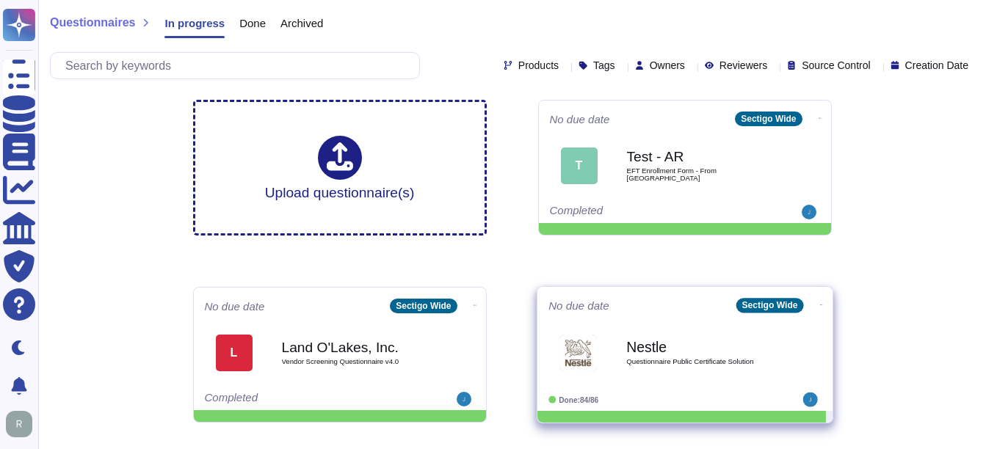
click at [721, 371] on div "Nestle Questionnaire Public Certificate Solution" at bounding box center [700, 352] width 148 height 59
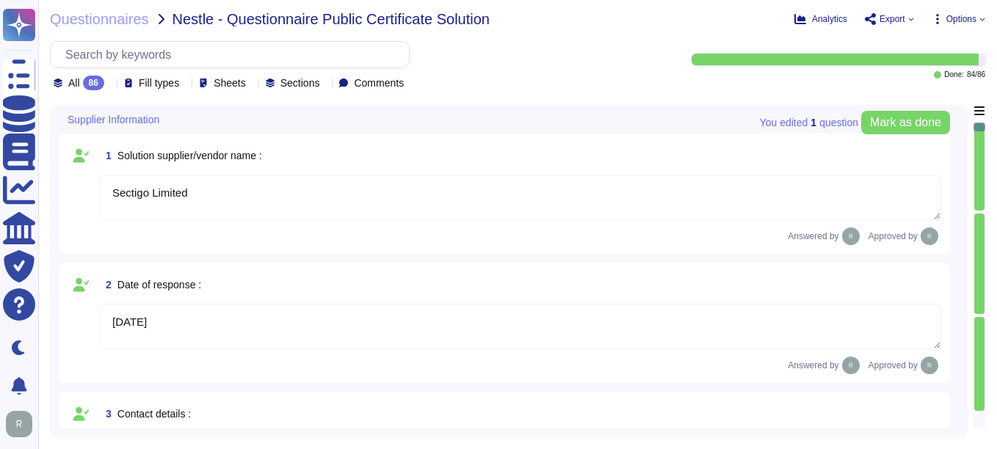
type textarea "Sectigo Limited"
type textarea "[DATE]"
type textarea "Please contact our enterprise sales representative."
type textarea "As of [DATE], the Company had approximately 270 employees, with a distribution …"
type textarea "We currently have more than 500 employees. You can discuss this with your enter…"
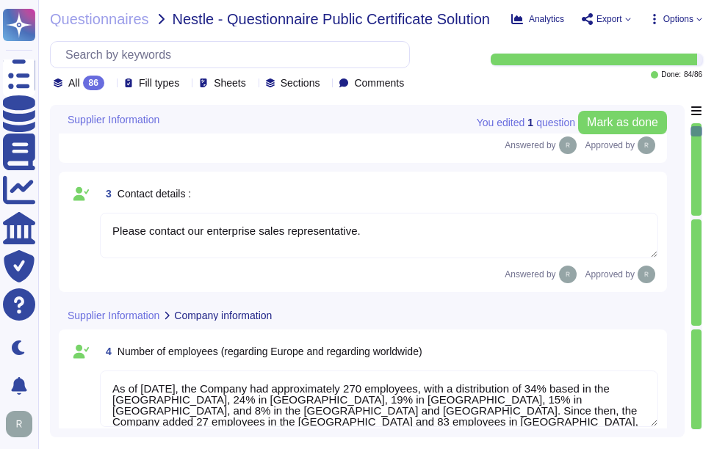
type textarea "Sectigo has a global presence with operations in the following countries: - [GE…"
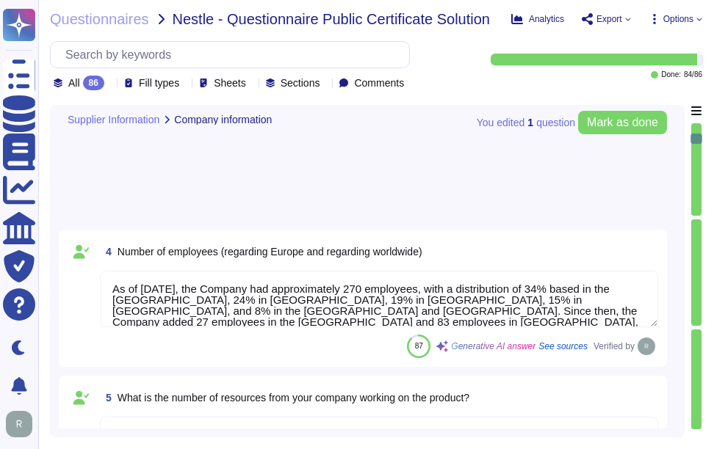
type textarea "Sectigo has been providing public certificate issuing services for more than 25…"
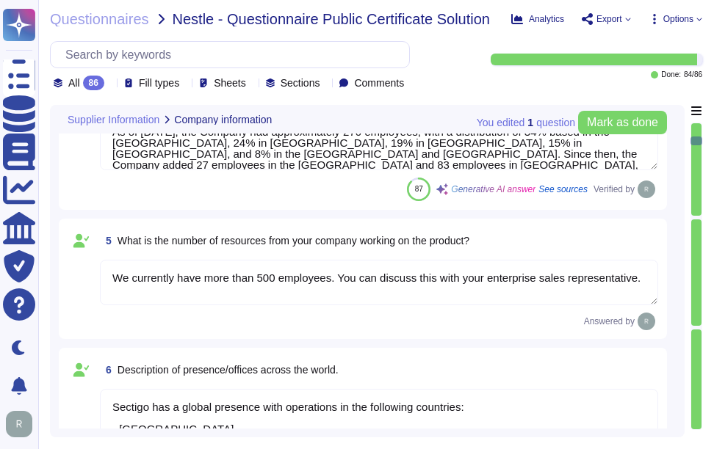
type textarea "Sectigo is structured as a Private Limited company incorporated in the [GEOGRAP…"
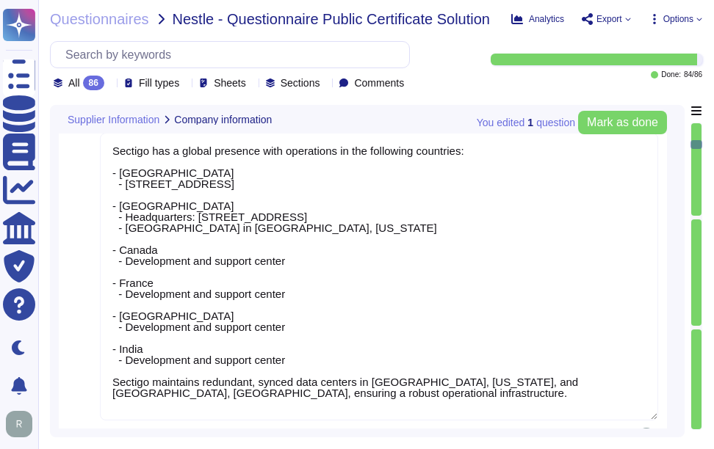
type textarea "Your enterprise sales representative will share the details."
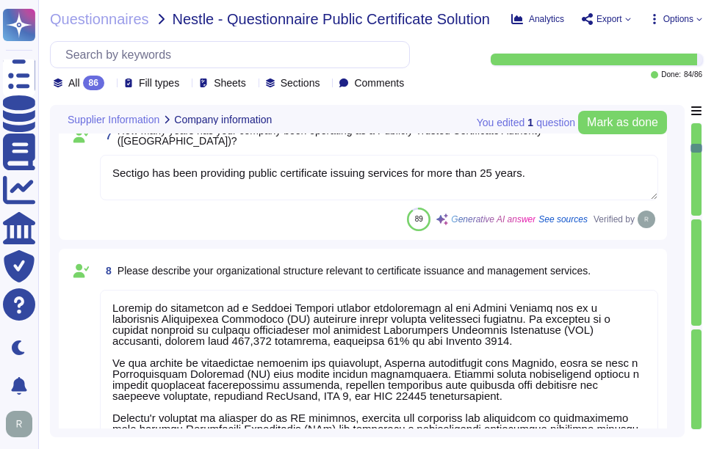
type textarea "Sectigo is the second largest commercial Certificate Authority (CA) worldwide, …"
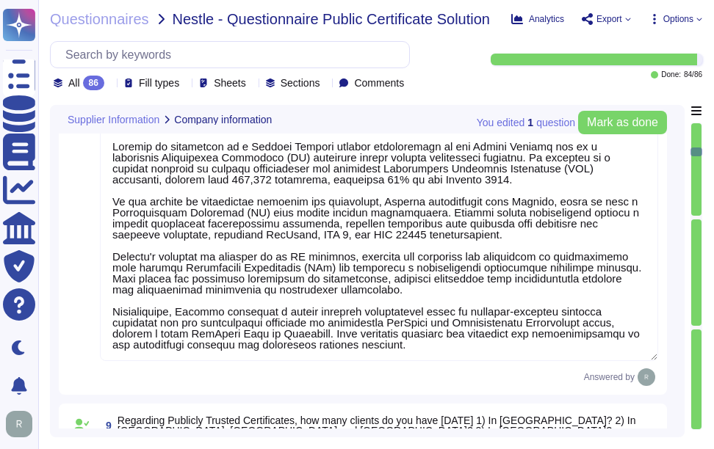
type textarea "Our organization complies with the following industry standards and certificati…"
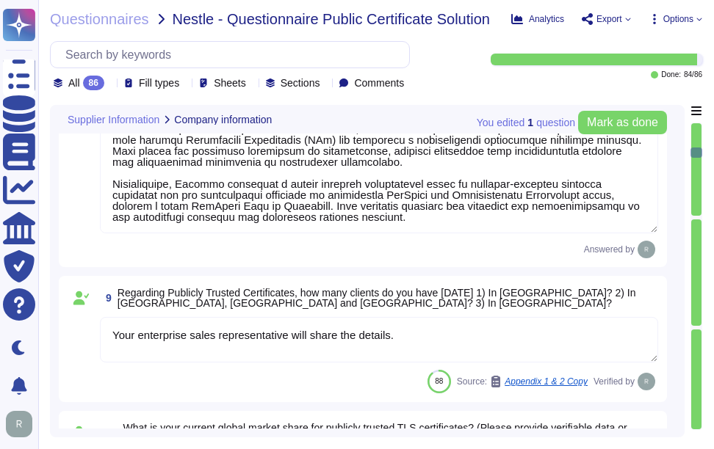
type textarea "Yes, Sectigo complies with applicable ETSI rules for issuing certificates, incl…"
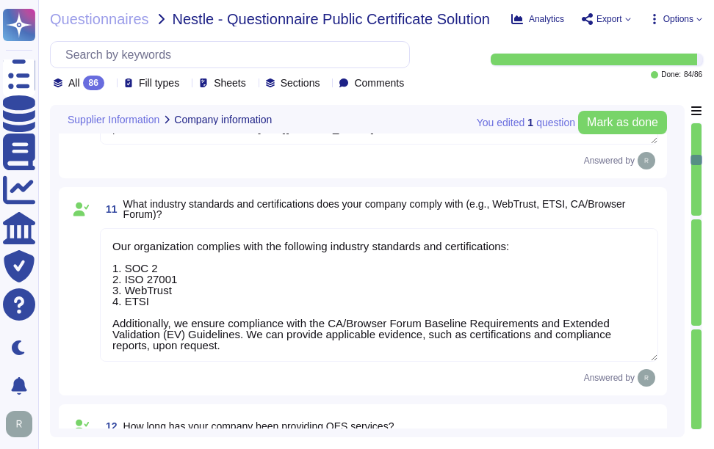
type textarea "Our organization has extensive experience in managing certificate lifecycle cha…"
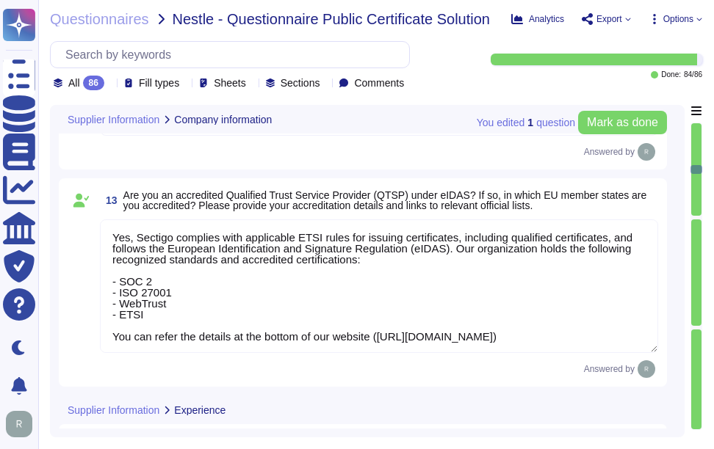
scroll to position [2129, 0]
type textarea "We stay updated on industry trends, emerging threats, and regulatory changes in…"
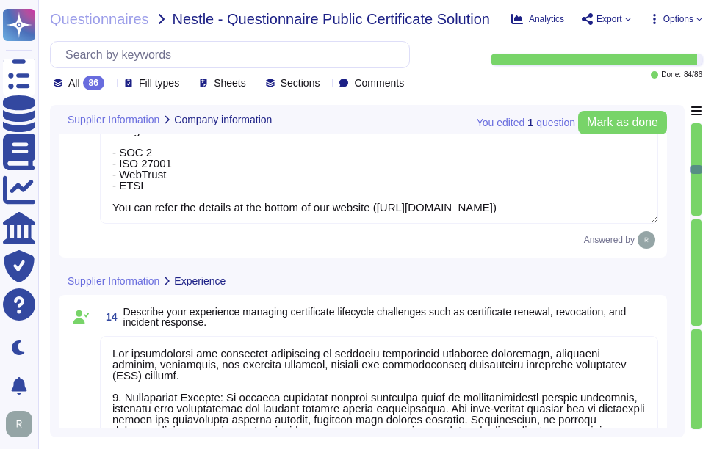
scroll to position [1, 0]
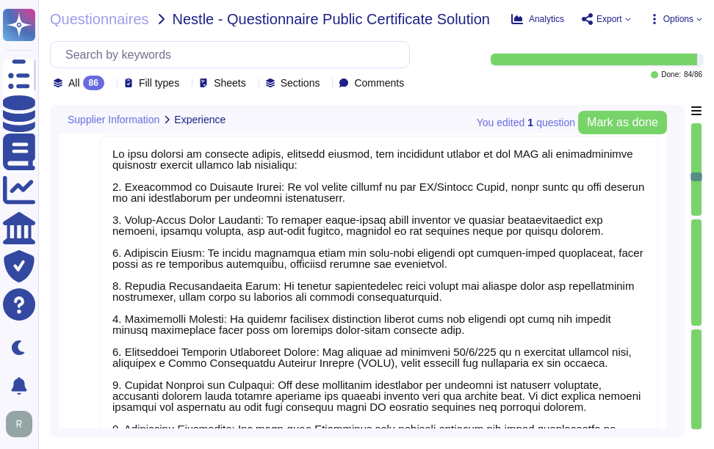
type textarea "Your enterprise sales representative can share the information."
type textarea "We have successfully implemented our solutions in several banks and financial i…"
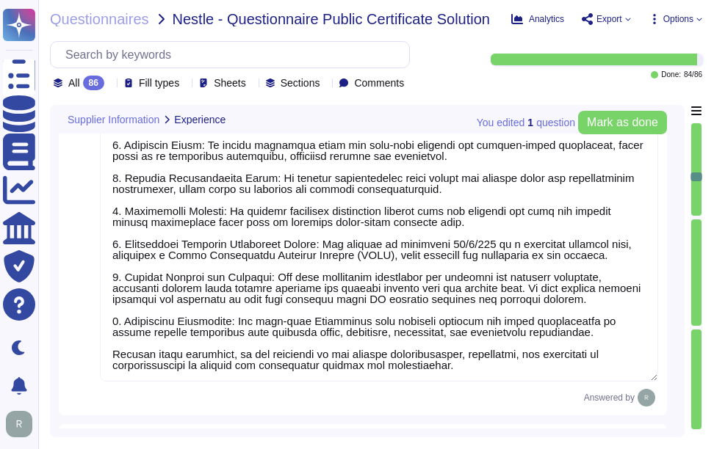
type textarea "1. Innovation: Sectigo is committed to continual improvement and innovation in …"
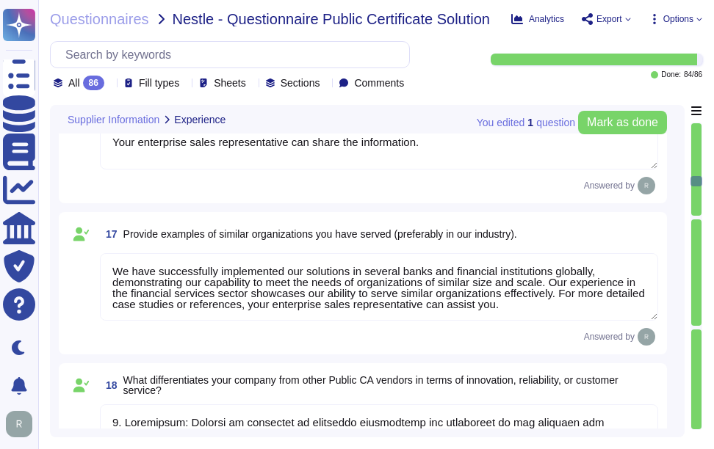
type textarea "We offer the following types of publicly trusted certificates: 1. Organization …"
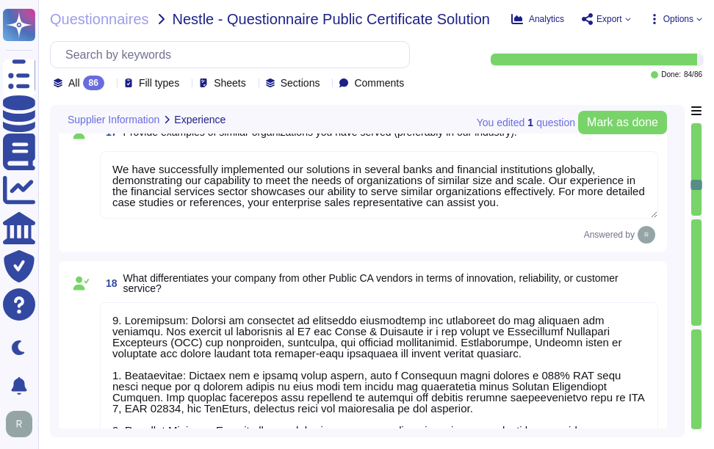
type textarea "We offer a variety of certificate types, each designed to meet specific needs: …"
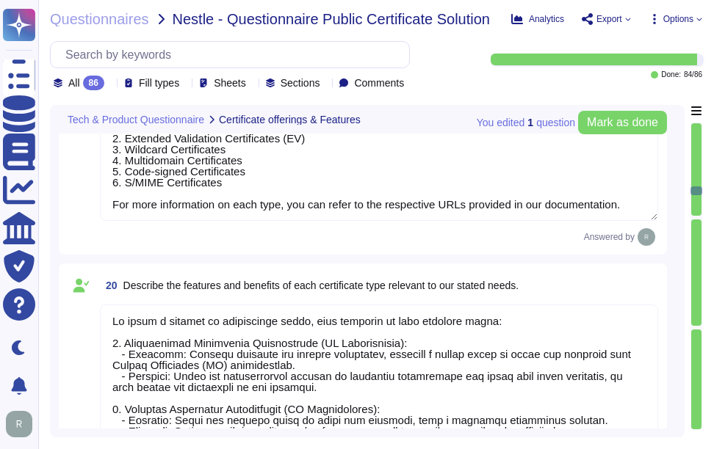
type textarea "Loremipsumd Sitametc Adipisc: 5. Elitseddoei Tempori: U laboree dol ma aliq eni…"
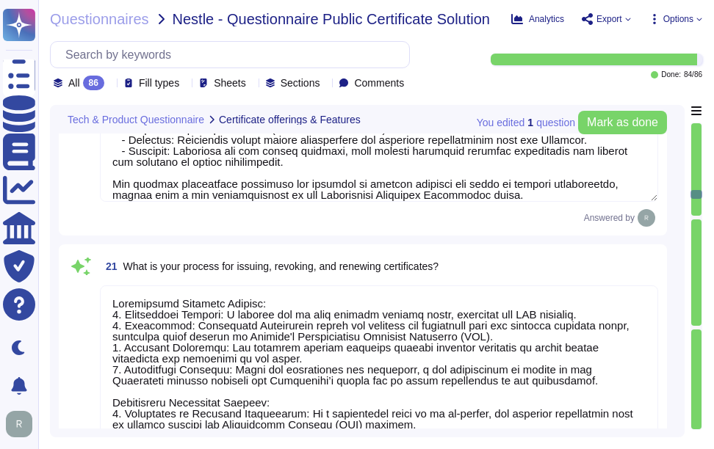
type textarea "We ensure the authenticity and integrity of the information contained within th…"
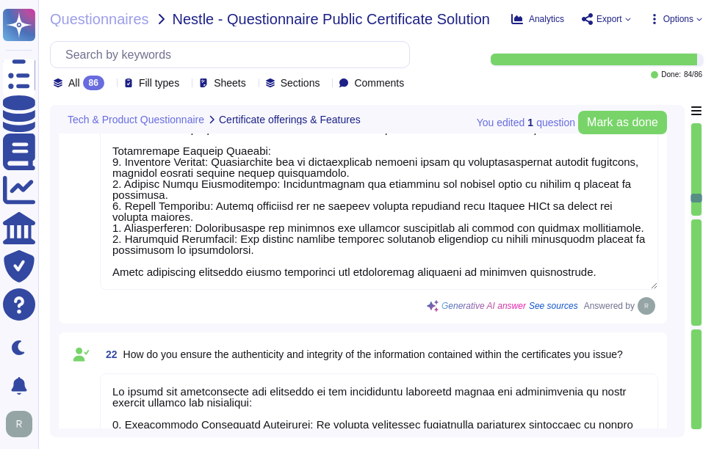
type textarea "Our certificate issuance process is structured and efficient, comprising severa…"
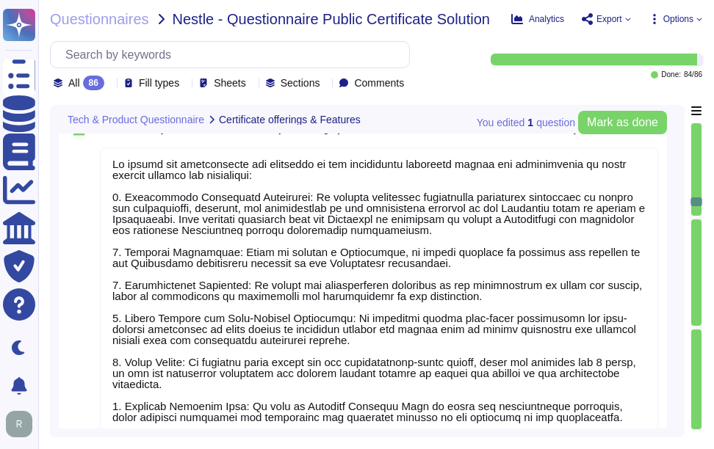
type textarea "Our certificate issuance process is structured and efficient, comprising severa…"
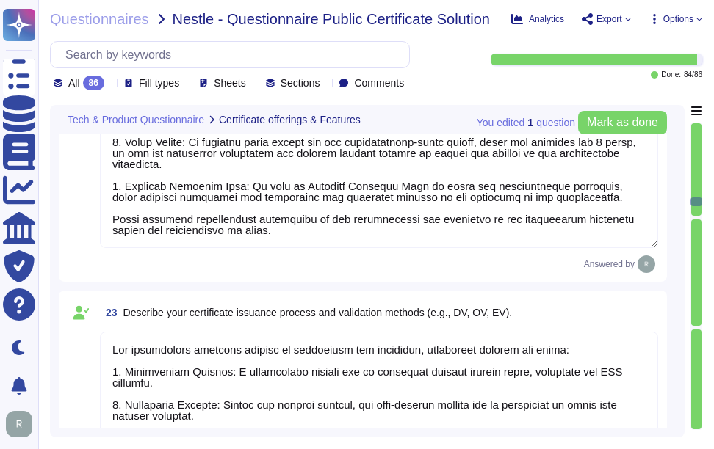
type textarea "We offer Wildcard Certificates and support public and private versions of SSL, …"
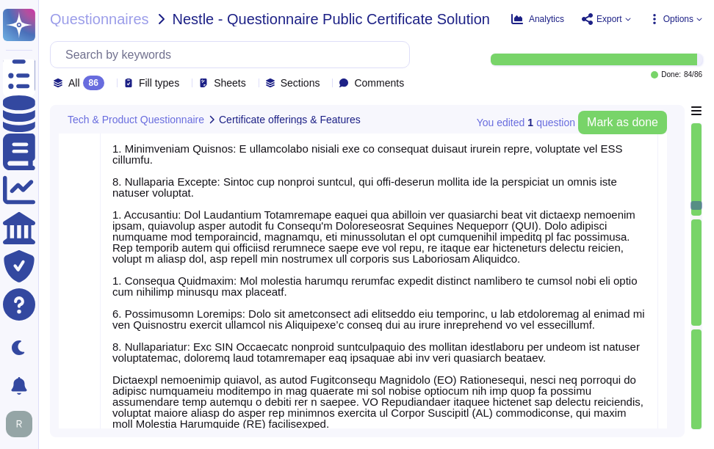
type textarea "Please refer the KB -[URL][DOMAIN_NAME] and [URL][DOMAIN_NAME]"
type textarea "The proposed solution maintains the integrity of the uploaded signed documents …"
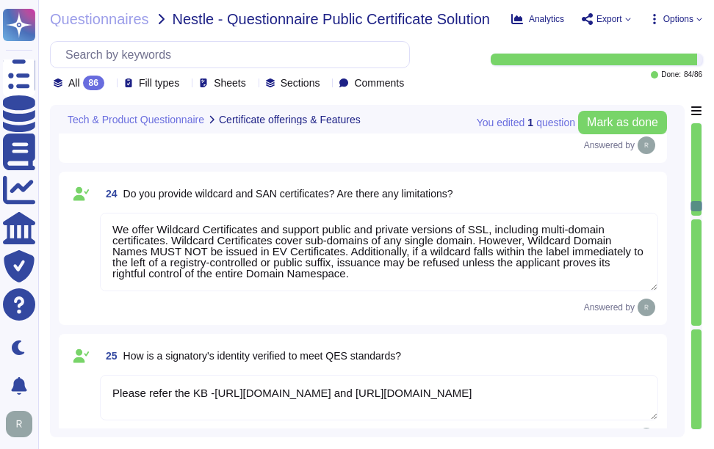
scroll to position [5580, 0]
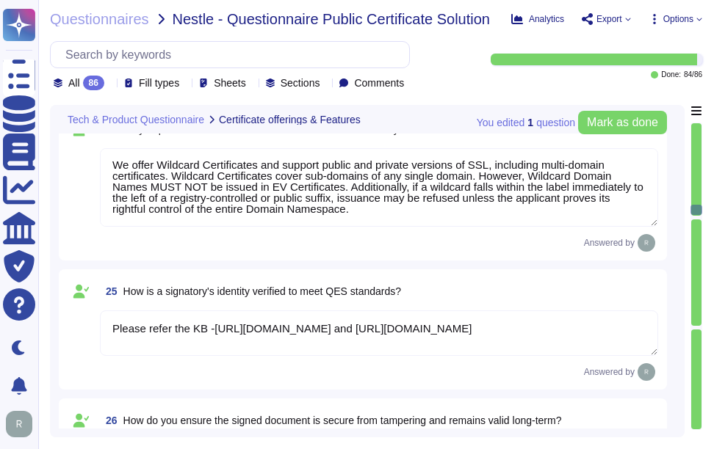
type textarea "Please refer the following URL for verification process, [URL][DOMAIN_NAME]"
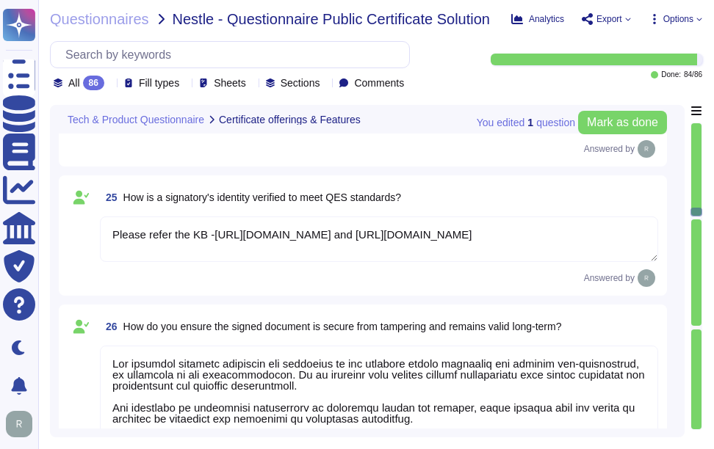
scroll to position [5727, 0]
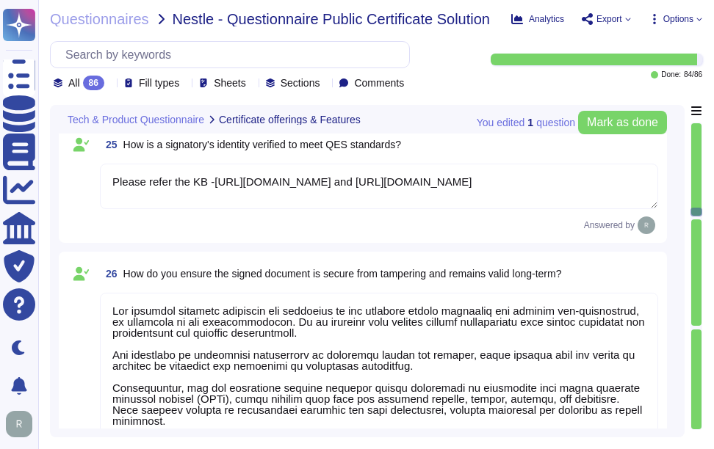
type textarea "Our solution, Sectigo Certificate Manager (SCM), is designed to facilitate auto…"
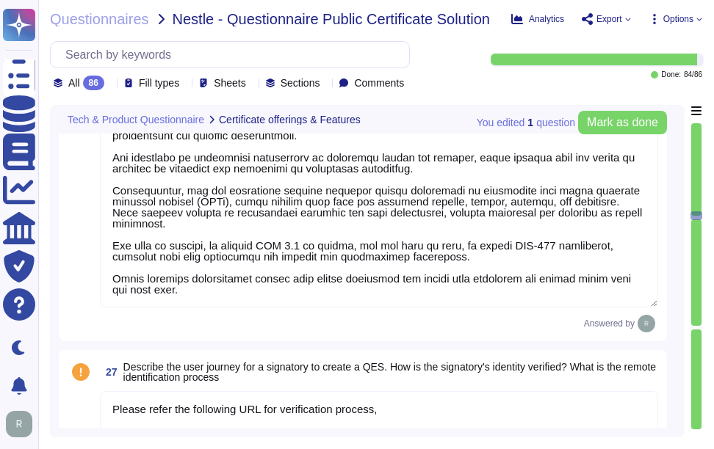
scroll to position [6020, 0]
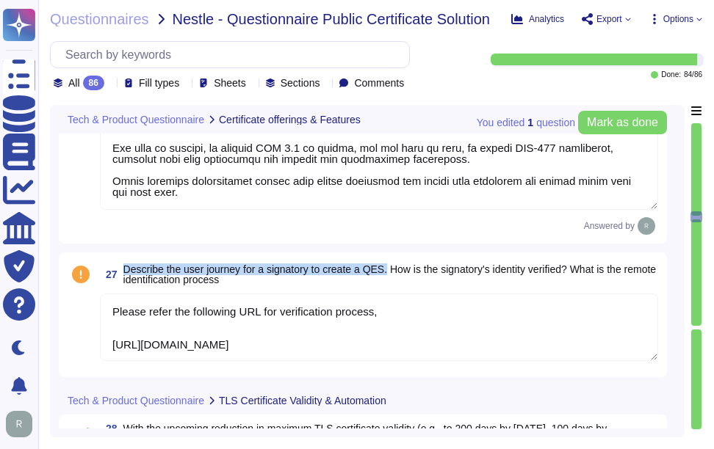
drag, startPoint x: 124, startPoint y: 233, endPoint x: 391, endPoint y: 237, distance: 266.6
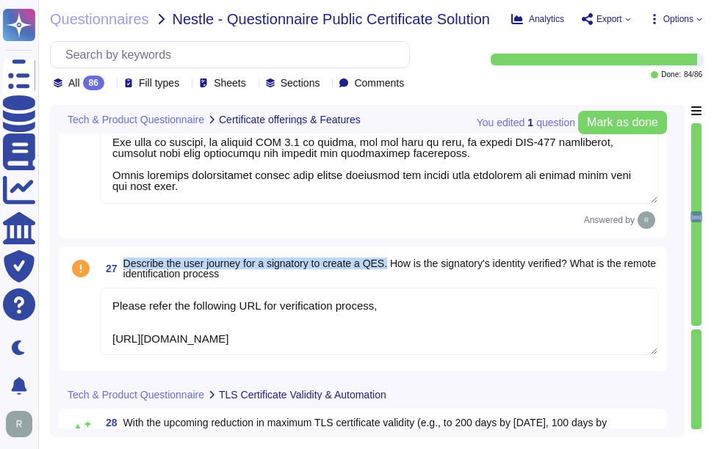
type textarea "Our solution, Sectigo Certificate Manager (SCM), is designed to facilitate auto…"
drag, startPoint x: 391, startPoint y: 237, endPoint x: 254, endPoint y: 293, distance: 147.5
click at [256, 296] on div "27 Describe the user journey for a signatory to create a QES. How is the signat…" at bounding box center [363, 309] width 590 height 107
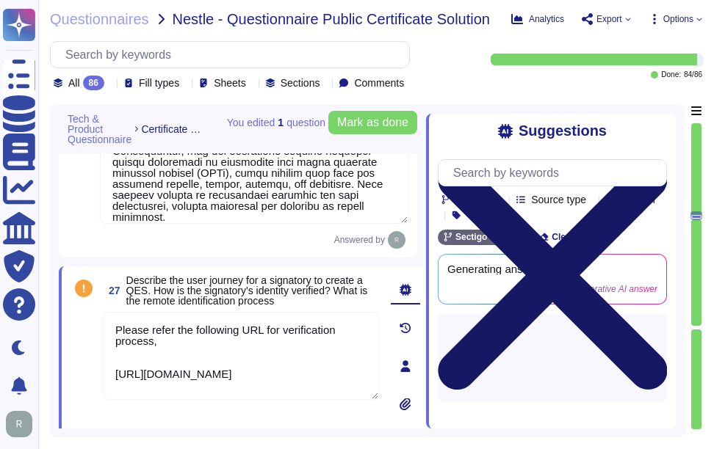
click at [664, 131] on icon at bounding box center [552, 275] width 229 height 305
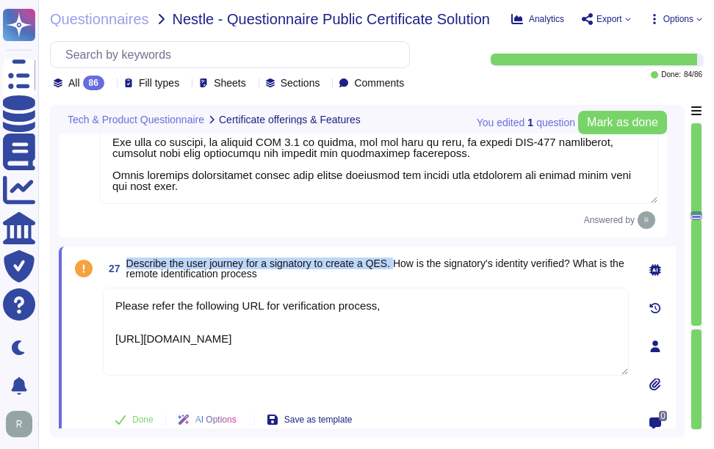
drag, startPoint x: 129, startPoint y: 273, endPoint x: 396, endPoint y: 272, distance: 267.3
click at [396, 272] on span "Describe the user journey for a signatory to create a QES. How is the signatory…" at bounding box center [375, 269] width 498 height 22
click at [151, 272] on span "Describe the user journey for a signatory to create a QES. How is the signatory…" at bounding box center [375, 269] width 498 height 22
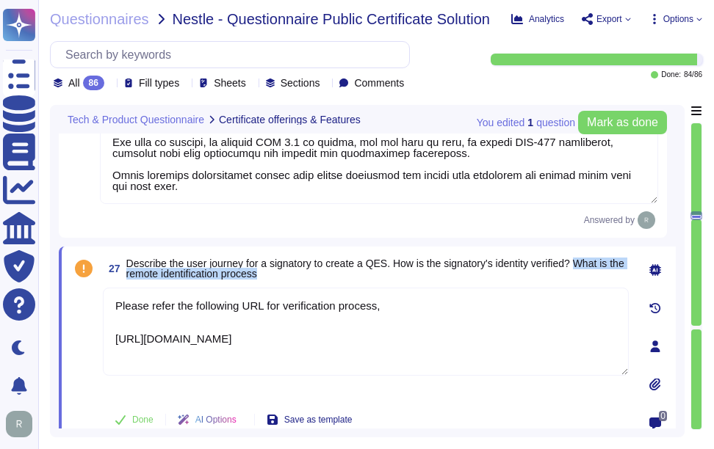
drag, startPoint x: 583, startPoint y: 269, endPoint x: 593, endPoint y: 282, distance: 16.3
click at [593, 279] on span "Describe the user journey for a signatory to create a QES. How is the signatory…" at bounding box center [377, 268] width 502 height 21
drag, startPoint x: 524, startPoint y: 348, endPoint x: 79, endPoint y: 346, distance: 444.9
click at [79, 346] on div "27 Describe the user journey for a signatory to create a QES. How is the signat…" at bounding box center [349, 347] width 558 height 182
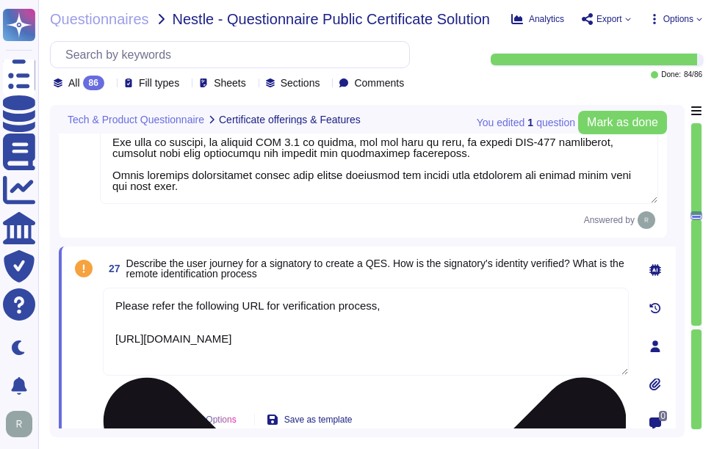
paste textarea "[URL][DOMAIN_NAME]"
click at [282, 321] on textarea "Please refer the following URL for verification process, [URL][DOMAIN_NAME] [UR…" at bounding box center [366, 332] width 526 height 88
click at [389, 333] on textarea "Please refer the following URL for verification process, [URL][DOMAIN_NAME] [UR…" at bounding box center [366, 332] width 526 height 88
click at [409, 311] on textarea "Please refer the following URL for verification process, [URL][DOMAIN_NAME] [UR…" at bounding box center [366, 332] width 526 height 88
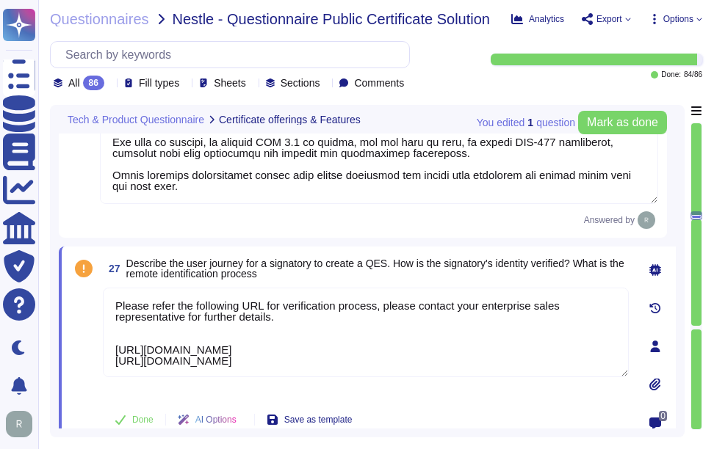
type textarea "Please refer the following URL for verification process, please contact your en…"
click at [402, 291] on div "27 Describe the user journey for a signatory to create a QES. How is the signat…" at bounding box center [349, 347] width 558 height 182
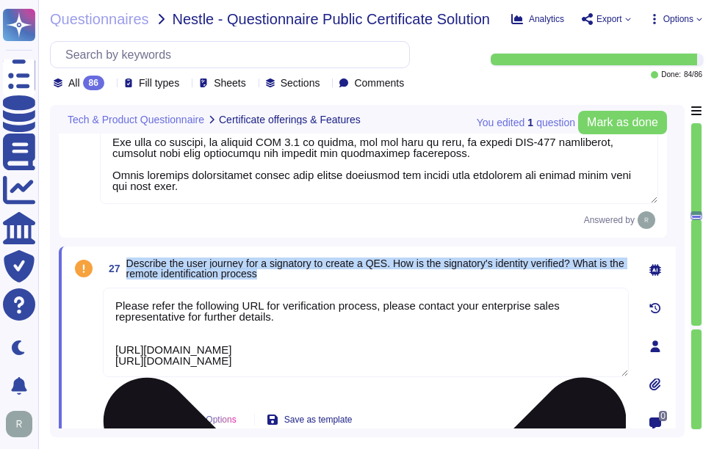
drag, startPoint x: 128, startPoint y: 269, endPoint x: 414, endPoint y: 304, distance: 288.5
click at [414, 304] on div "27 Describe the user journey for a signatory to create a QES. How is the signat…" at bounding box center [349, 347] width 558 height 182
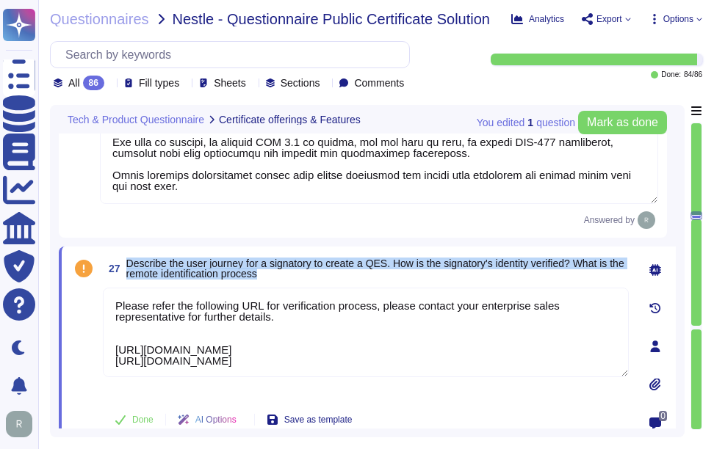
click at [542, 279] on span "Describe the user journey for a signatory to create a QES. How is the signatory…" at bounding box center [377, 268] width 502 height 21
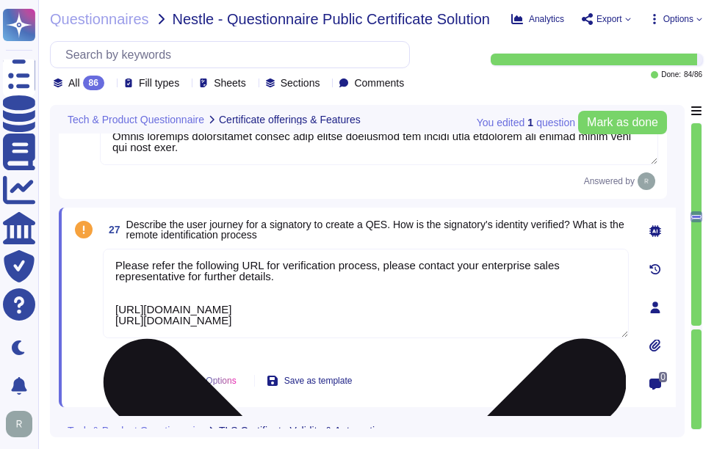
scroll to position [6094, 0]
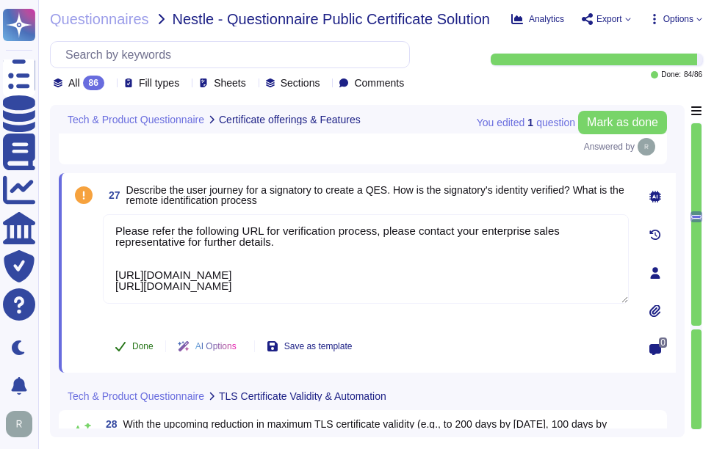
click at [127, 350] on button "Done" at bounding box center [134, 346] width 62 height 29
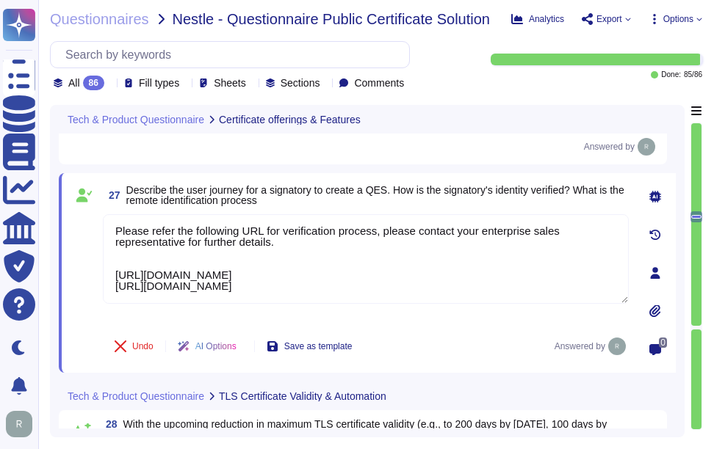
click at [110, 84] on icon at bounding box center [110, 84] width 0 height 0
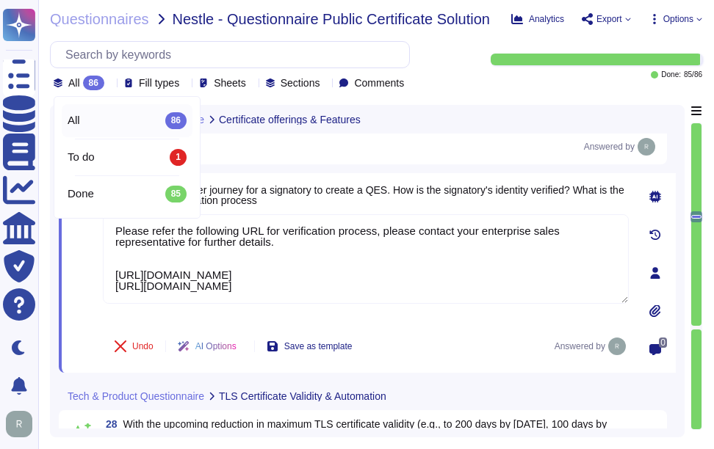
click at [112, 155] on icon at bounding box center [274, 249] width 329 height 188
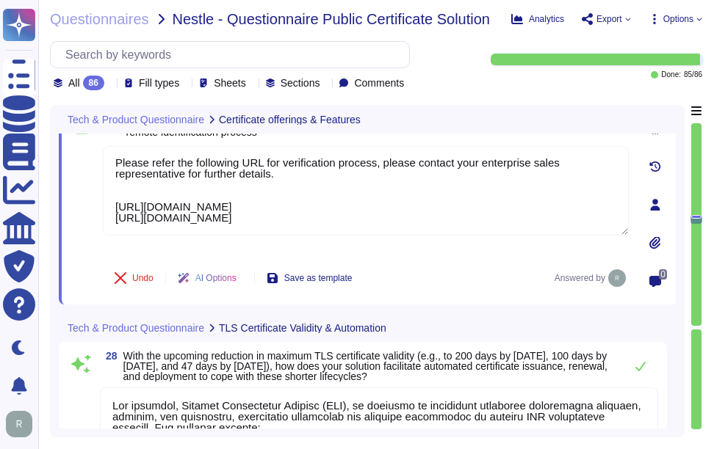
type textarea "Sectigo's Certificate Manager (SCM) includes the following certificate lifecycl…"
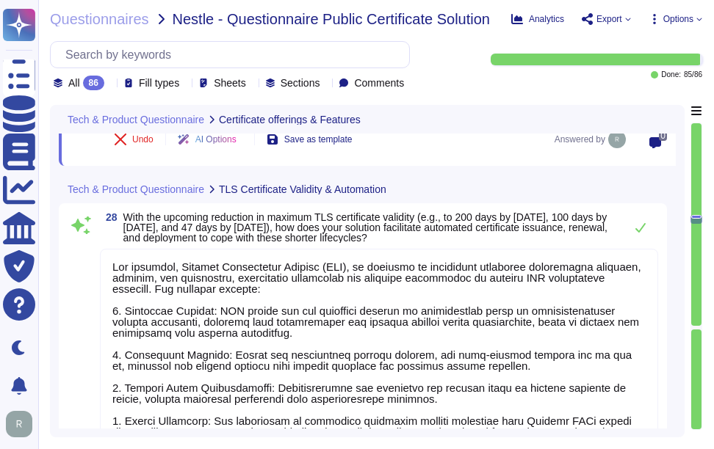
scroll to position [6314, 0]
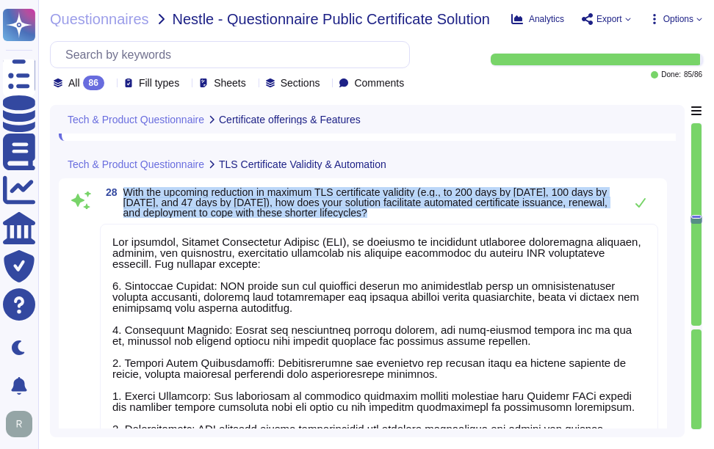
drag, startPoint x: 125, startPoint y: 195, endPoint x: 469, endPoint y: 228, distance: 346.0
click at [469, 228] on div "28 With the upcoming reduction in maximum TLS certificate validity (e.g., to 20…" at bounding box center [363, 375] width 590 height 377
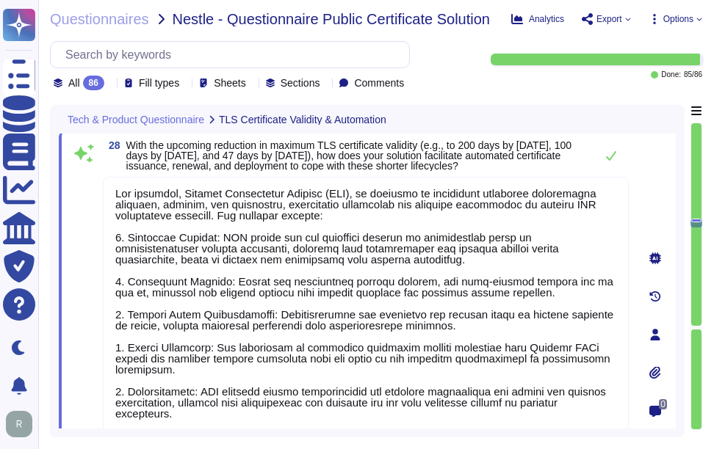
click at [490, 157] on span "With the upcoming reduction in maximum TLS certificate validity (e.g., to 200 d…" at bounding box center [348, 155] width 445 height 32
drag, startPoint x: 128, startPoint y: 139, endPoint x: 527, endPoint y: 165, distance: 400.2
click at [527, 165] on div "28 With the upcoming reduction in maximum TLS certificate validity (e.g., to 20…" at bounding box center [367, 334] width 617 height 407
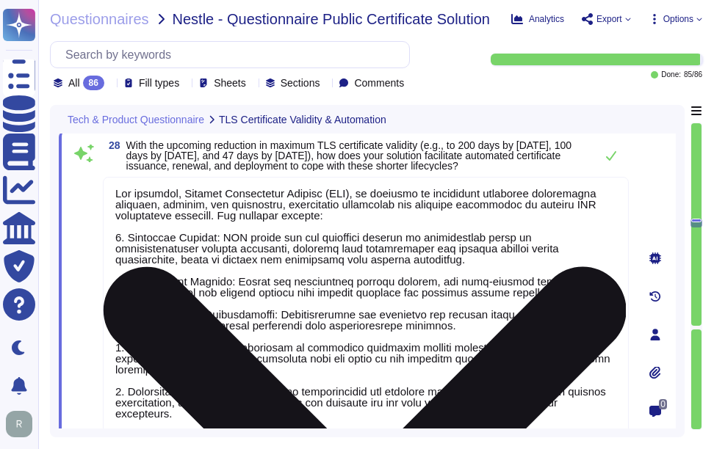
click at [481, 323] on textarea at bounding box center [366, 332] width 526 height 310
paste textarea "lifecycle management, which is essential in coping with the upcoming reductions…"
type textarea "Our solution, Sectigo Certificate Manager (SCM), is designed to facilitate auto…"
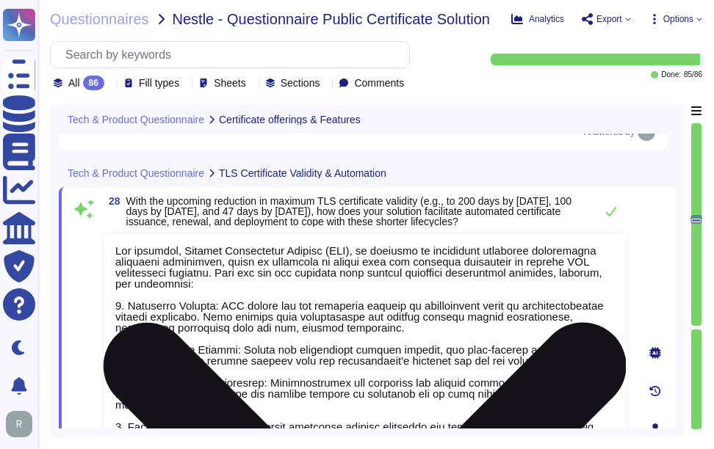
type textarea "The proposed solution maintains the integrity of the uploaded signed documents …"
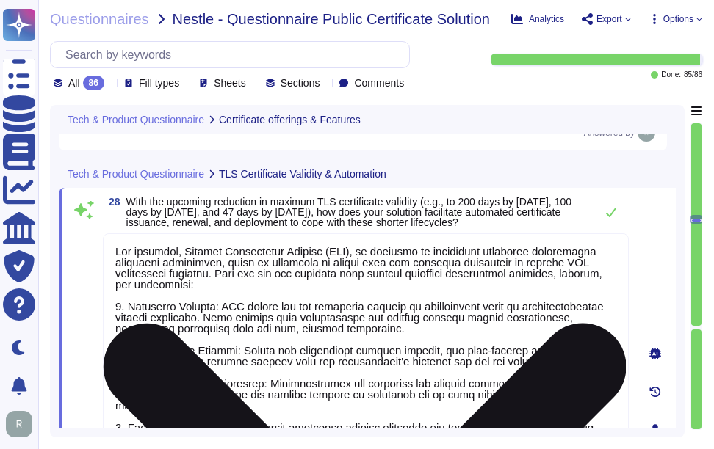
type textarea "Please refer the following URL for verification process, please contact your en…"
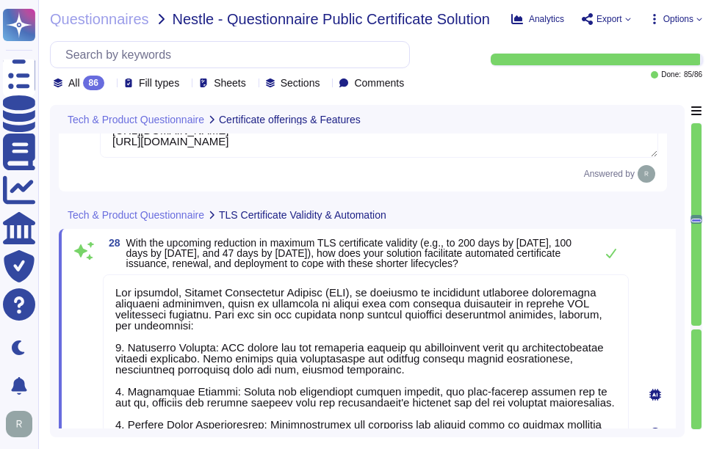
scroll to position [6196, 0]
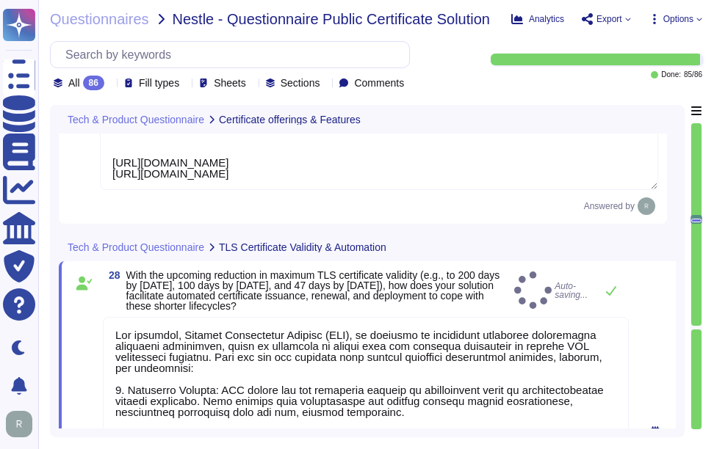
click at [499, 278] on span "With the upcoming reduction in maximum TLS certificate validity (e.g., to 200 d…" at bounding box center [317, 290] width 382 height 41
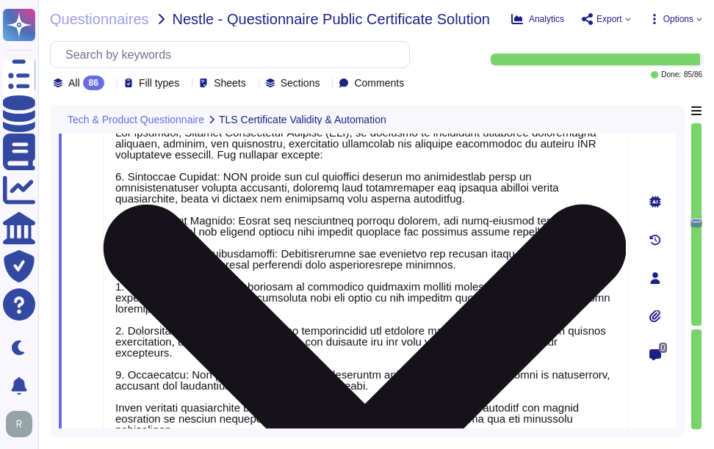
scroll to position [6343, 0]
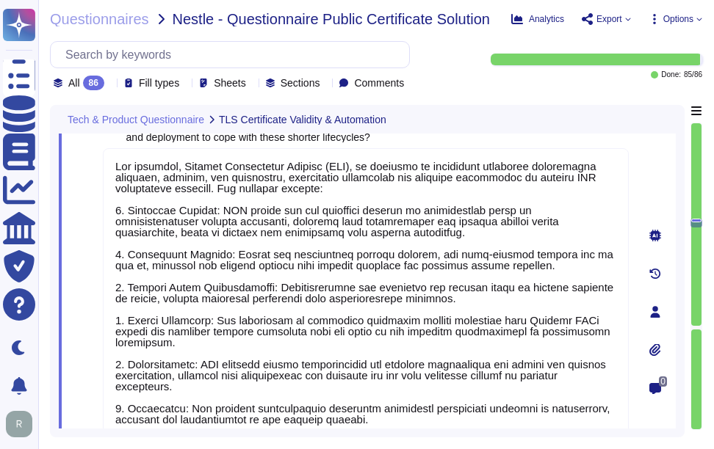
type textarea "Our solution, Sectigo Certificate Manager (SCM), is designed to facilitate auto…"
click at [569, 137] on div "28 With the upcoming reduction in maximum TLS certificate validity (e.g., to 20…" at bounding box center [366, 127] width 526 height 31
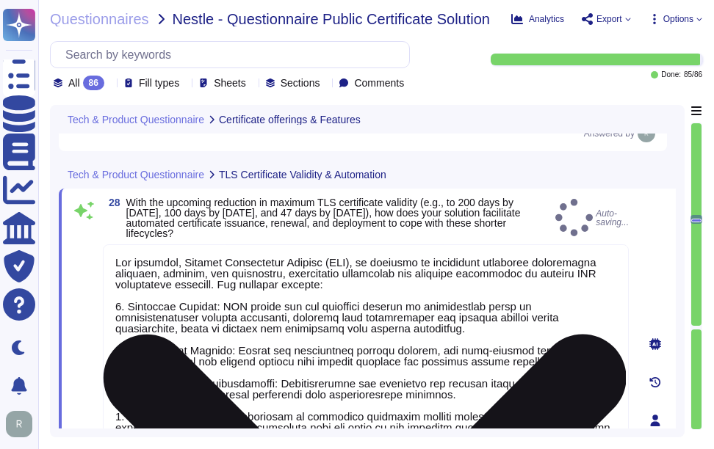
scroll to position [6246, 0]
type textarea "The proposed solution maintains the integrity of the uploaded signed documents …"
type textarea "Please refer the following URL for verification process, please contact your en…"
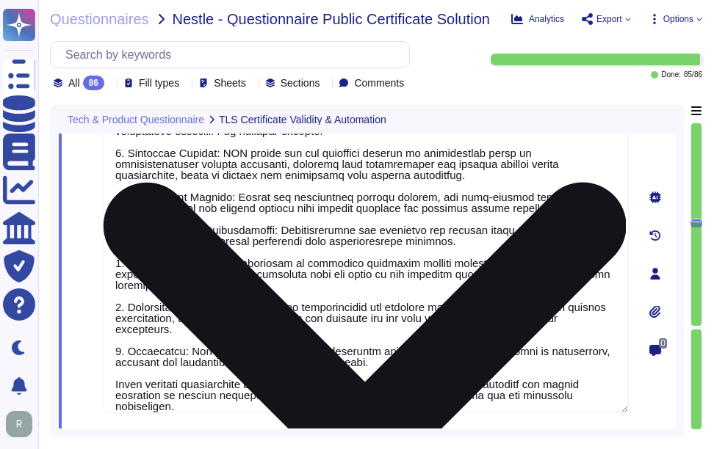
scroll to position [0, 0]
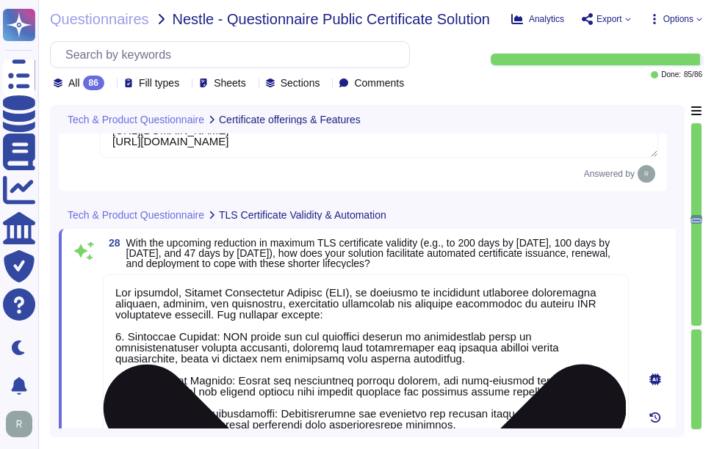
type textarea "The proposed solution maintains the integrity of the uploaded signed documents …"
type textarea "Please refer the following URL for verification process, please contact your en…"
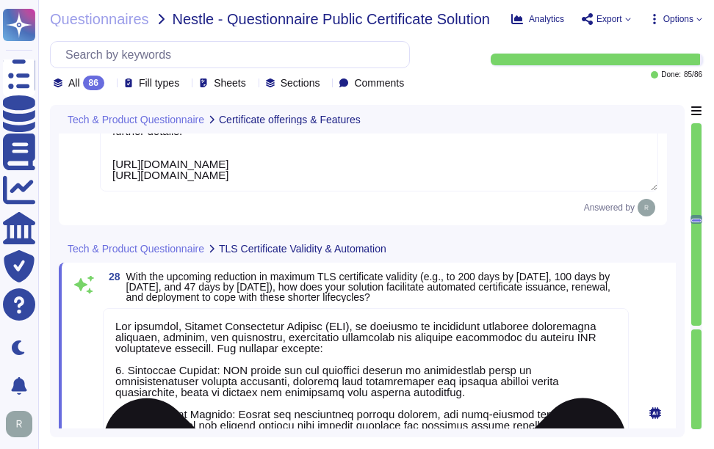
scroll to position [6172, 0]
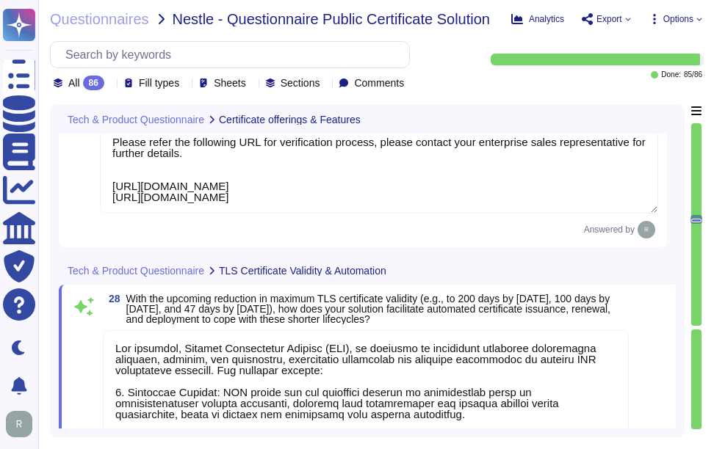
click at [532, 283] on div "Tech & Product Questionnaire TLS Certificate Validity & Automation" at bounding box center [367, 270] width 617 height 29
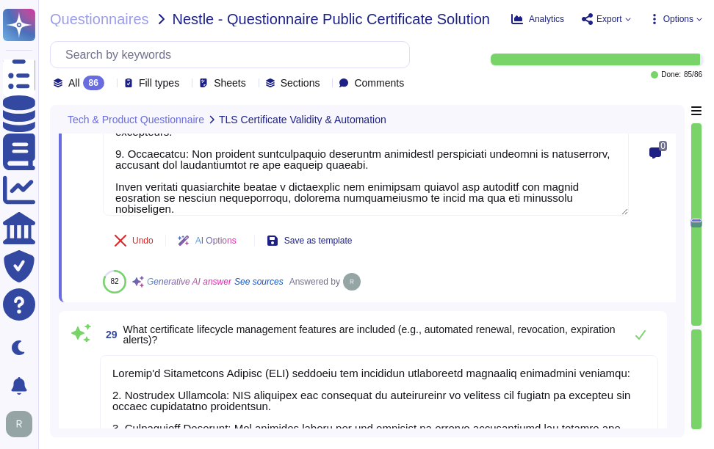
scroll to position [6613, 0]
type textarea "Yes, we support the ACME protocol, allowing for automated certificate managemen…"
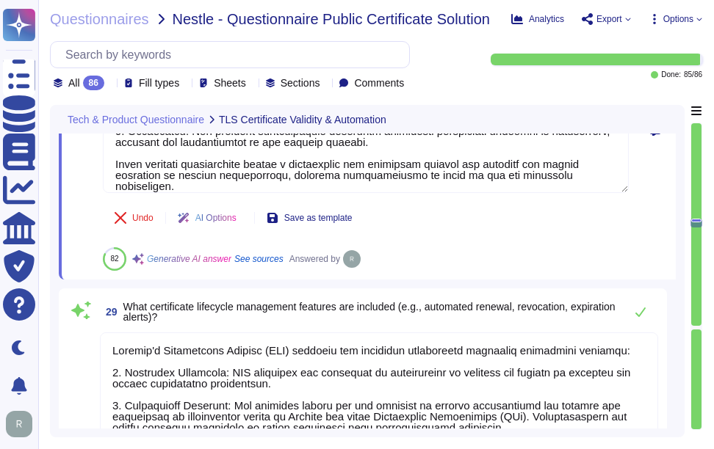
click at [416, 222] on div "Undo AI Options Save as template 82 Generative AI answer See sources Answered by" at bounding box center [366, 235] width 526 height 70
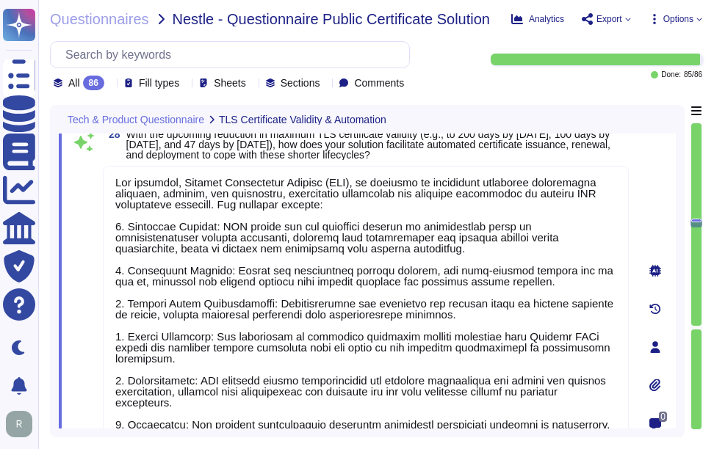
scroll to position [0, 0]
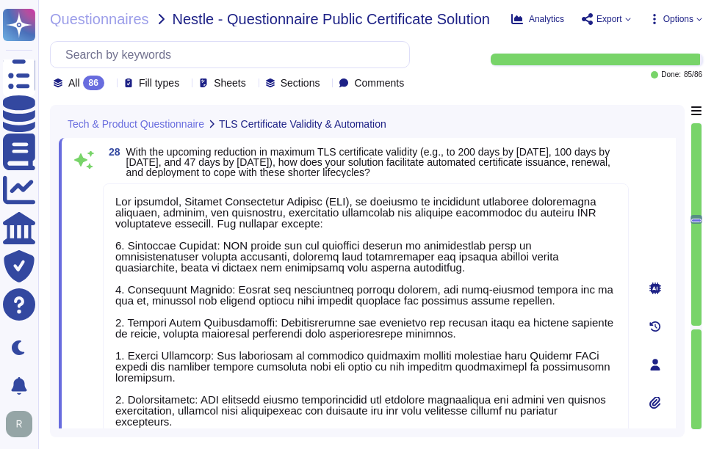
type textarea "The proposed solution maintains the integrity of the uploaded signed documents …"
type textarea "Please refer the following URL for verification process, please contact your en…"
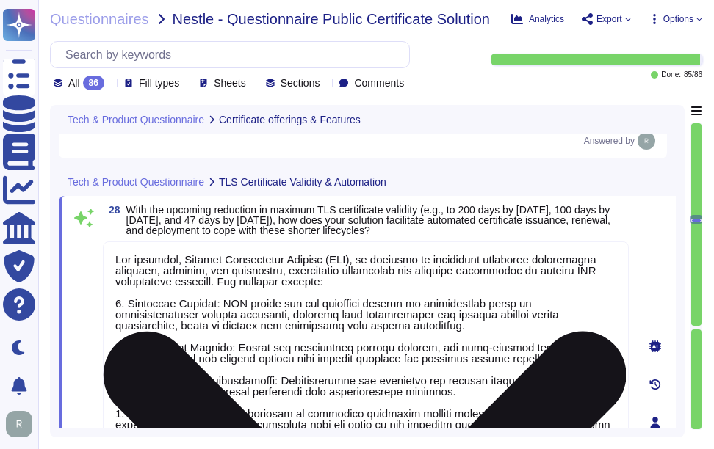
scroll to position [6228, 0]
type textarea "The proposed solution maintains the integrity of the uploaded signed documents …"
type textarea "Please refer the following URL for verification process, please contact your en…"
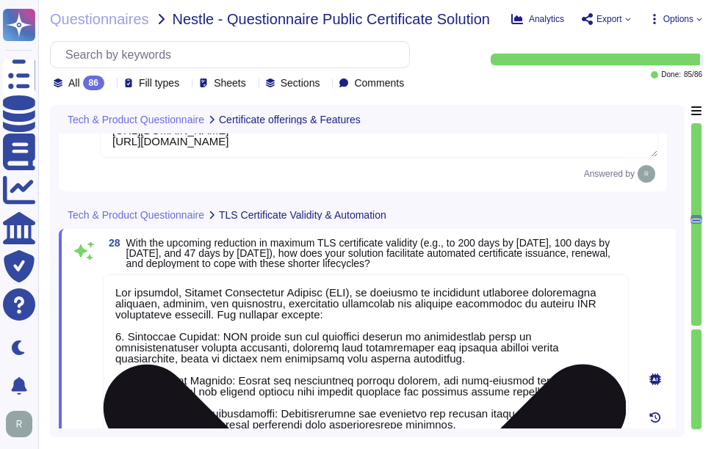
scroll to position [1, 0]
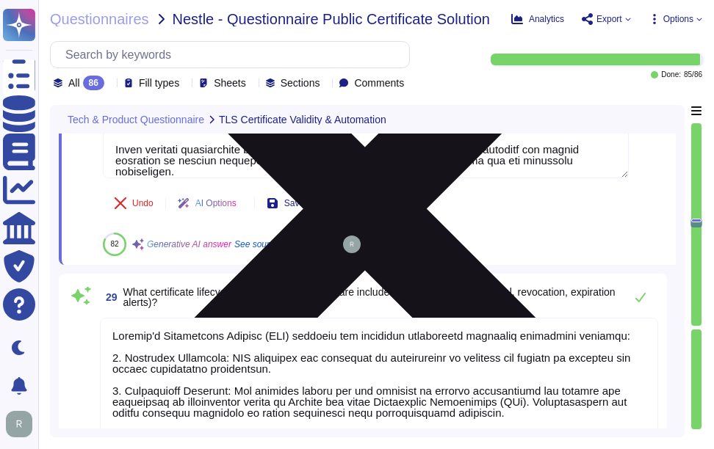
type textarea "Yes, we support the ACME protocol, allowing for automated certificate managemen…"
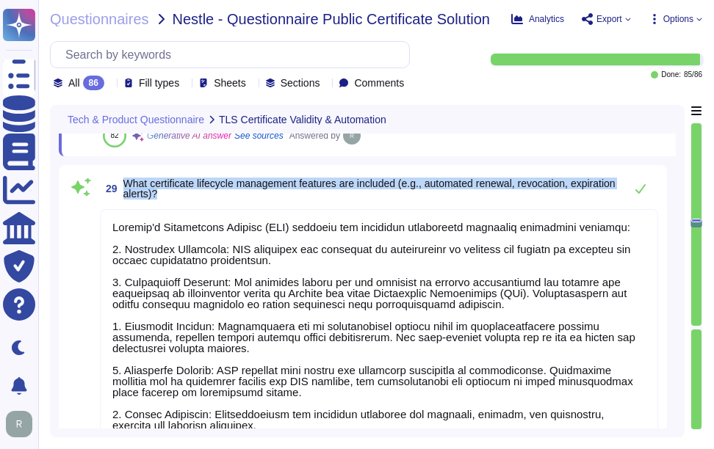
drag, startPoint x: 124, startPoint y: 182, endPoint x: 222, endPoint y: 193, distance: 98.3
click at [222, 193] on span "What certificate lifecycle management features are included (e.g., automated re…" at bounding box center [369, 188] width 493 height 21
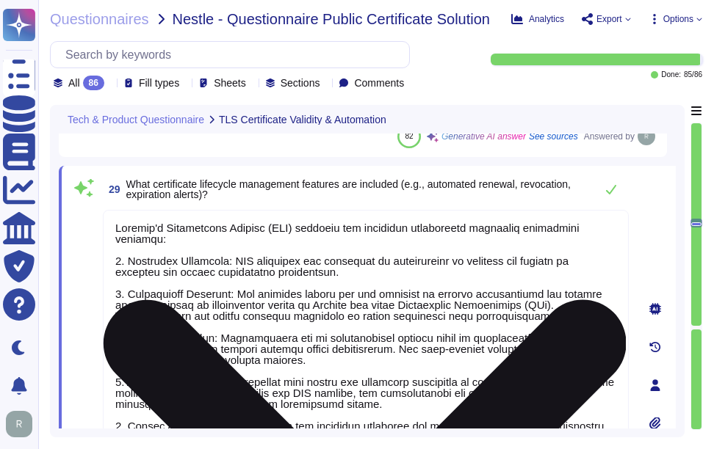
scroll to position [6669, 0]
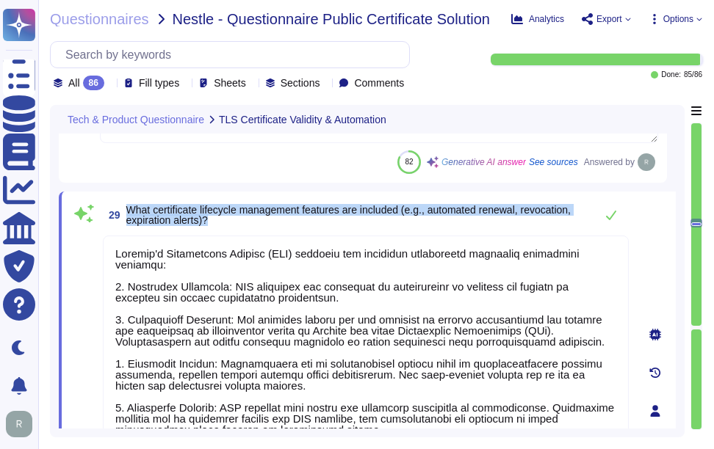
drag, startPoint x: 128, startPoint y: 211, endPoint x: 222, endPoint y: 220, distance: 94.5
click at [222, 220] on span "What certificate lifecycle management features are included (e.g., automated re…" at bounding box center [356, 215] width 461 height 21
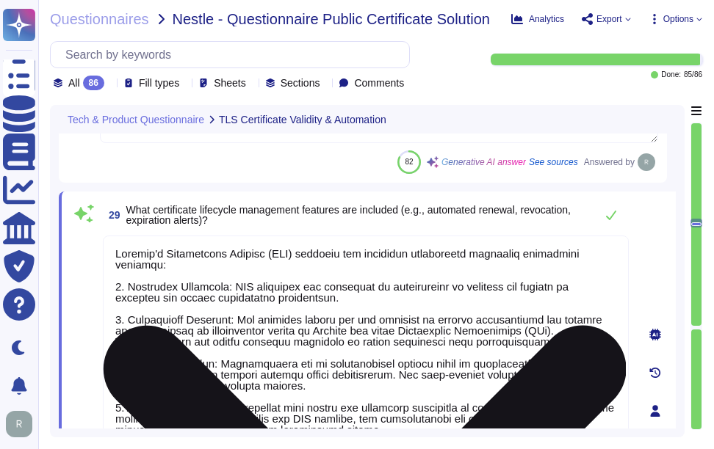
click at [461, 325] on textarea at bounding box center [366, 407] width 526 height 343
paste textarea "Certificate Revocation: SCM supports both manual and automatic revocation of ce…"
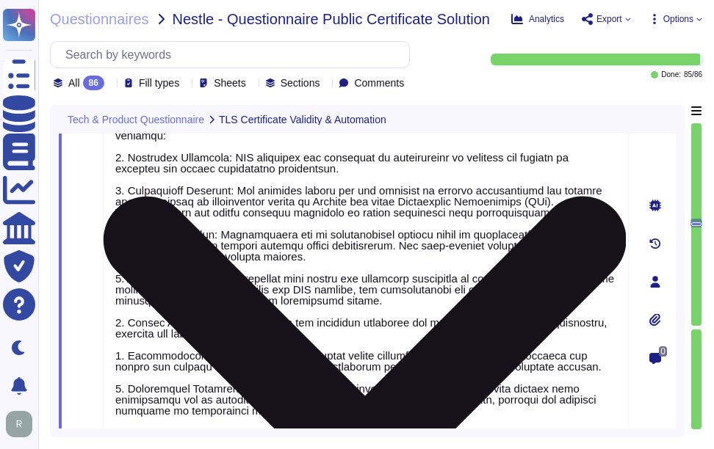
type textarea "Sectigo's Certificate Manager (SCM) includes the following certificate lifecycl…"
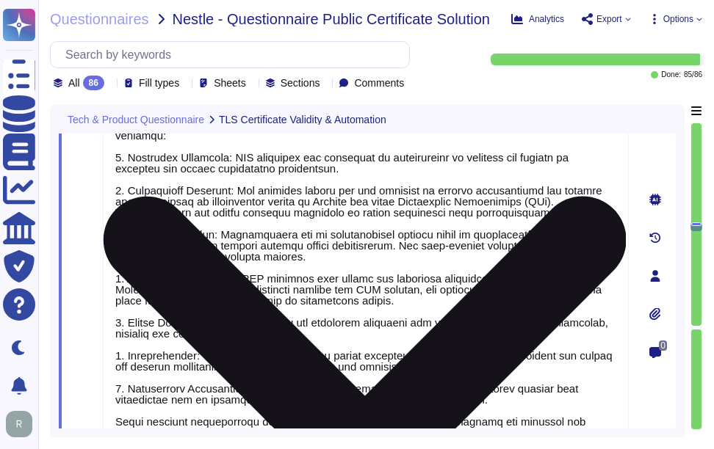
type textarea "Sectigo offers several automation tools, APIs, and integrations for certificate…"
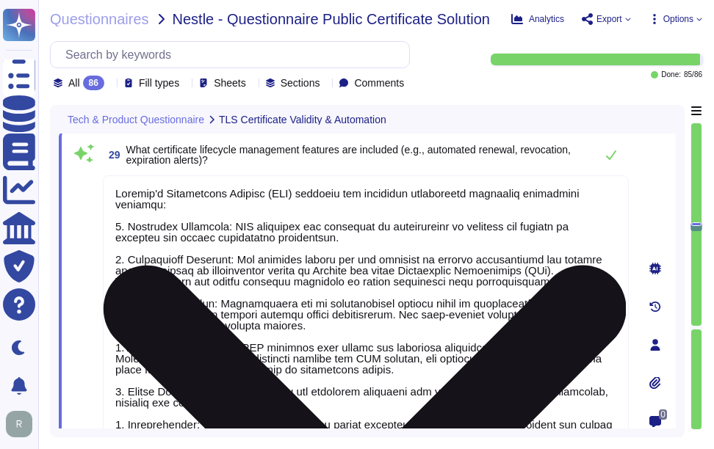
scroll to position [6651, 0]
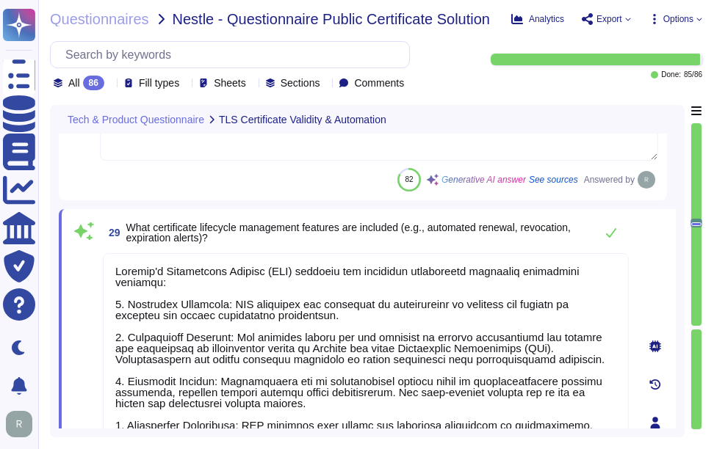
type textarea "Sectigo's Certificate Manager (SCM) includes the following certificate lifecycl…"
click at [465, 248] on div "29 What certificate lifecycle management features are included (e.g., automated…" at bounding box center [349, 423] width 558 height 410
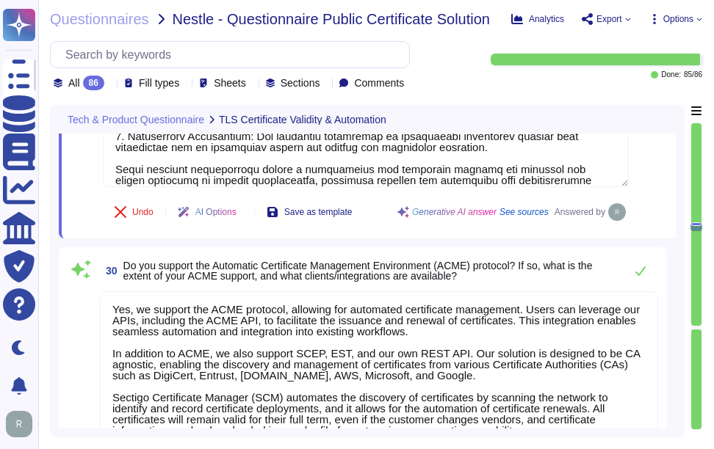
scroll to position [7092, 0]
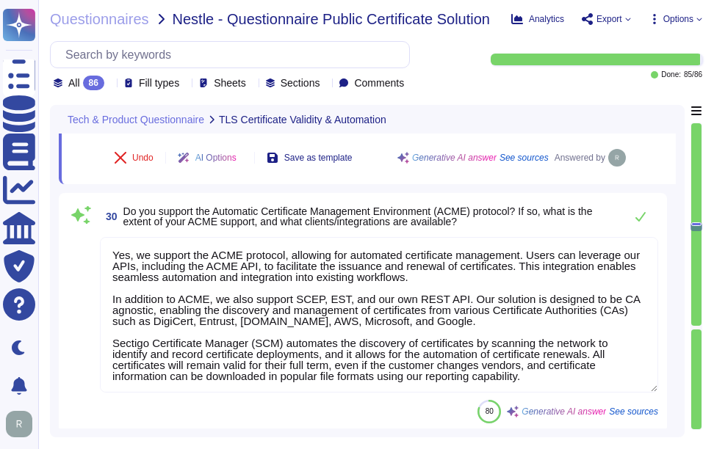
type textarea "Our approach to supporting organizations in transitioning from manual to automa…"
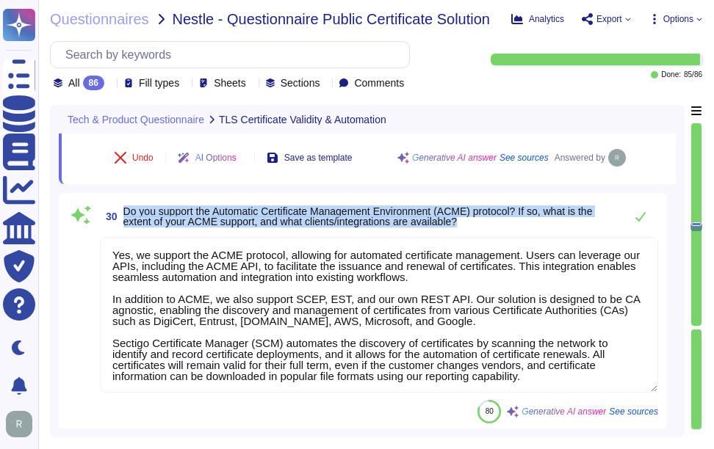
drag, startPoint x: 124, startPoint y: 208, endPoint x: 474, endPoint y: 224, distance: 350.6
click at [474, 224] on span "Do you support the Automatic Certificate Management Environment (ACME) protocol…" at bounding box center [369, 216] width 493 height 21
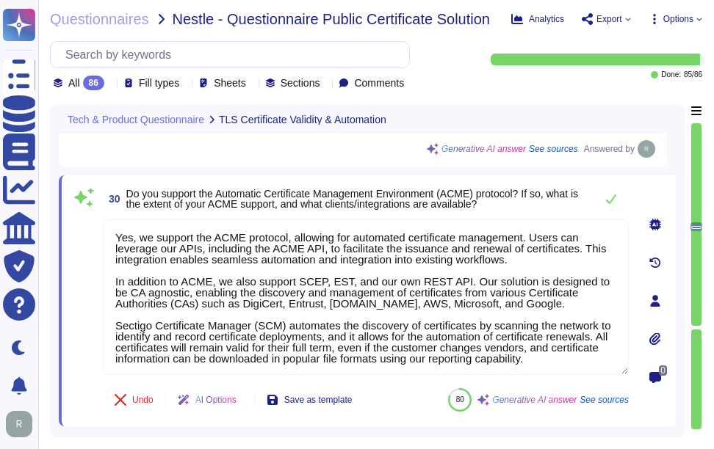
click at [380, 189] on span "Do you support the Automatic Certificate Management Environment (ACME) protocol…" at bounding box center [352, 199] width 452 height 22
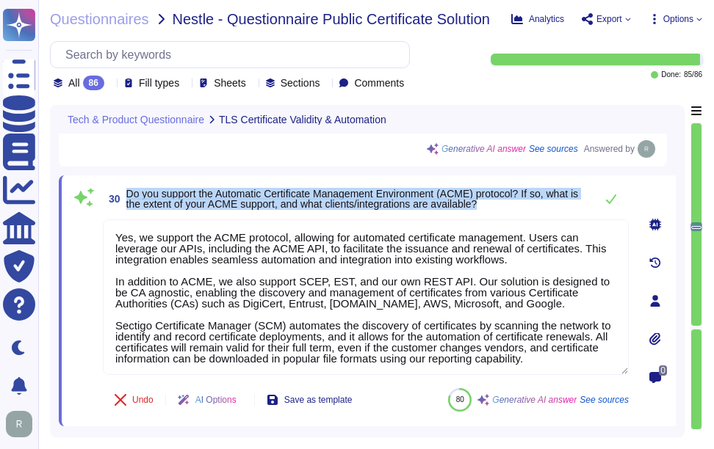
drag, startPoint x: 128, startPoint y: 190, endPoint x: 514, endPoint y: 214, distance: 386.9
click at [514, 212] on span "30 Do you support the Automatic Certificate Management Environment (ACME) proto…" at bounding box center [345, 199] width 485 height 26
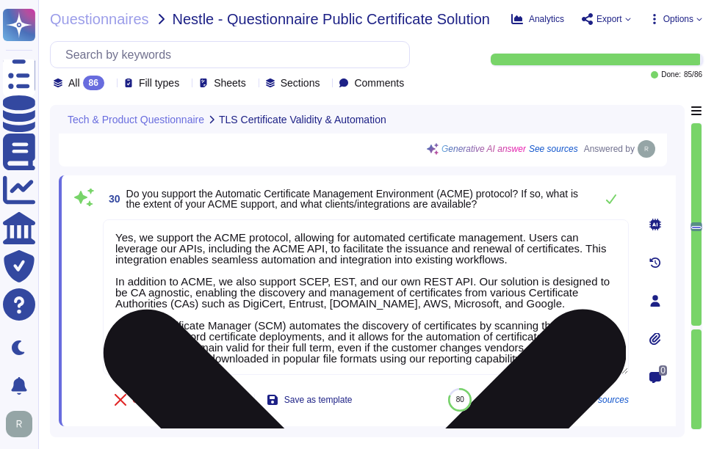
click at [316, 319] on textarea "Yes, we support the ACME protocol, allowing for automated certificate managemen…" at bounding box center [366, 298] width 526 height 156
paste textarea "Our solution enables users to leverage our APIs, including the ACME API, to fac…"
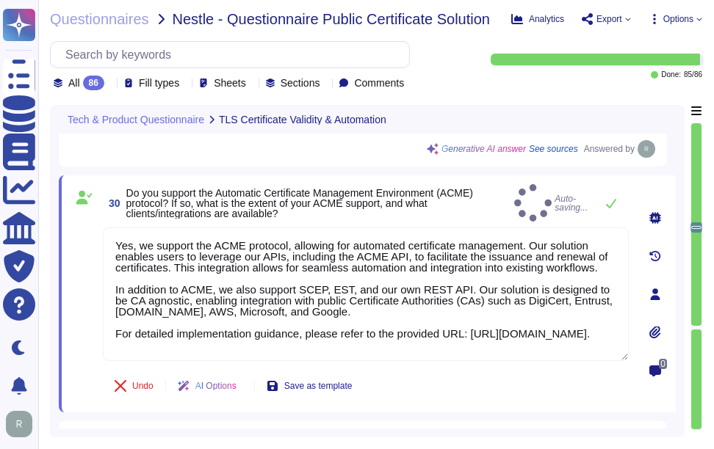
type textarea "Yes, we support the ACME protocol, allowing for automated certificate managemen…"
click at [443, 200] on span "Do you support the Automatic Certificate Management Environment (ACME) protocol…" at bounding box center [317, 203] width 382 height 31
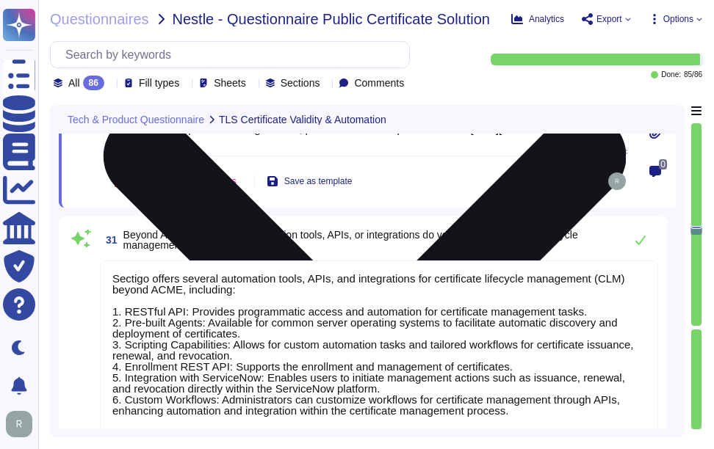
scroll to position [7312, 0]
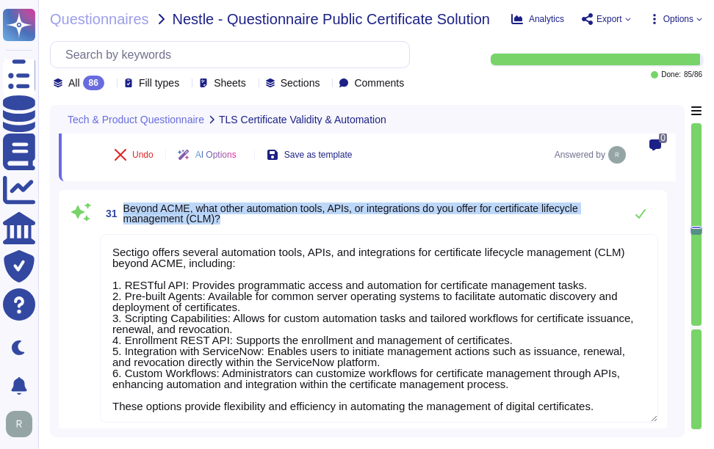
drag, startPoint x: 123, startPoint y: 209, endPoint x: 249, endPoint y: 228, distance: 127.0
click at [249, 227] on span "31 Beyond ACME, what other automation tools, APIs, or integrations do you offer…" at bounding box center [358, 213] width 517 height 26
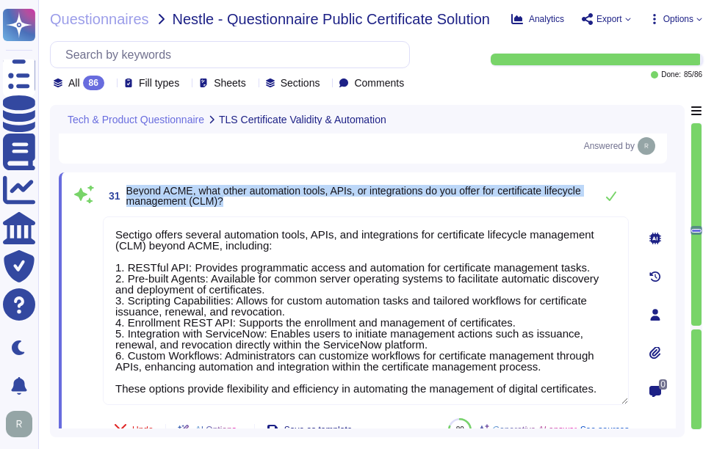
drag, startPoint x: 126, startPoint y: 197, endPoint x: 285, endPoint y: 214, distance: 159.5
click at [285, 209] on span "31 Beyond ACME, what other automation tools, APIs, or integrations do you offer…" at bounding box center [345, 196] width 485 height 26
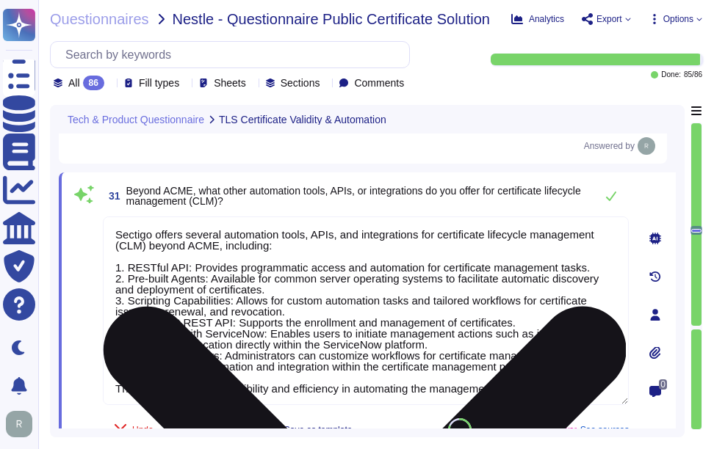
click at [449, 327] on textarea "Sectigo offers several automation tools, APIs, and integrations for certificate…" at bounding box center [366, 311] width 526 height 189
paste textarea "We offer"
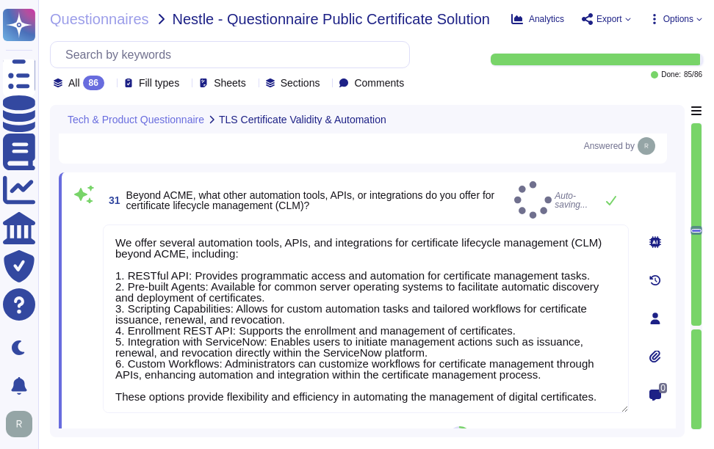
type textarea "We offer several automation tools, APIs, and integrations for certificate lifec…"
click at [407, 210] on span "Beyond ACME, what other automation tools, APIs, or integrations do you offer fo…" at bounding box center [317, 200] width 382 height 21
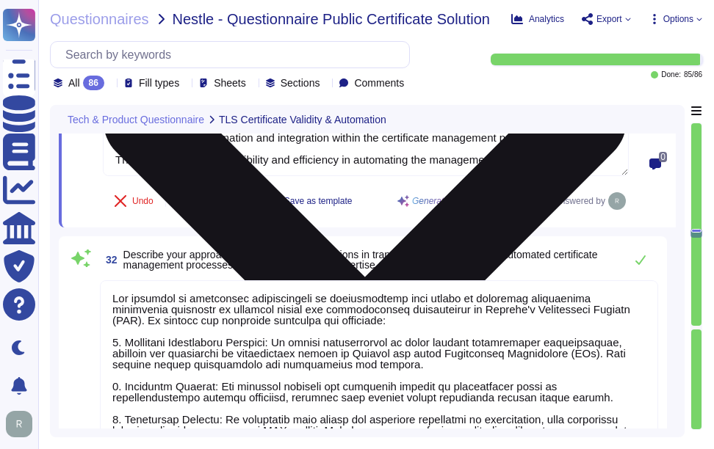
scroll to position [1, 0]
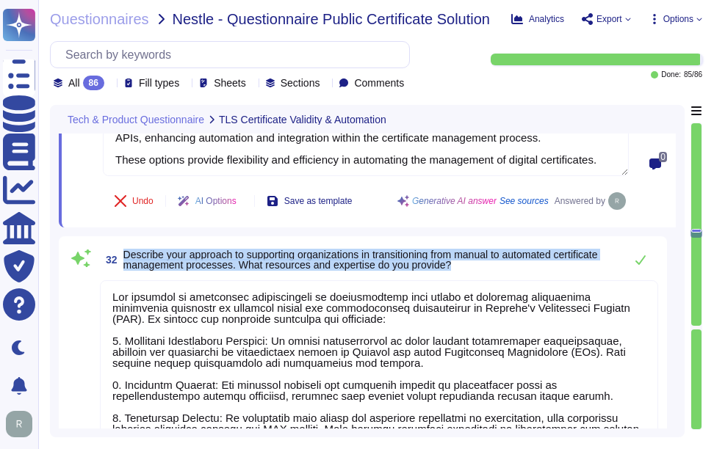
drag, startPoint x: 125, startPoint y: 256, endPoint x: 532, endPoint y: 272, distance: 407.8
click at [532, 270] on span "Describe your approach to supporting organizations in transitioning from manual…" at bounding box center [369, 260] width 493 height 21
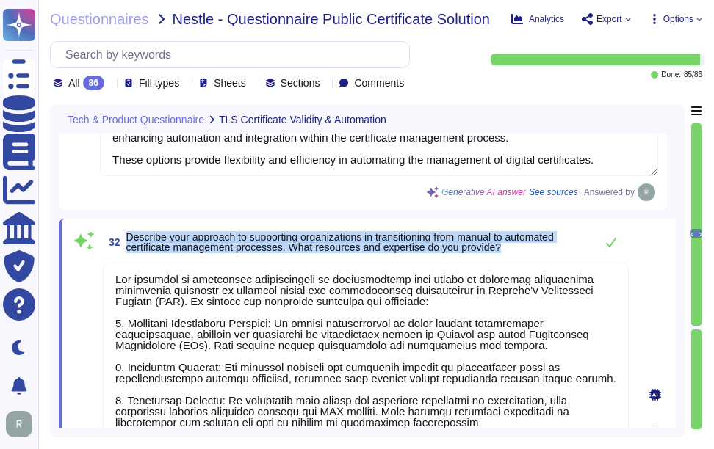
drag, startPoint x: 127, startPoint y: 241, endPoint x: 534, endPoint y: 253, distance: 407.7
click at [534, 253] on span "Describe your approach to supporting organizations in transitioning from manual…" at bounding box center [356, 242] width 461 height 21
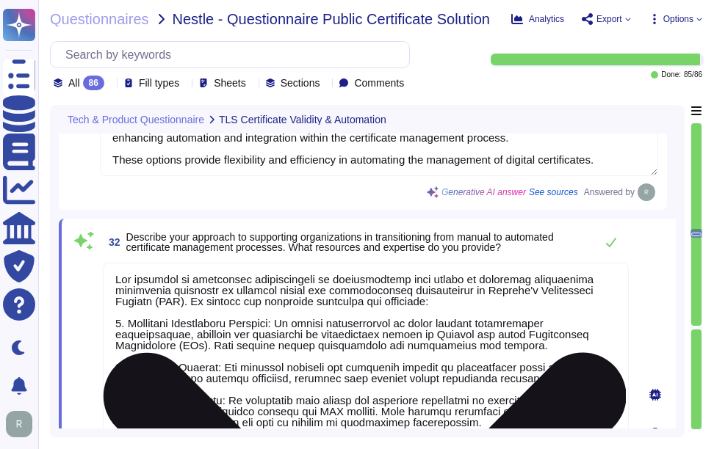
paste textarea "omprehensive and focused on enhancing efficiency and security. 1. Automated Cer…"
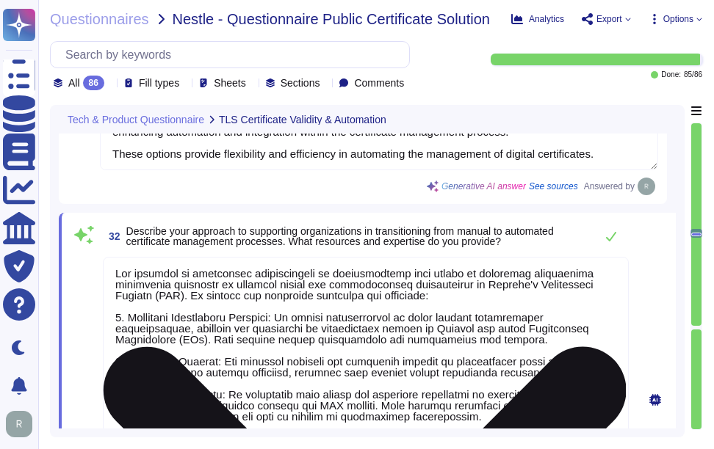
type textarea "Our approach to supporting organizations in transitioning from manual to automa…"
type textarea "Currently, no PKI solution is post-quantum ready, and we are unable to provide …"
type textarea "We support the following cryptographic algorithms and key sizes: - TLS encrypti…"
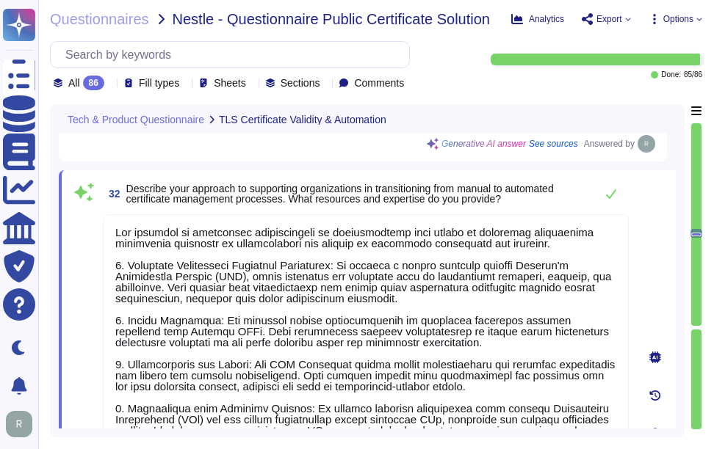
type textarea "Yes, we support the ACME protocol, allowing for automated certificate managemen…"
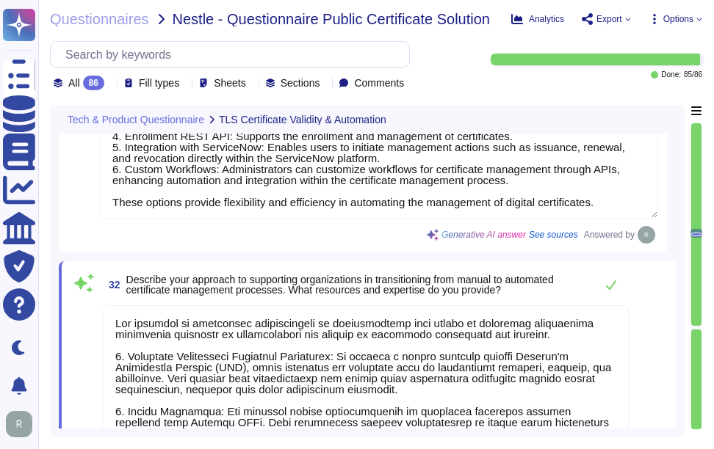
scroll to position [7500, 0]
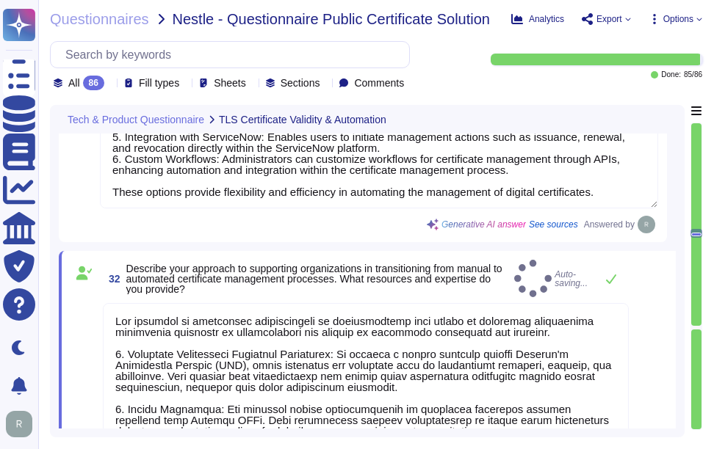
type textarea "Our approach to supporting organizations in transitioning from manual to automa…"
click at [392, 273] on span "Describe your approach to supporting organizations in transitioning from manual…" at bounding box center [314, 279] width 376 height 32
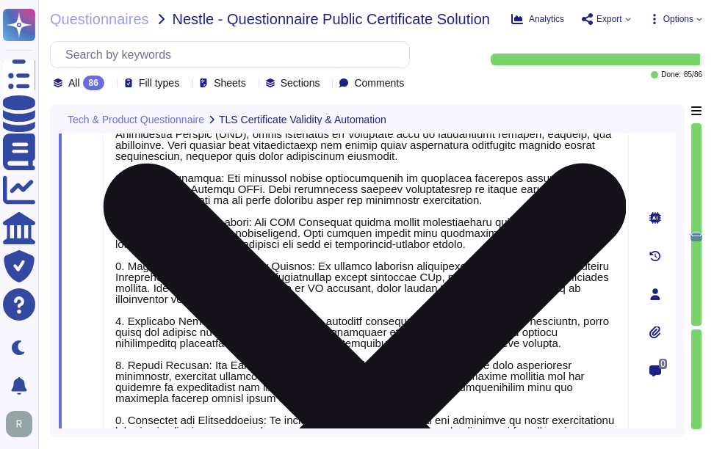
scroll to position [7720, 0]
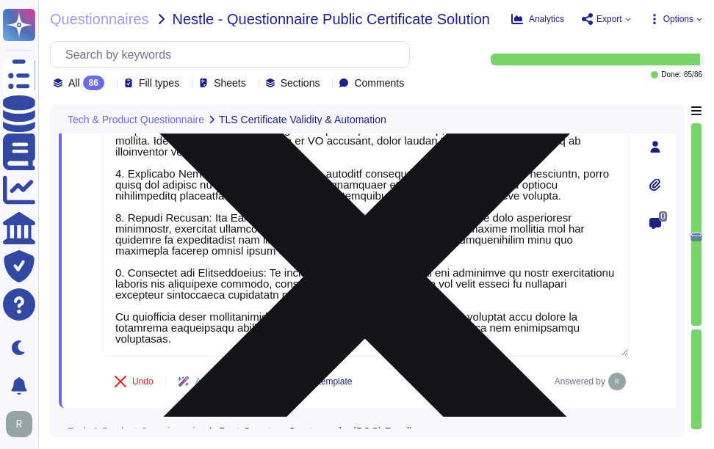
type textarea "We support the following cryptographic algorithms and key sizes: - TLS encrypti…"
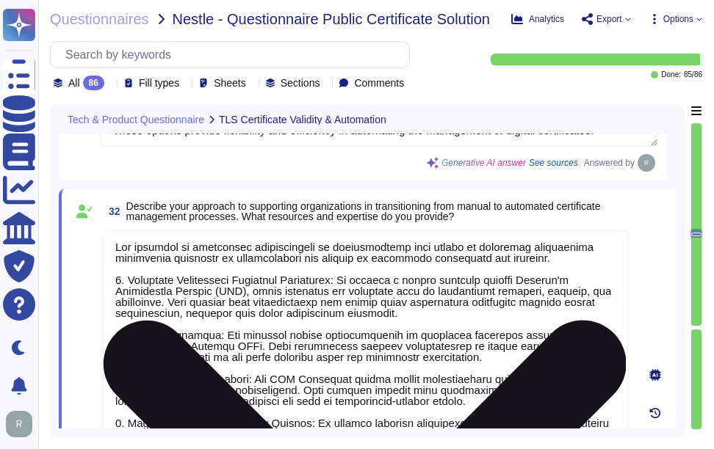
type textarea "Yes, we support the ACME protocol, allowing for automated certificate managemen…"
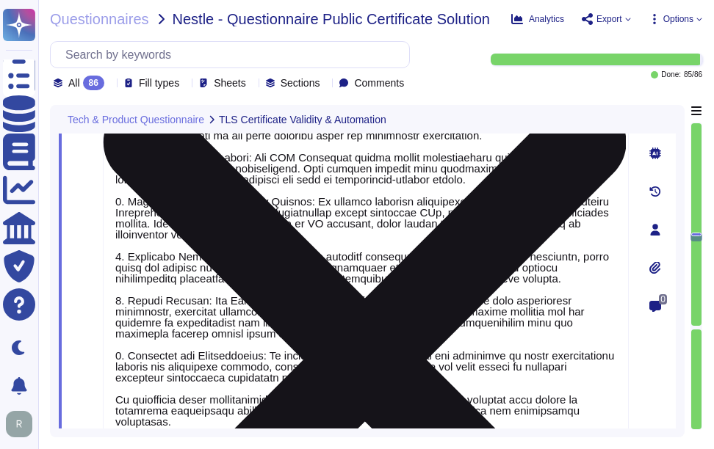
type textarea "We support the following cryptographic algorithms and key sizes: - TLS encrypti…"
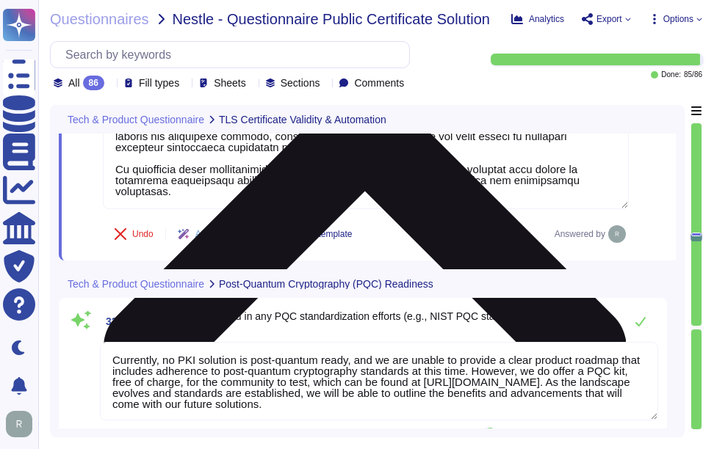
type textarea "We meet WebTrust standards for our public offline roots, ensuring a high level …"
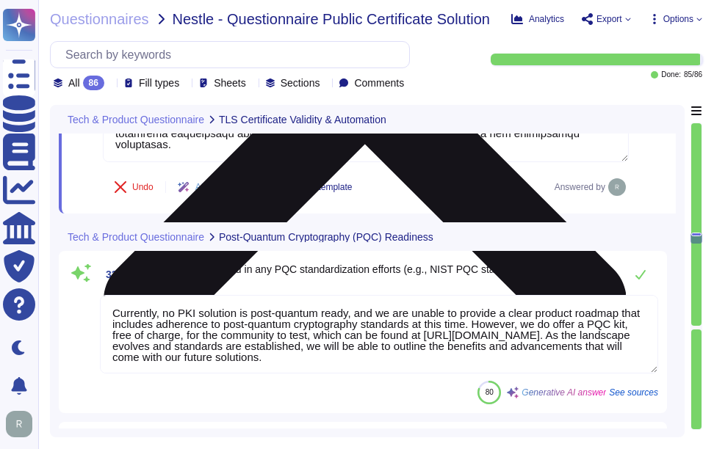
scroll to position [8075, 0]
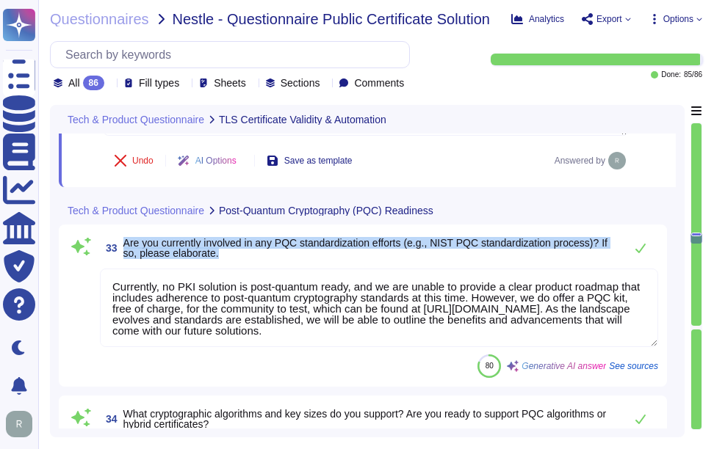
drag, startPoint x: 122, startPoint y: 238, endPoint x: 228, endPoint y: 256, distance: 108.0
click at [228, 256] on span "33 Are you currently involved in any PQC standardization efforts (e.g., NIST PQ…" at bounding box center [358, 248] width 517 height 26
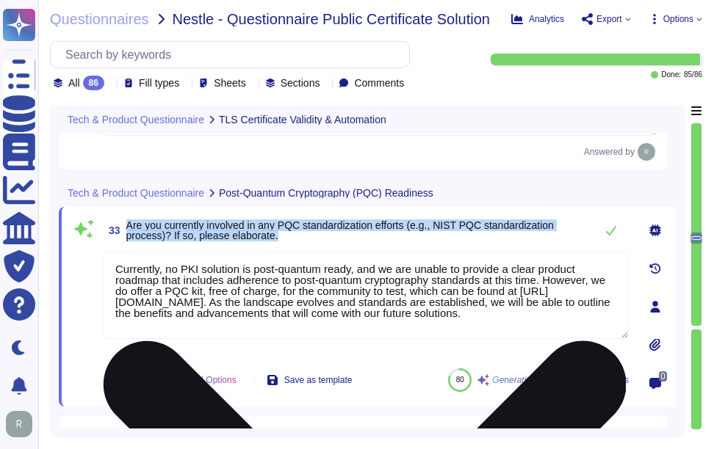
scroll to position [0, 0]
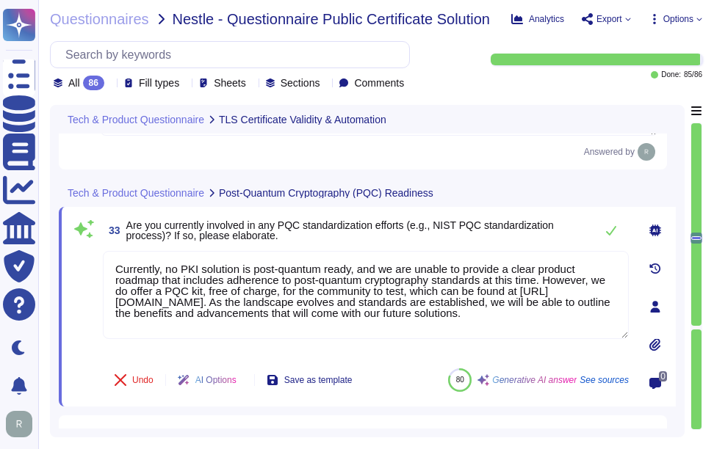
type textarea "We meet WebTrust standards for our public offline roots, ensuring a high level …"
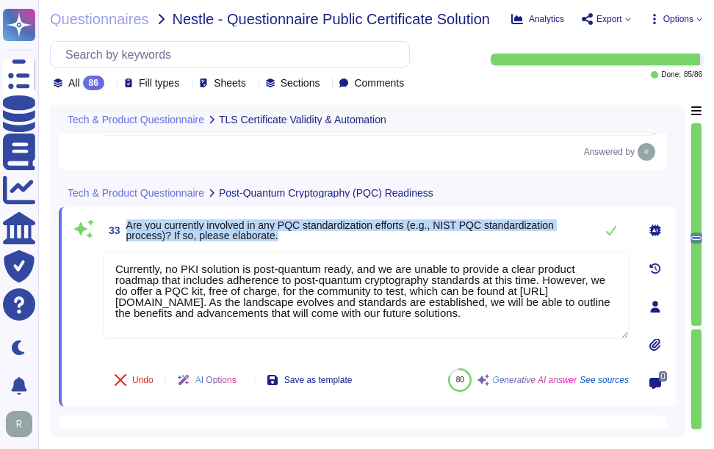
drag, startPoint x: 127, startPoint y: 229, endPoint x: 286, endPoint y: 243, distance: 159.9
click at [286, 241] on span "Are you currently involved in any PQC standardization efforts (e.g., NIST PQC s…" at bounding box center [356, 230] width 461 height 21
click at [448, 241] on span "Are you currently involved in any PQC standardization efforts (e.g., NIST PQC s…" at bounding box center [356, 230] width 461 height 21
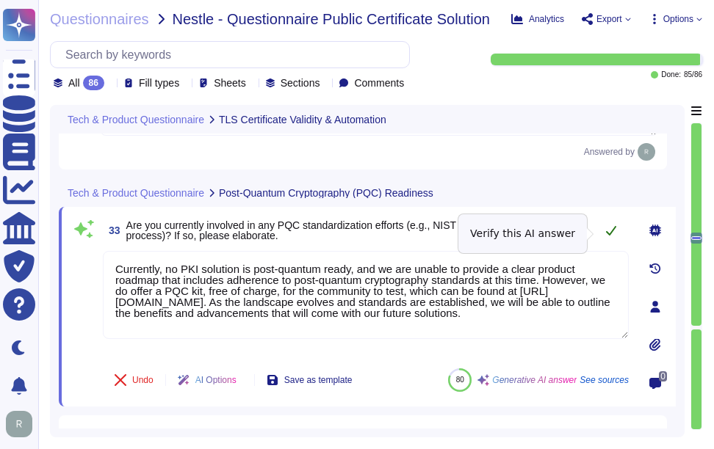
click at [605, 236] on icon at bounding box center [611, 231] width 12 height 12
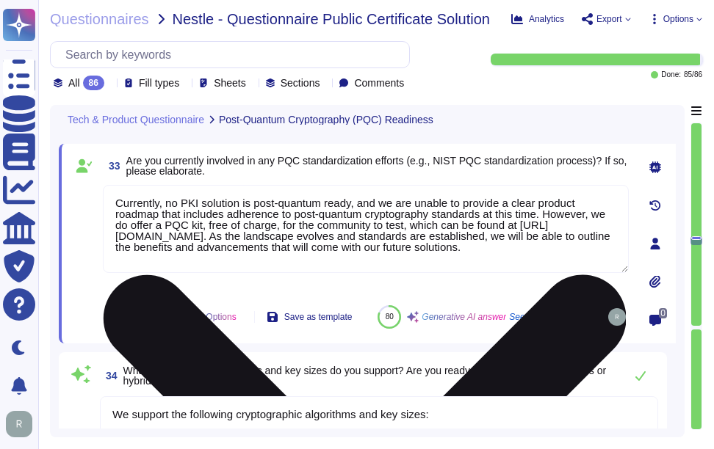
type textarea "Currently, no PKI solution is post-quantum ready, as the necessary standards an…"
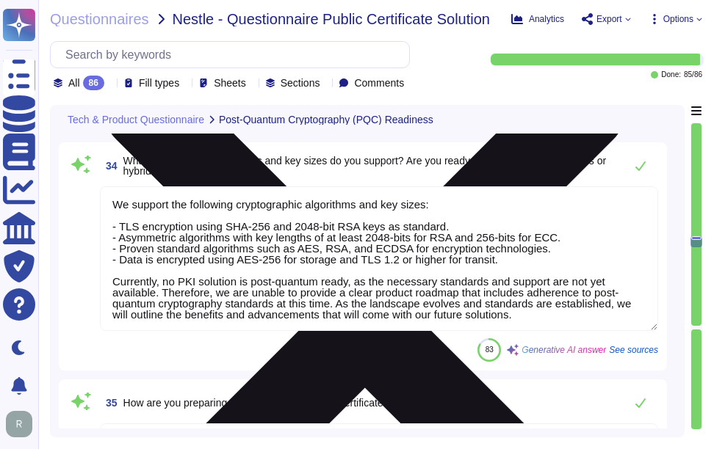
scroll to position [8369, 0]
type textarea "Our Root CA hierarchy is designed to meet WebTrust standards, ensuring a high l…"
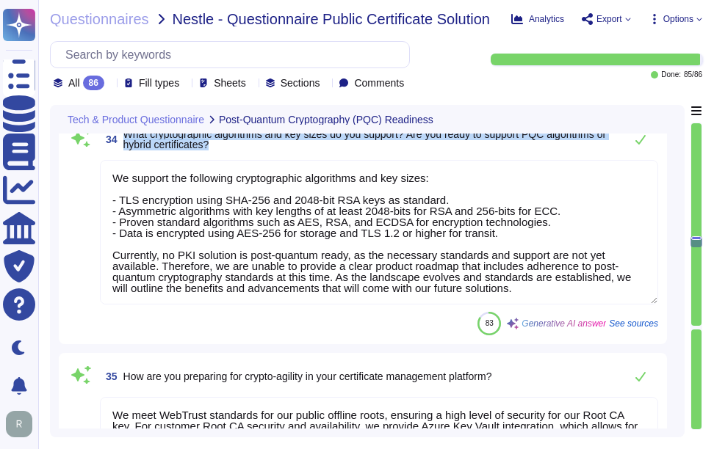
drag, startPoint x: 126, startPoint y: 150, endPoint x: 238, endPoint y: 164, distance: 113.3
click at [238, 150] on span "What cryptographic algorithms and key sizes do you support? Are you ready to su…" at bounding box center [369, 139] width 493 height 21
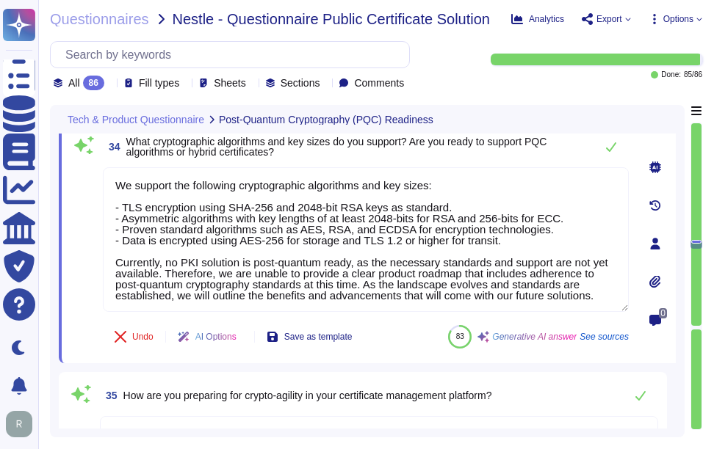
scroll to position [8296, 0]
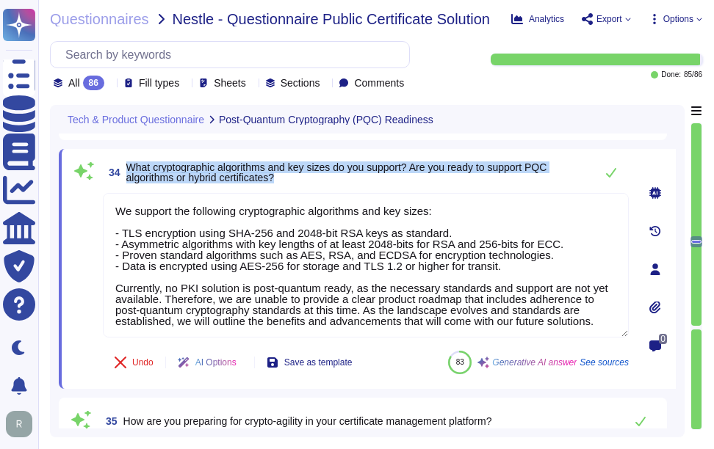
drag, startPoint x: 127, startPoint y: 164, endPoint x: 320, endPoint y: 189, distance: 194.8
click at [320, 189] on div "34 What cryptographic algorithms and key sizes do you support? Are you ready to…" at bounding box center [349, 269] width 558 height 222
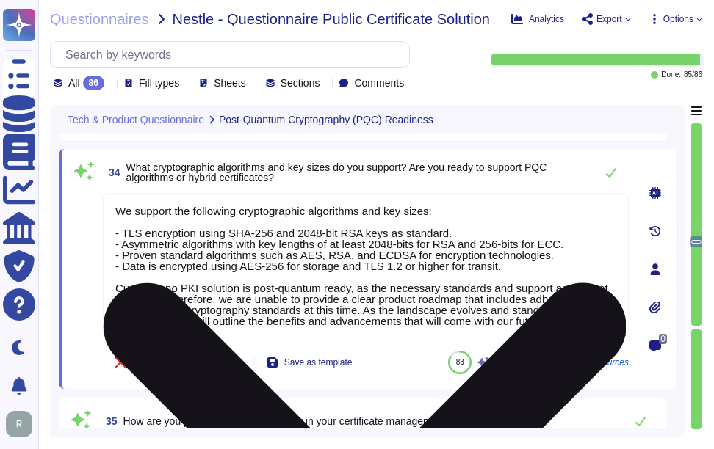
click at [418, 311] on textarea "We support the following cryptographic algorithms and key sizes: - TLS encrypti…" at bounding box center [366, 265] width 526 height 145
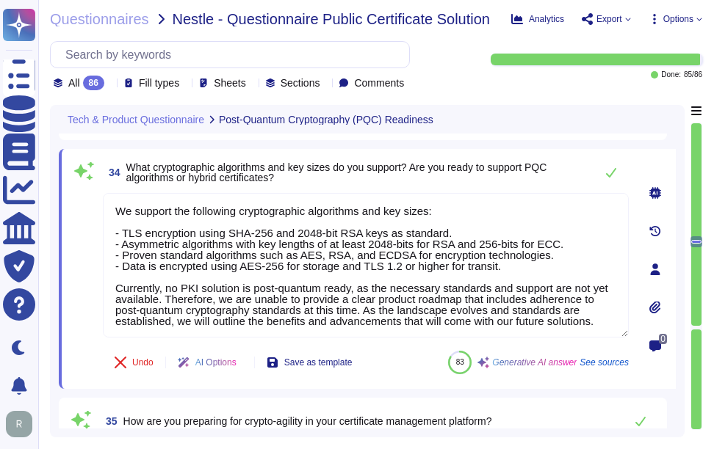
click at [474, 171] on span "What cryptographic algorithms and key sizes do you support? Are you ready to su…" at bounding box center [336, 173] width 421 height 22
click at [608, 176] on icon at bounding box center [611, 173] width 10 height 10
click at [609, 178] on icon at bounding box center [611, 173] width 10 height 10
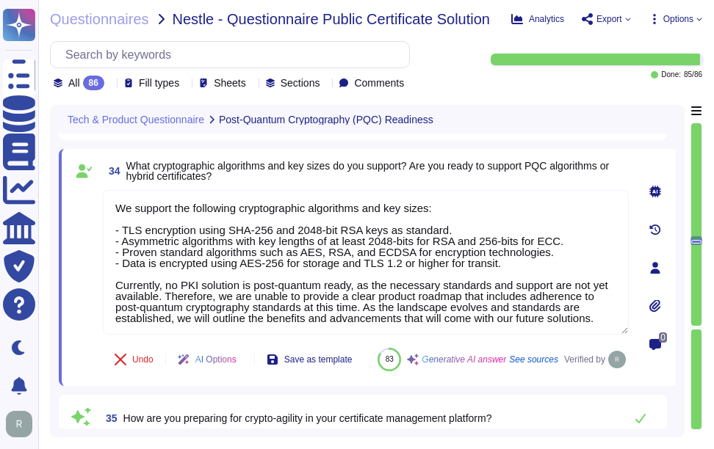
click at [609, 175] on span "What cryptographic algorithms and key sizes do you support? Are you ready to su…" at bounding box center [377, 171] width 502 height 21
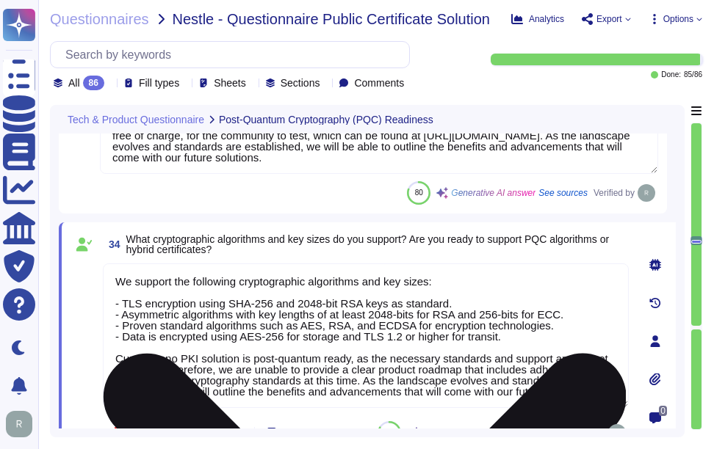
scroll to position [1, 0]
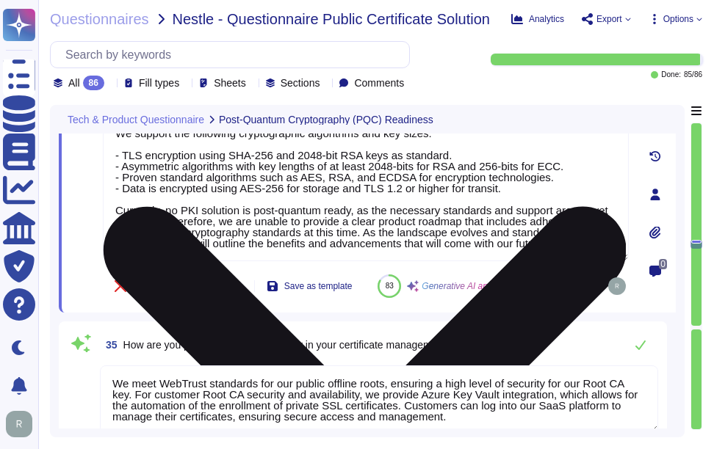
type textarea "Our Root CA hierarchy is designed to meet WebTrust standards, ensuring a high l…"
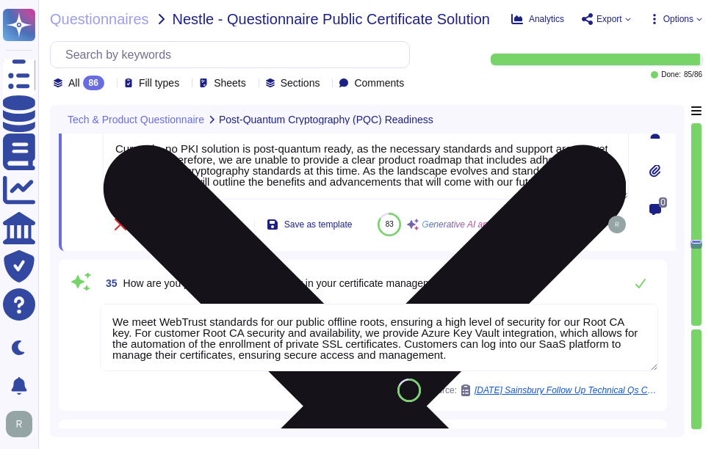
scroll to position [8516, 0]
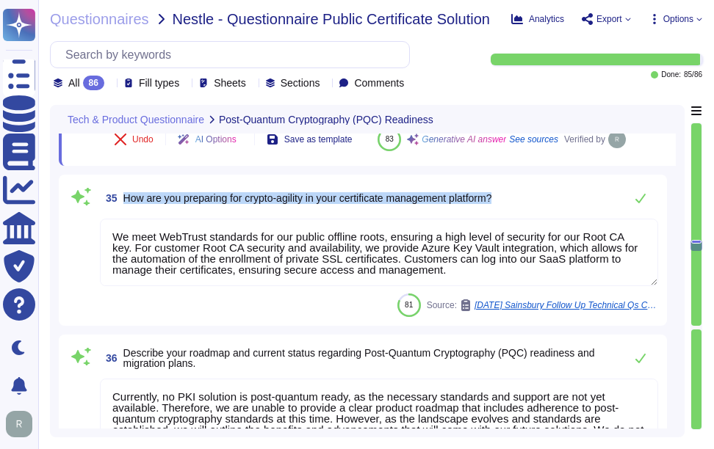
drag, startPoint x: 123, startPoint y: 231, endPoint x: 532, endPoint y: 231, distance: 409.0
click at [532, 213] on div "35 How are you preparing for crypto-agility in your certificate management plat…" at bounding box center [379, 198] width 558 height 29
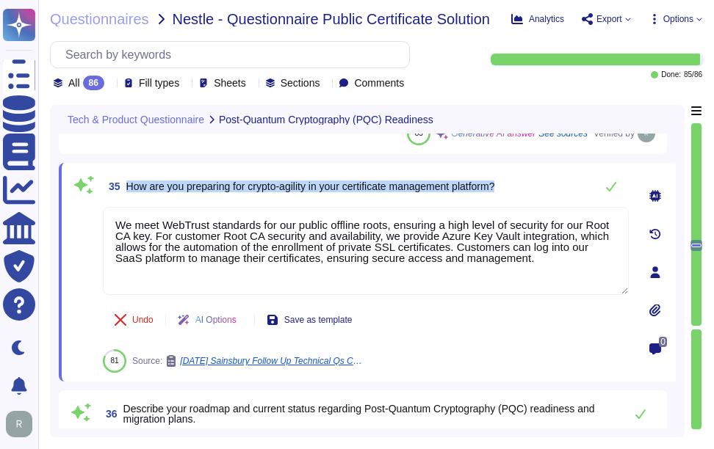
drag, startPoint x: 128, startPoint y: 186, endPoint x: 533, endPoint y: 181, distance: 404.6
click at [533, 181] on div "35 How are you preparing for crypto-agility in your certificate management plat…" at bounding box center [366, 186] width 526 height 29
copy span "How are you preparing for crypto-agility in your certificate management platfor…"
click at [154, 191] on span "How are you preparing for crypto-agility in your certificate management platfor…" at bounding box center [310, 187] width 369 height 12
drag, startPoint x: 126, startPoint y: 181, endPoint x: 317, endPoint y: 197, distance: 192.2
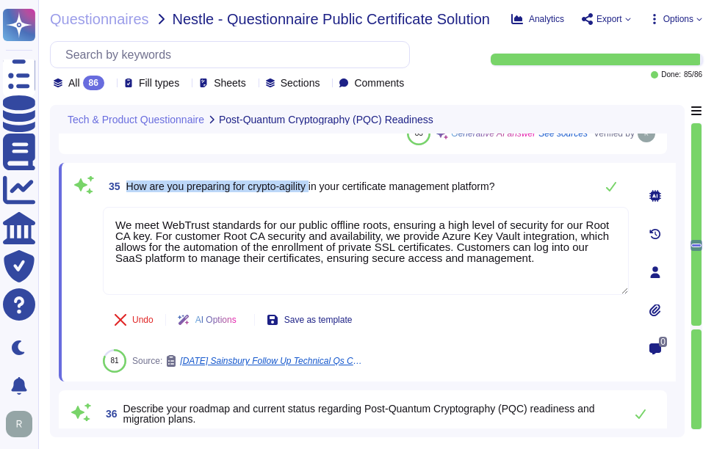
click at [317, 197] on span "35 How are you preparing for crypto-agility in your certificate management plat…" at bounding box center [298, 186] width 391 height 26
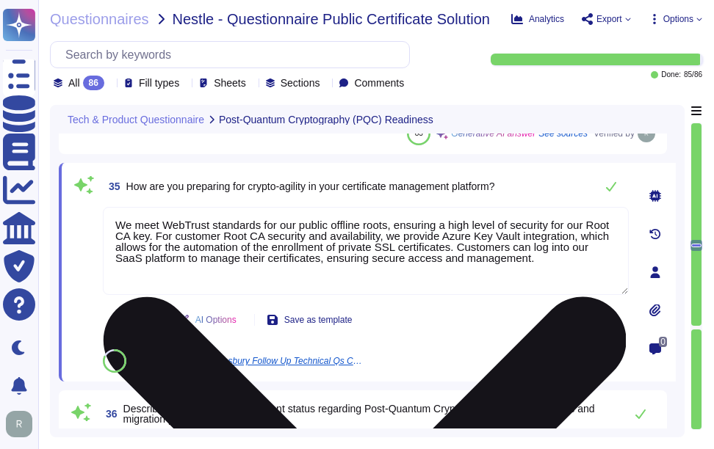
click at [297, 260] on textarea "We meet WebTrust standards for our public offline roots, ensuring a high level …" at bounding box center [366, 251] width 526 height 88
paste textarea "Currently, we do not have a strategy for post-quantum computing certificates, a…"
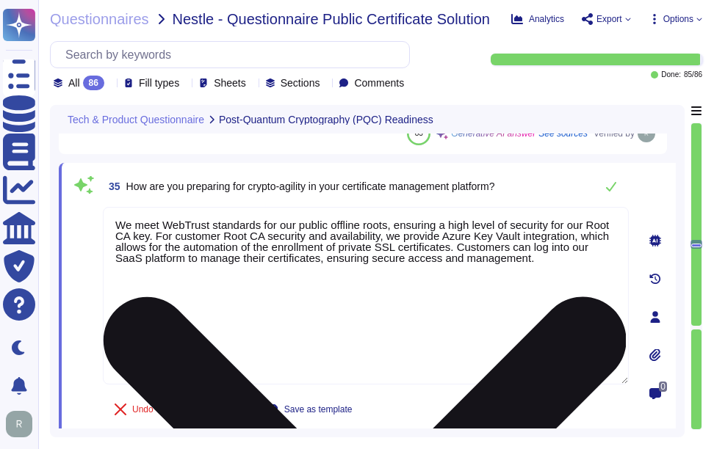
type textarea "Our Root CA hierarchy is designed to meet WebTrust standards, ensuring a high l…"
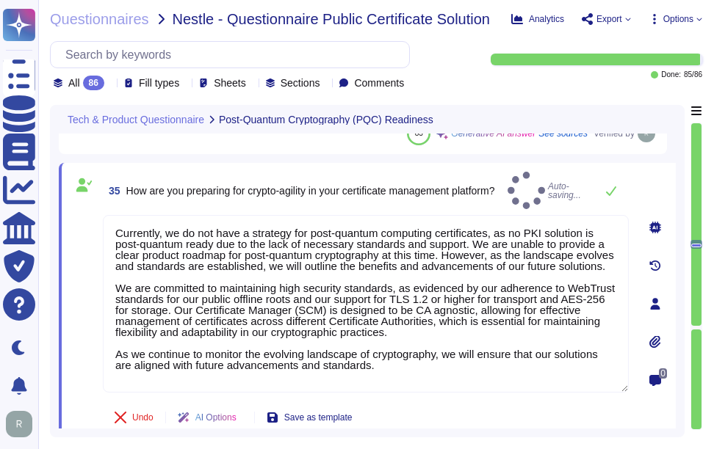
type textarea "Currently, we do not have a strategy for post-quantum computing certificates, a…"
click at [405, 185] on span "How are you preparing for crypto-agility in your certificate management platfor…" at bounding box center [310, 191] width 369 height 12
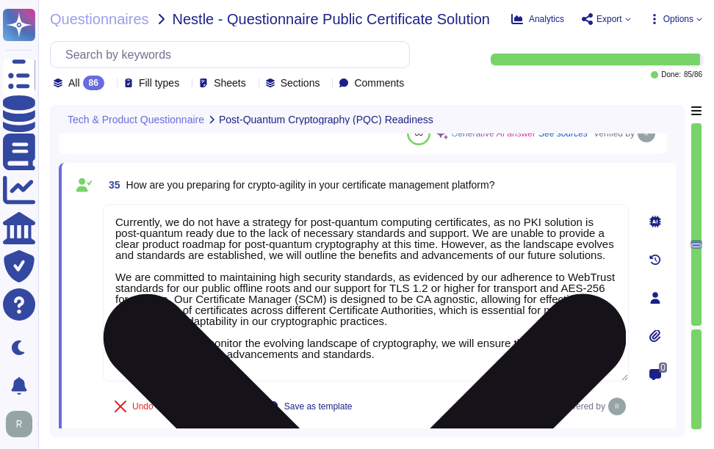
scroll to position [1, 0]
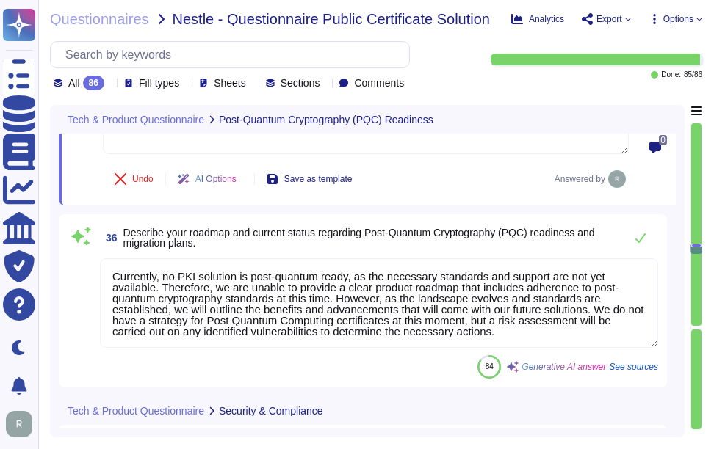
type textarea "We protect our private keys and infrastructure against compromise through sever…"
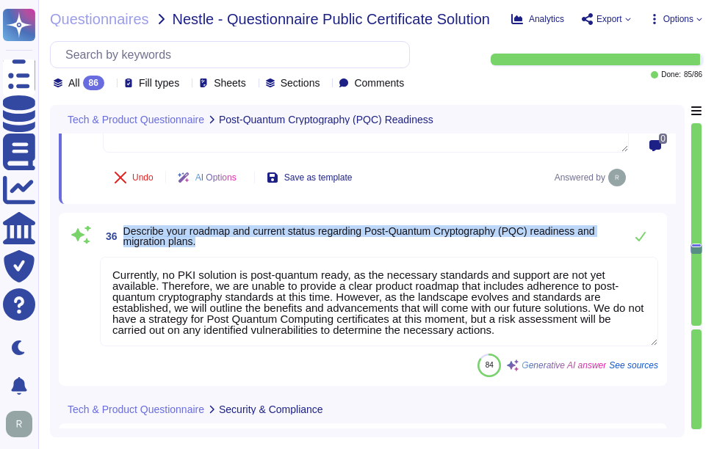
drag, startPoint x: 123, startPoint y: 228, endPoint x: 210, endPoint y: 242, distance: 87.6
click at [210, 242] on span "Describe your roadmap and current status regarding Post-Quantum Cryptography (P…" at bounding box center [369, 236] width 493 height 21
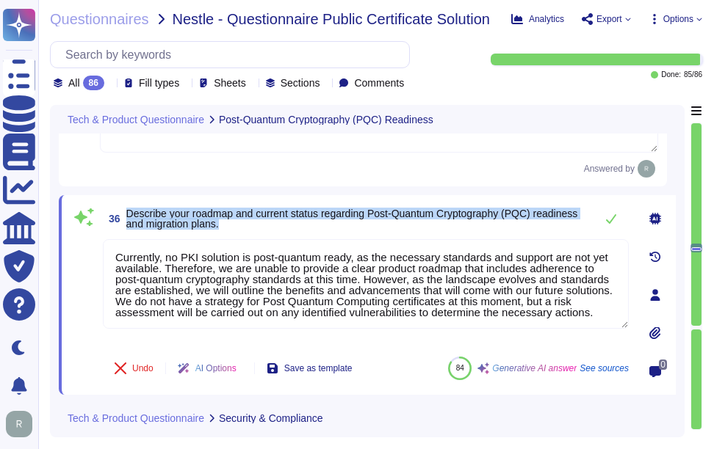
drag, startPoint x: 124, startPoint y: 211, endPoint x: 247, endPoint y: 225, distance: 124.2
click at [247, 225] on span "36 Describe your roadmap and current status regarding Post-Quantum Cryptography…" at bounding box center [345, 219] width 485 height 26
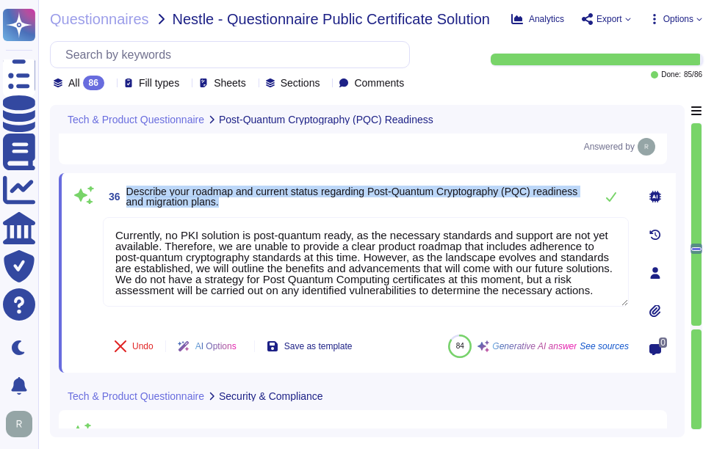
scroll to position [8736, 0]
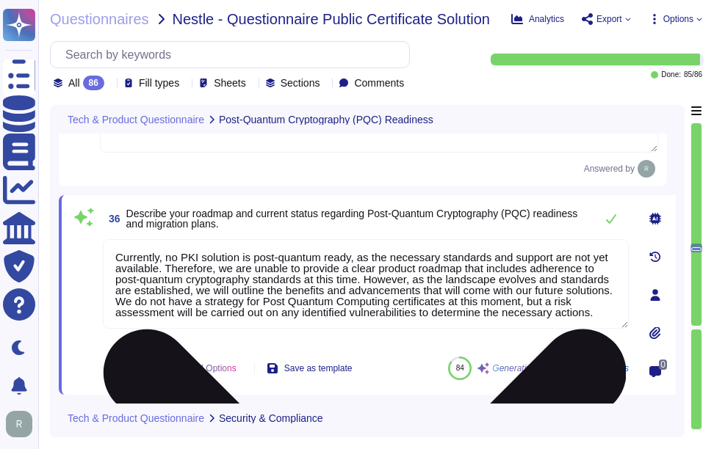
click at [416, 294] on textarea "Currently, no PKI solution is post-quantum ready, as the necessary standards an…" at bounding box center [366, 284] width 526 height 90
paste textarea "we do offer a PQC kit, free of charge, for the community to test, which can be …"
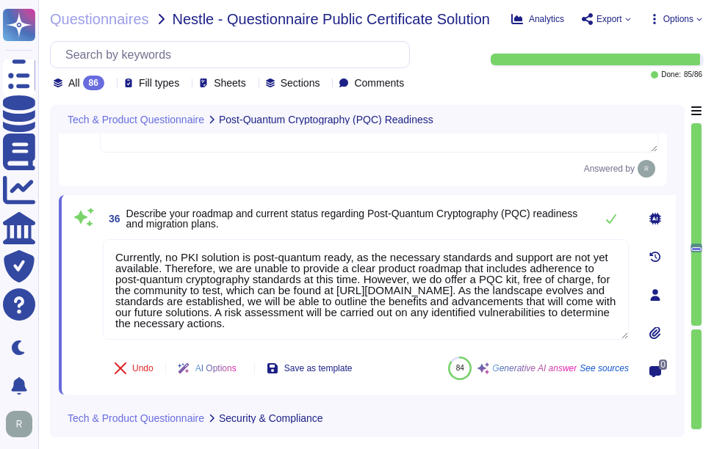
type textarea "Currently, no PKI solution is post-quantum ready, as the necessary standards an…"
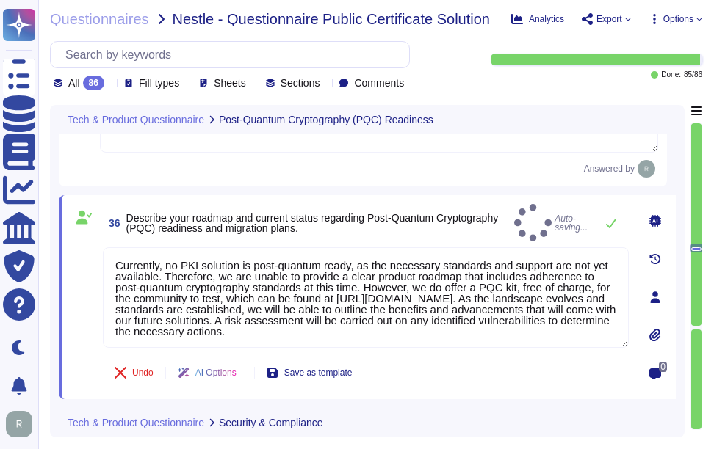
click at [441, 212] on span "Describe your roadmap and current status regarding Post-Quantum Cryptography (P…" at bounding box center [312, 223] width 372 height 22
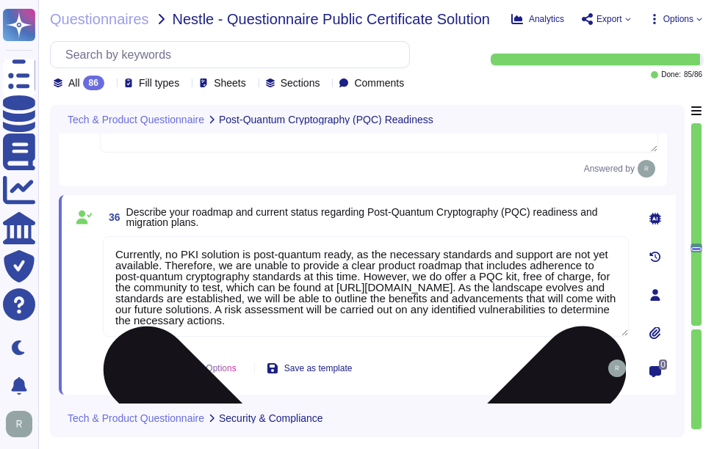
drag, startPoint x: 358, startPoint y: 287, endPoint x: 548, endPoint y: 289, distance: 189.4
click at [548, 289] on textarea "Currently, no PKI solution is post-quantum ready, as the necessary standards an…" at bounding box center [366, 286] width 526 height 101
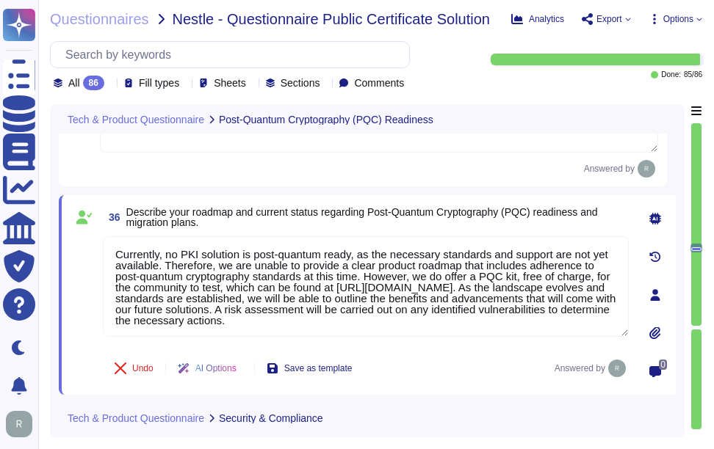
click at [512, 224] on span "Describe your roadmap and current status regarding Post-Quantum Cryptography (P…" at bounding box center [377, 217] width 502 height 21
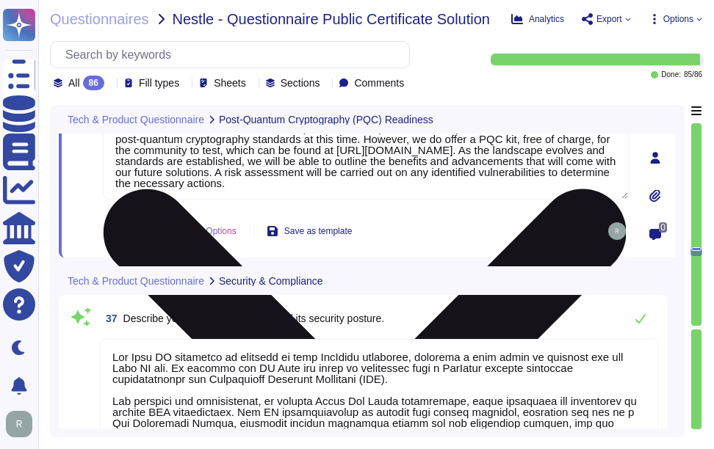
scroll to position [8957, 0]
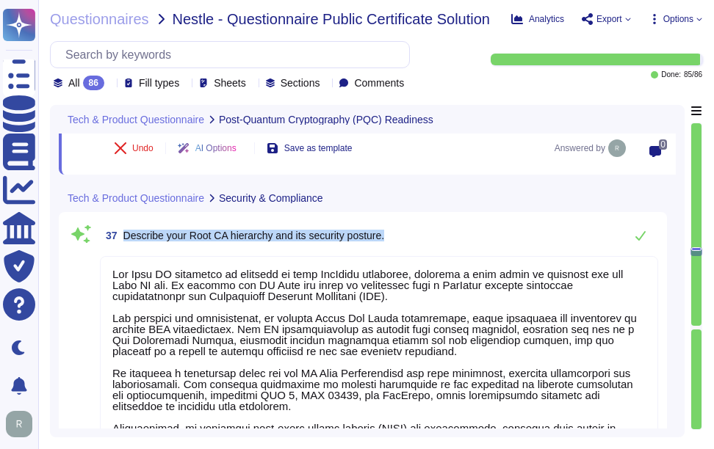
drag, startPoint x: 123, startPoint y: 236, endPoint x: 398, endPoint y: 239, distance: 274.6
click at [398, 239] on div "37 Describe your Root CA hierarchy and its security posture." at bounding box center [379, 235] width 558 height 29
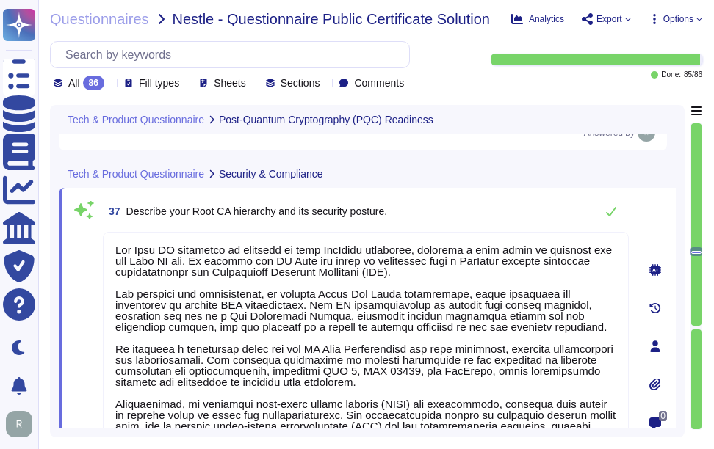
click at [419, 211] on div "37 Describe your Root CA hierarchy and its security posture." at bounding box center [366, 211] width 526 height 29
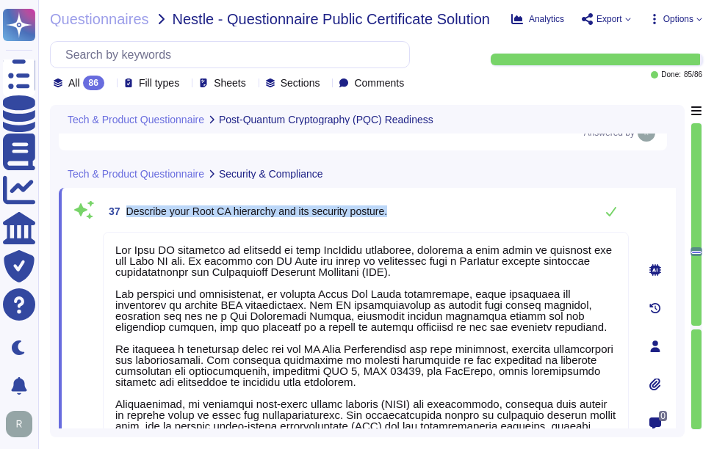
drag, startPoint x: 127, startPoint y: 207, endPoint x: 413, endPoint y: 207, distance: 286.3
click at [413, 207] on div "37 Describe your Root CA hierarchy and its security posture." at bounding box center [366, 211] width 526 height 29
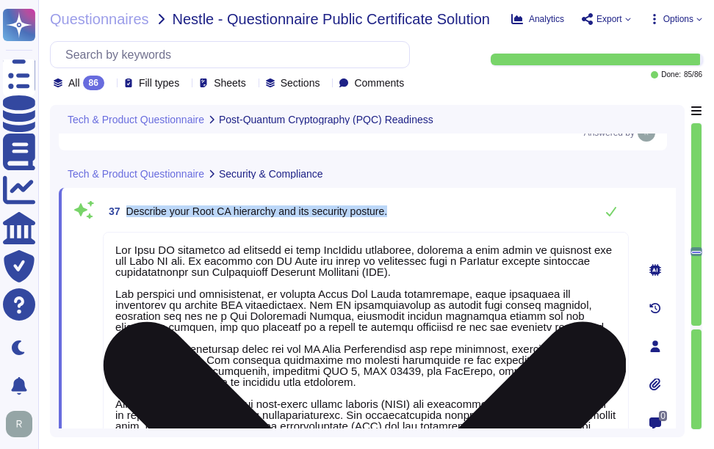
scroll to position [1, 0]
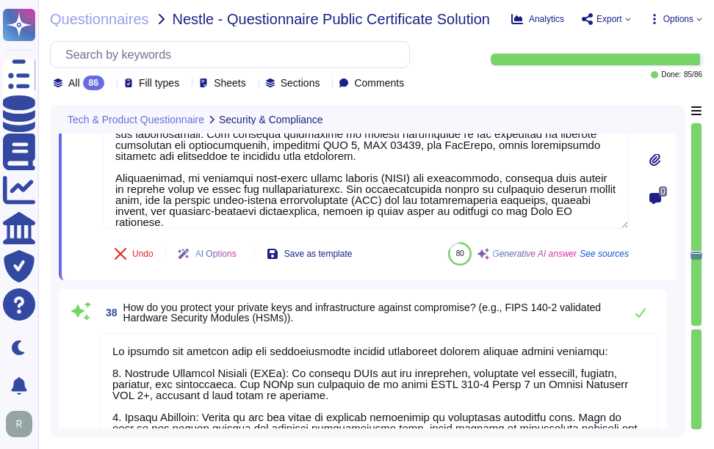
type textarea "Certificate revocation is managed through the Sectigo Certificate Manager (SCM)…"
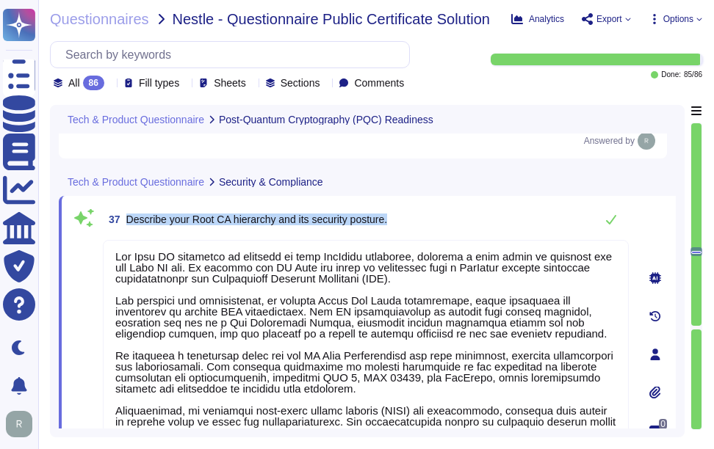
type textarea "Currently, we do not have a strategy for post-quantum computing certificates, a…"
type textarea "Currently, no PKI solution is post-quantum ready, as the necessary standards an…"
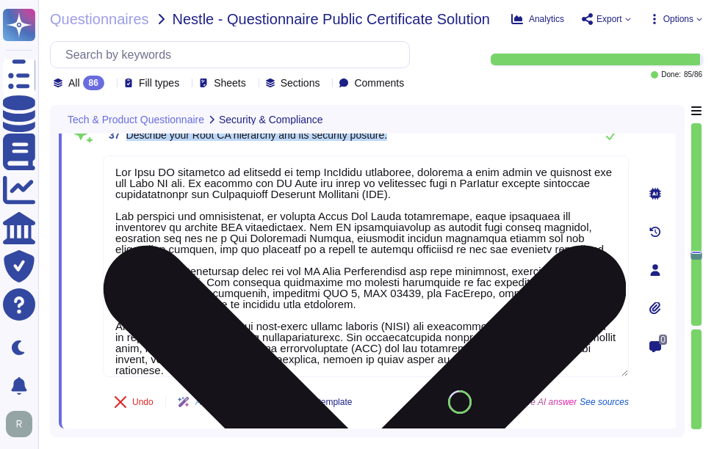
scroll to position [0, 0]
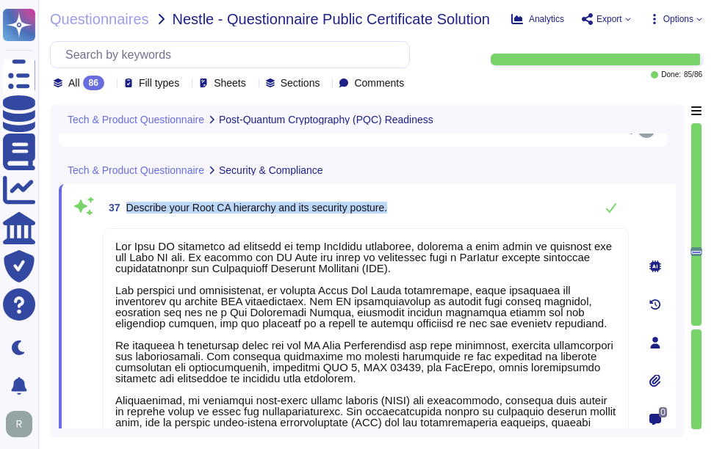
type textarea "Currently, we do not have a strategy for post-quantum computing certificates, a…"
type textarea "Currently, no PKI solution is post-quantum ready, as the necessary standards an…"
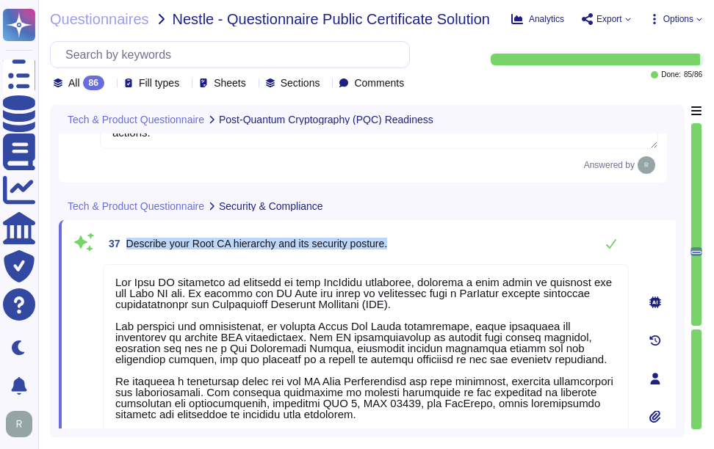
scroll to position [8922, 0]
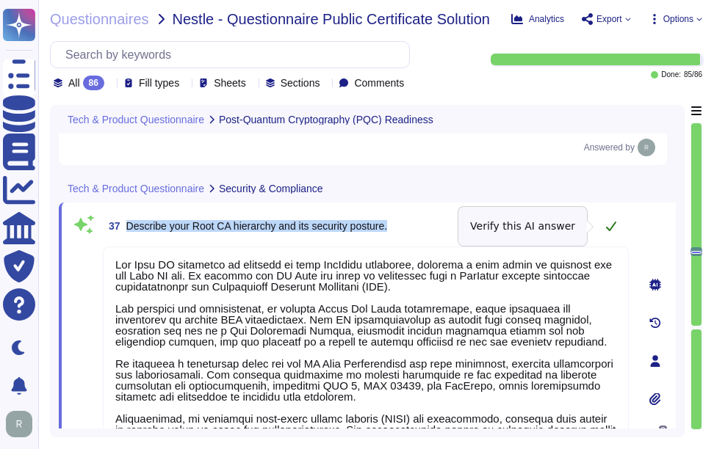
click at [615, 223] on icon at bounding box center [611, 227] width 10 height 10
click at [612, 230] on icon at bounding box center [611, 226] width 12 height 12
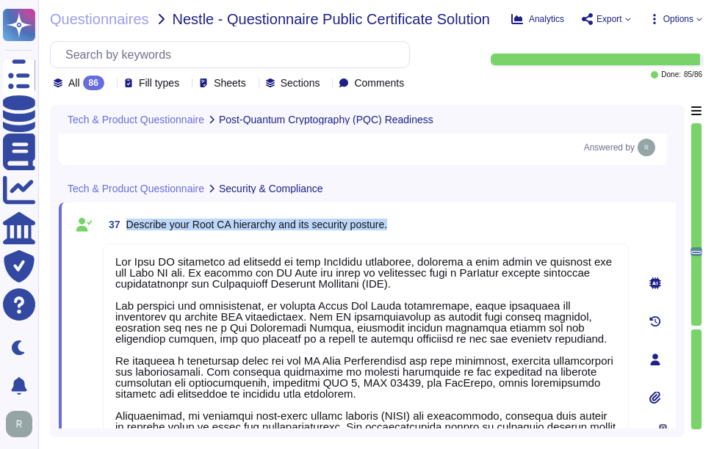
click at [496, 224] on div "37 Describe your Root CA hierarchy and its security posture." at bounding box center [366, 224] width 526 height 26
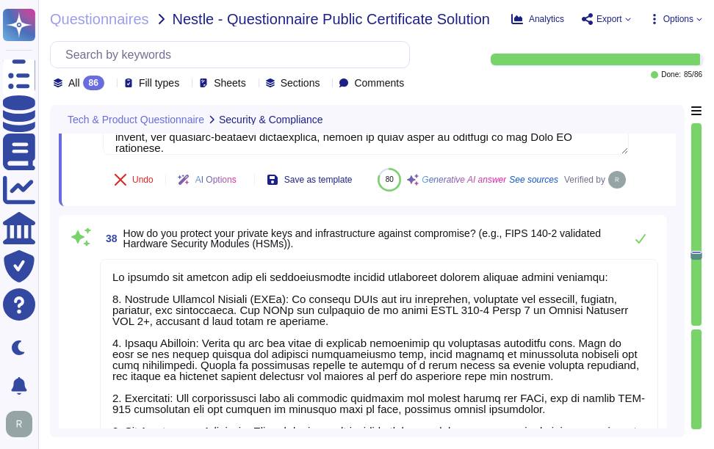
scroll to position [9216, 0]
type textarea "Certificate revocation is managed through the Sectigo Certificate Manager (SCM)…"
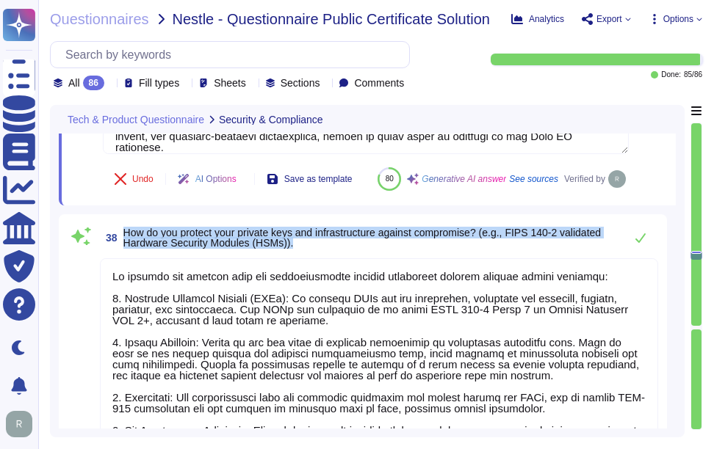
drag, startPoint x: 124, startPoint y: 265, endPoint x: 334, endPoint y: 283, distance: 210.8
click at [334, 251] on span "38 How do you protect your private keys and infrastructure against compromise? …" at bounding box center [358, 238] width 517 height 26
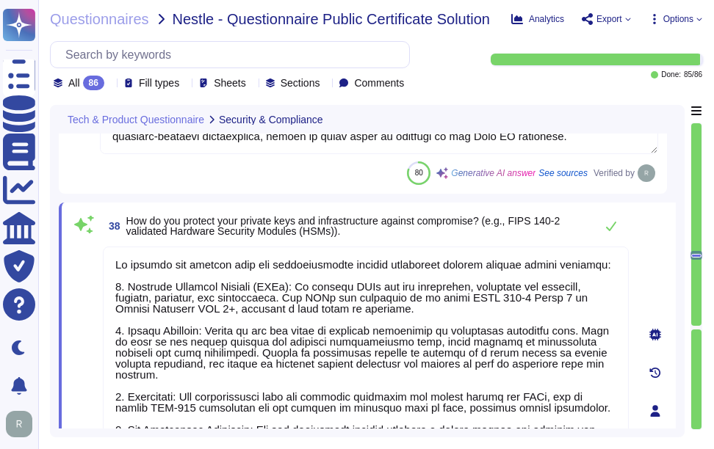
click at [441, 228] on span "How do you protect your private keys and infrastructure against compromise? (e.…" at bounding box center [356, 226] width 461 height 21
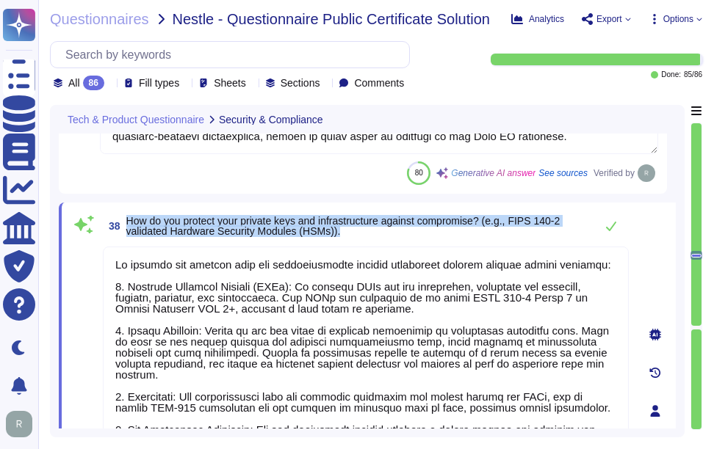
drag, startPoint x: 127, startPoint y: 218, endPoint x: 350, endPoint y: 242, distance: 224.5
click at [350, 242] on div "38 How do you protect your private keys and infrastructure against compromise? …" at bounding box center [349, 410] width 558 height 399
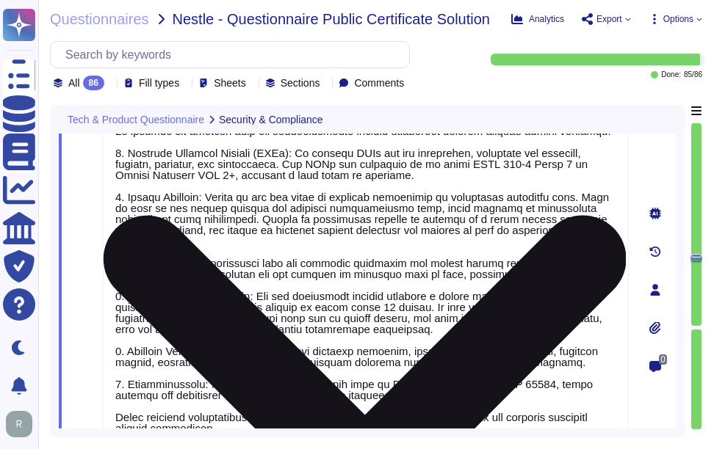
scroll to position [9363, 0]
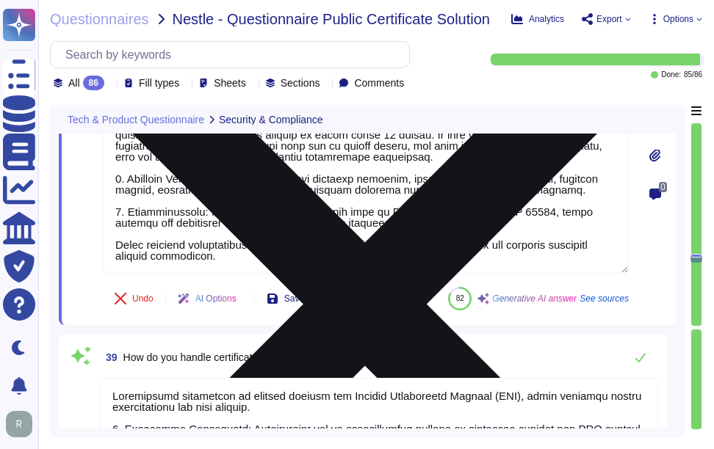
type textarea "Our organization regularly undergoes the following security audits and complian…"
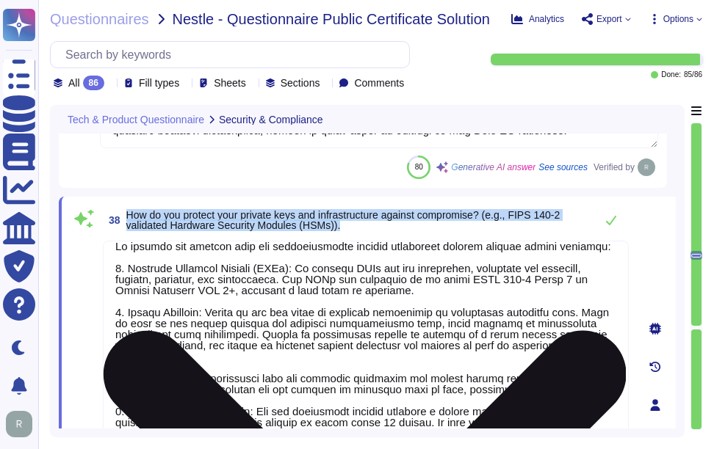
scroll to position [9142, 0]
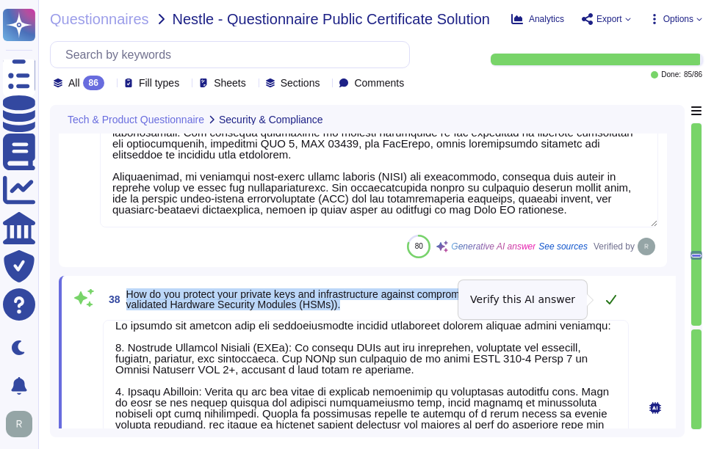
click at [616, 298] on icon at bounding box center [611, 300] width 12 height 12
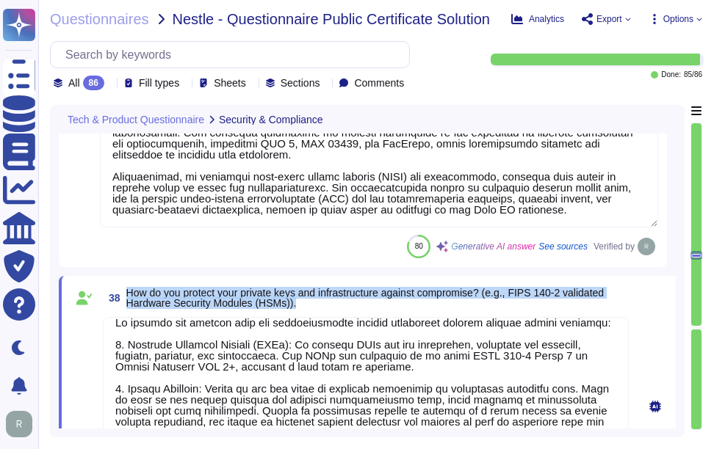
click at [604, 298] on span "How do you protect your private keys and infrastructure against compromise? (e.…" at bounding box center [365, 298] width 478 height 22
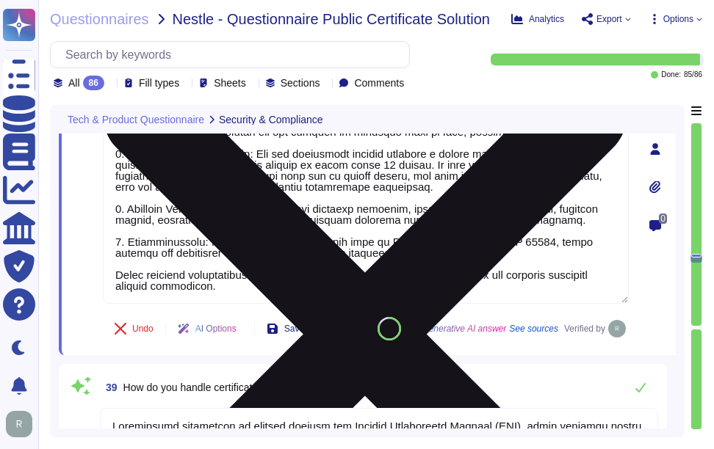
type textarea "Our organization regularly undergoes the following security audits and complian…"
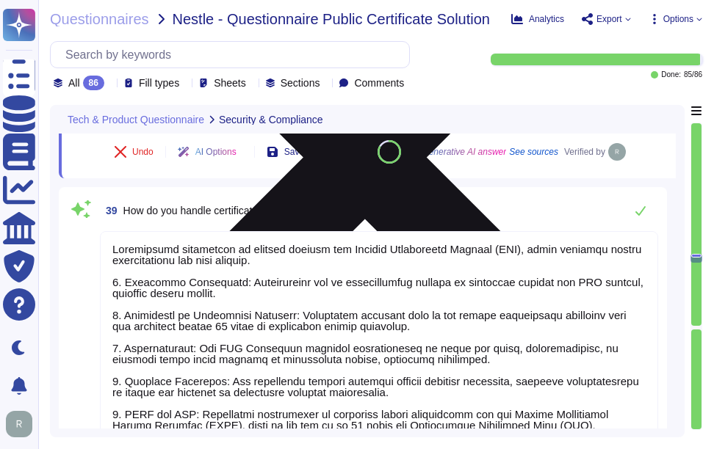
scroll to position [9656, 0]
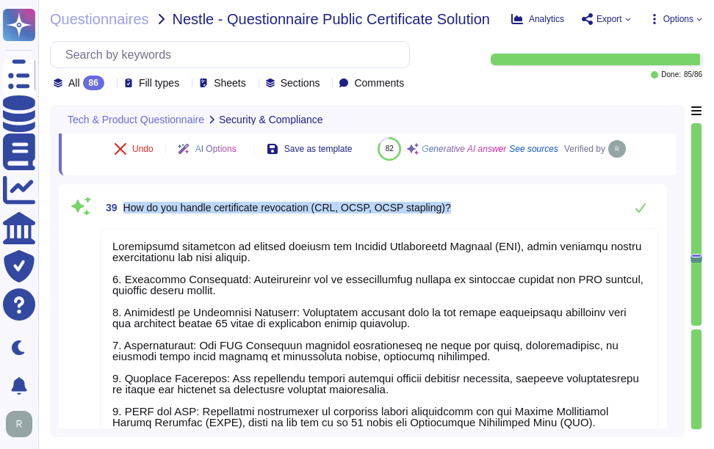
drag, startPoint x: 126, startPoint y: 241, endPoint x: 453, endPoint y: 230, distance: 327.6
click at [453, 222] on div "39 How do you handle certificate revocation (CRL, OCSP, OCSP stapling)?" at bounding box center [379, 207] width 558 height 29
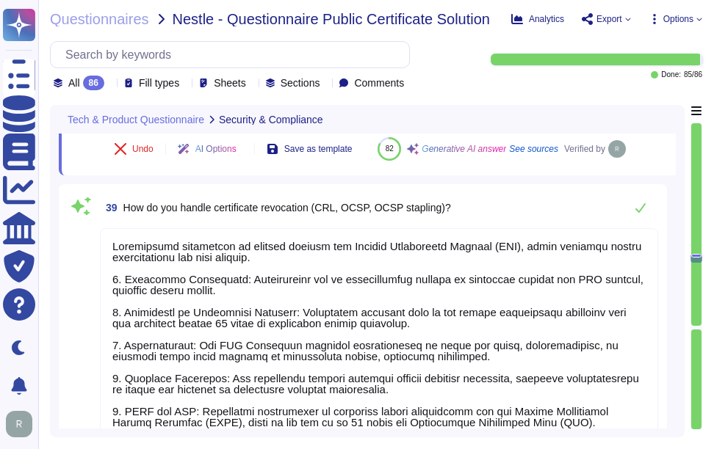
scroll to position [1, 0]
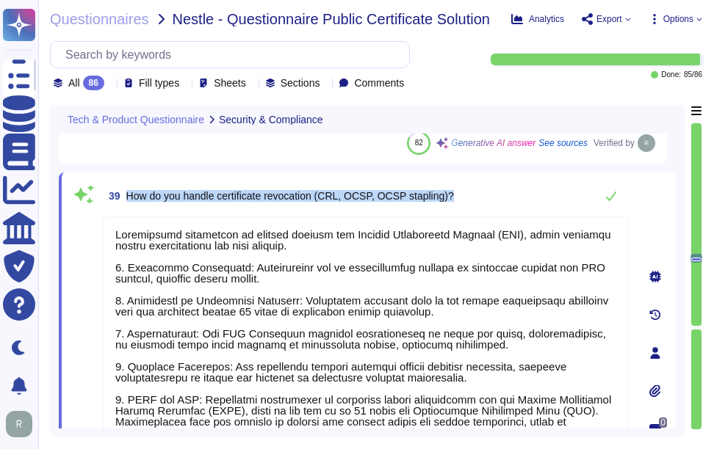
drag, startPoint x: 127, startPoint y: 194, endPoint x: 471, endPoint y: 190, distance: 344.4
click at [471, 190] on div "39 How do you handle certificate revocation (CRL, OCSP, OCSP stapling)?" at bounding box center [366, 195] width 526 height 29
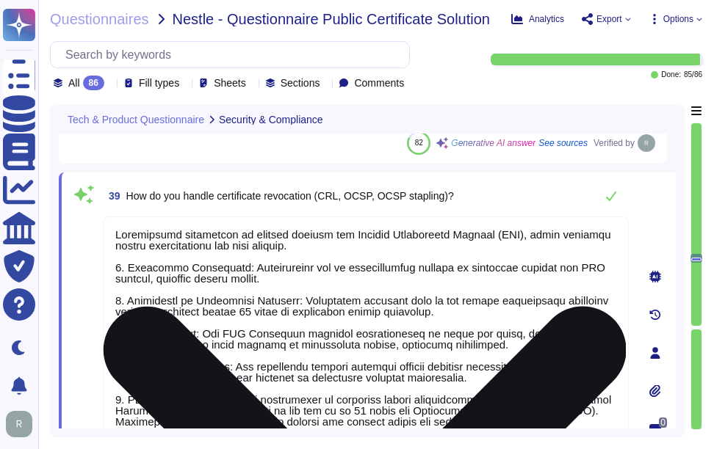
click at [246, 279] on textarea at bounding box center [366, 350] width 526 height 266
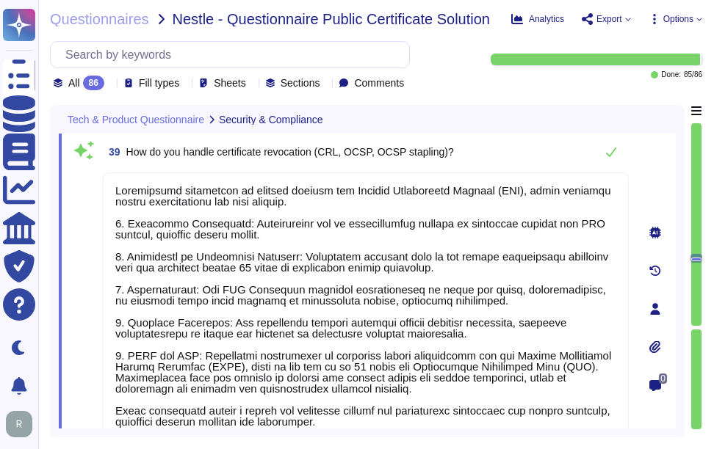
click at [515, 144] on div "39 How do you handle certificate revocation (CRL, OCSP, OCSP stapling)?" at bounding box center [366, 151] width 526 height 29
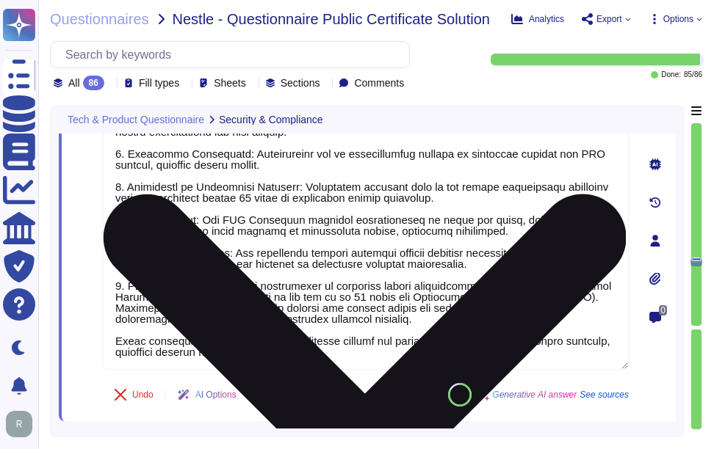
type textarea "Our incident response plan is formalized with documented policies and procedure…"
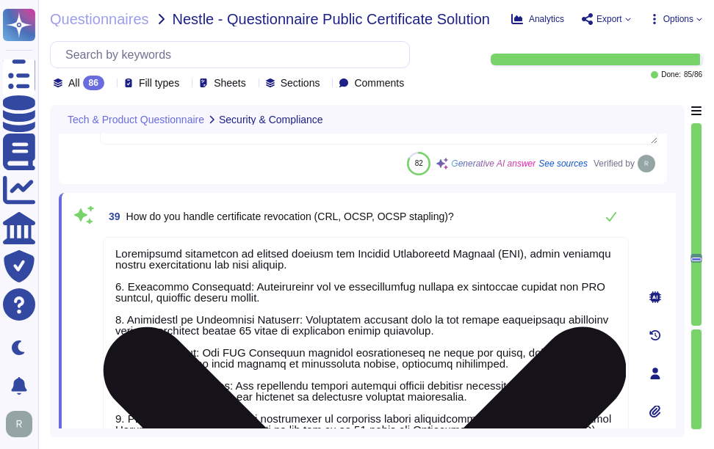
scroll to position [0, 0]
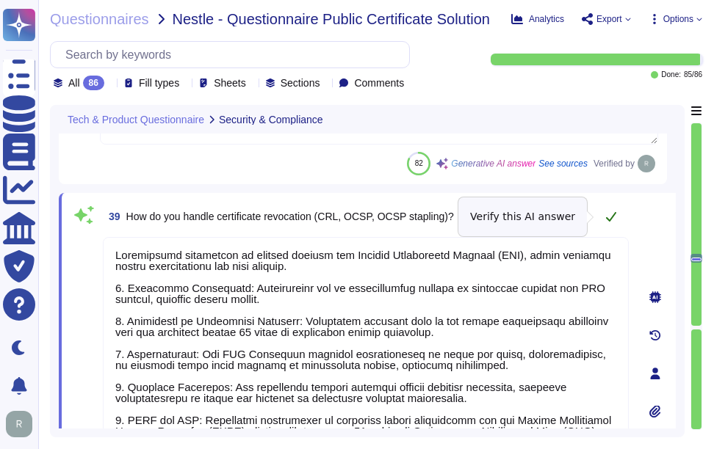
click at [613, 213] on icon at bounding box center [611, 217] width 12 height 12
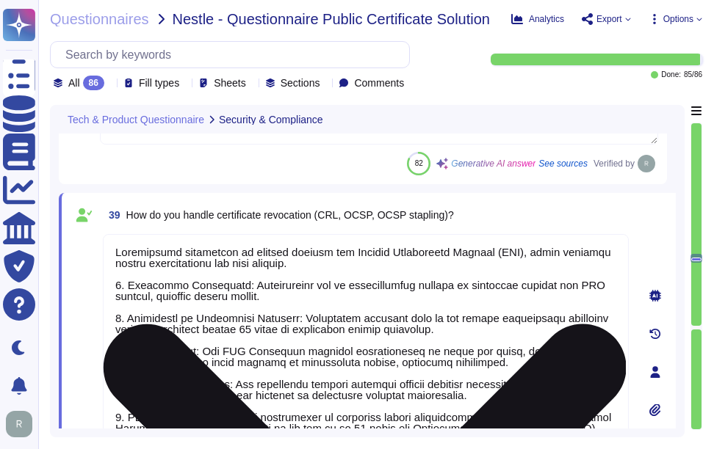
scroll to position [1, 0]
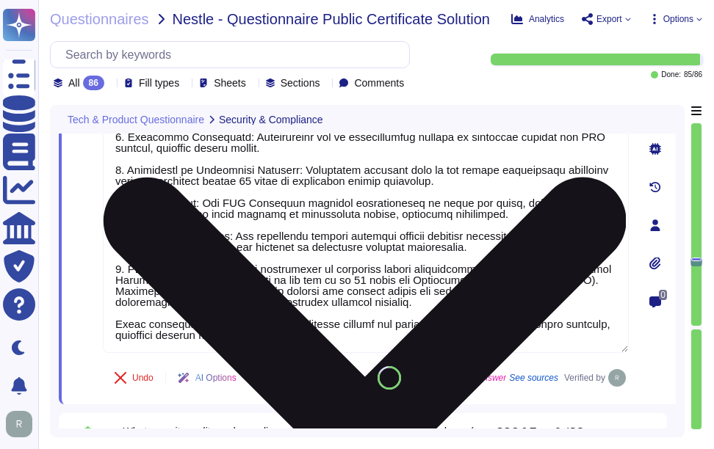
type textarea "Our incident response plan is formalized with documented policies and procedure…"
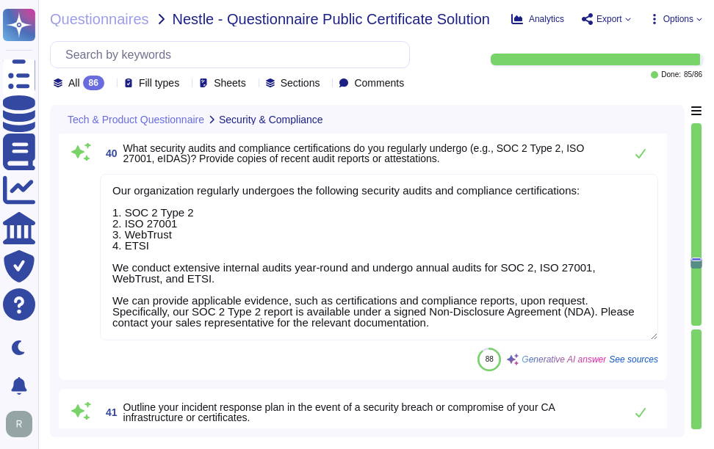
scroll to position [10067, 0]
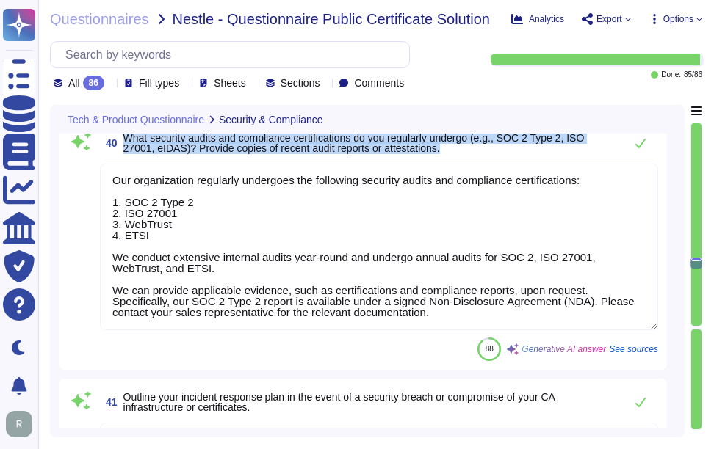
drag, startPoint x: 124, startPoint y: 170, endPoint x: 517, endPoint y: 186, distance: 393.1
click at [517, 153] on span "What security audits and compliance certifications do you regularly undergo (e.…" at bounding box center [369, 143] width 493 height 21
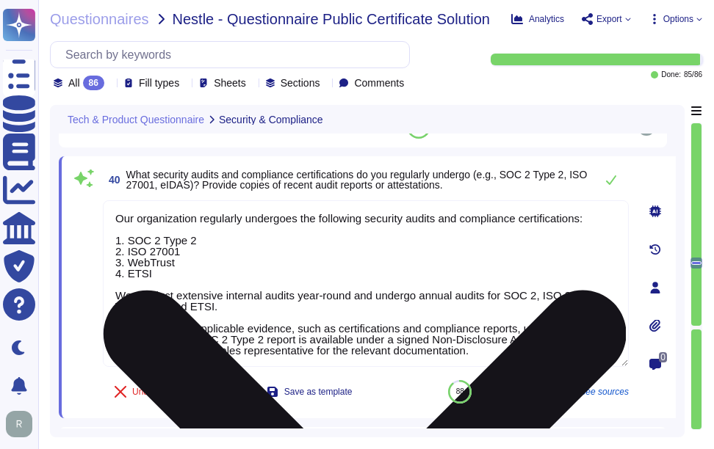
scroll to position [9994, 0]
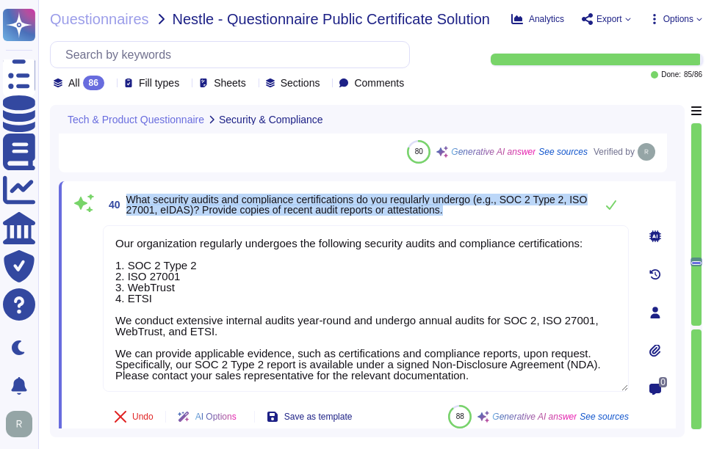
drag, startPoint x: 128, startPoint y: 198, endPoint x: 483, endPoint y: 211, distance: 354.9
click at [483, 211] on span "What security audits and compliance certifications do you regularly undergo (e.…" at bounding box center [356, 205] width 461 height 21
click at [143, 199] on span "What security audits and compliance certifications do you regularly undergo (e.…" at bounding box center [356, 205] width 461 height 22
drag, startPoint x: 125, startPoint y: 198, endPoint x: 481, endPoint y: 214, distance: 356.5
click at [481, 214] on span "40 What security audits and compliance certifications do you regularly undergo …" at bounding box center [345, 205] width 485 height 26
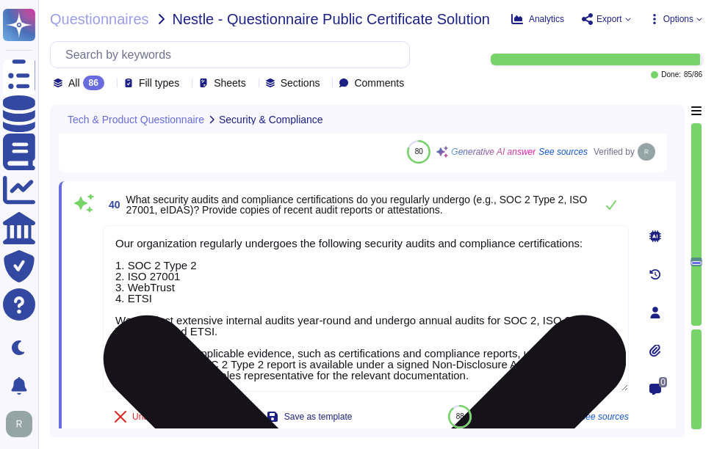
click at [450, 318] on textarea "Our organization regularly undergoes the following security audits and complian…" at bounding box center [366, 308] width 526 height 167
paste textarea "the certifications listed above. We have a SOC 2 Type 2 report available, which…"
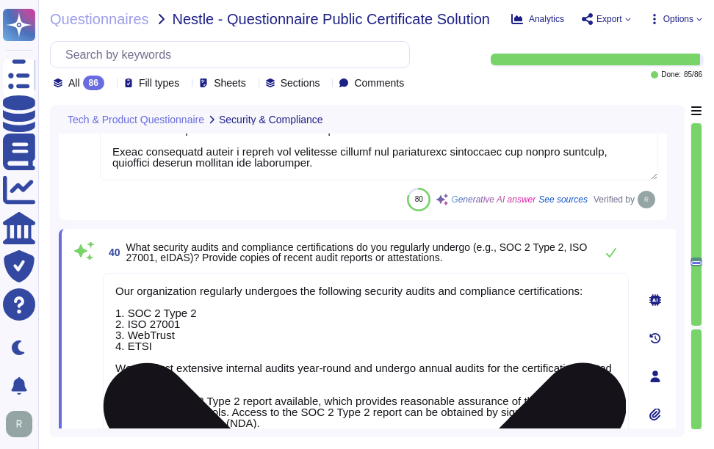
scroll to position [9921, 0]
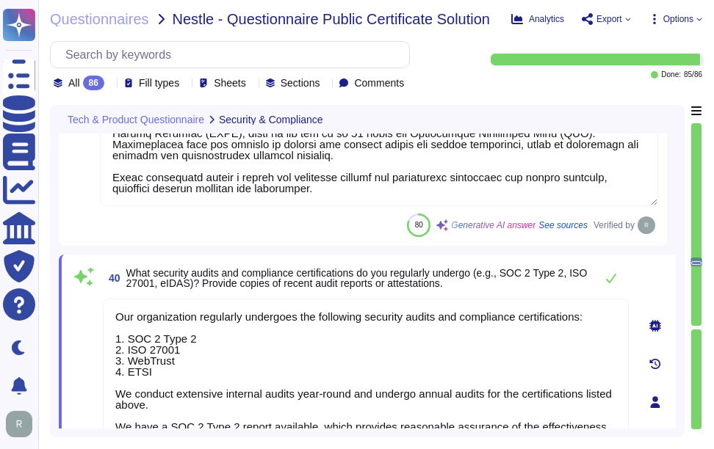
type textarea "Our organization regularly undergoes the following security audits and complian…"
click at [432, 285] on span "What security audits and compliance certifications do you regularly undergo (e.…" at bounding box center [356, 278] width 461 height 22
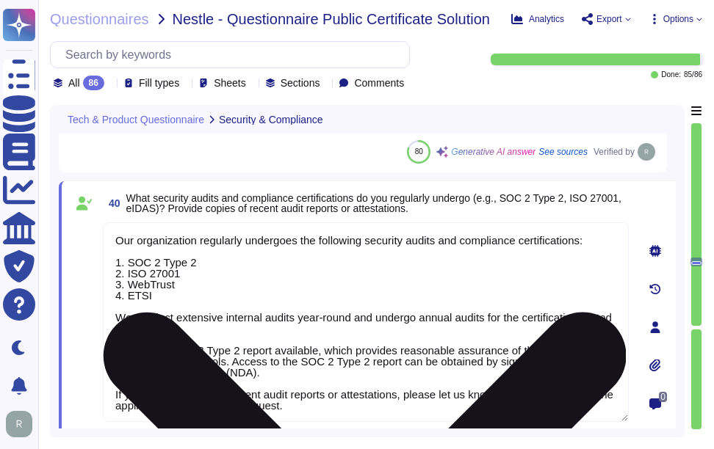
scroll to position [1, 0]
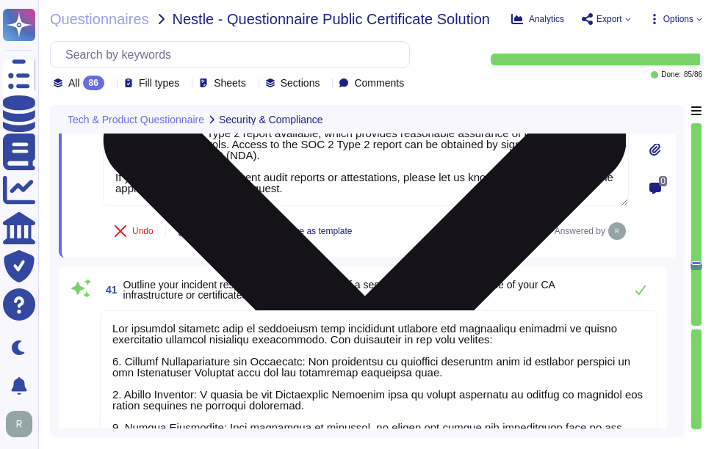
type textarea "We ensure compliance with the CA/Browser Forum Baseline Requirements and other …"
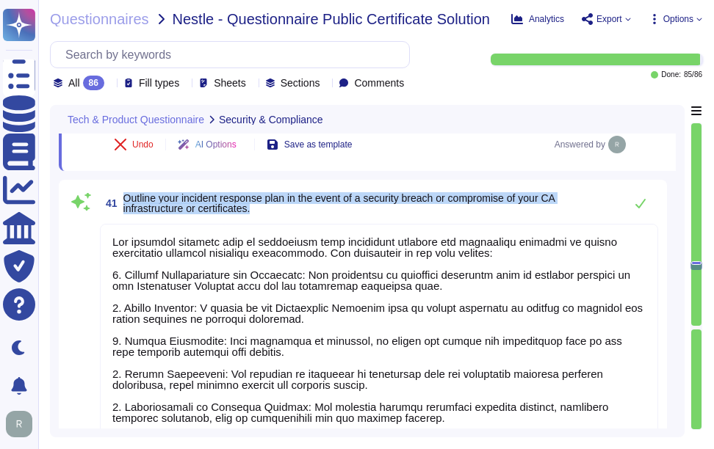
drag, startPoint x: 123, startPoint y: 195, endPoint x: 289, endPoint y: 218, distance: 167.6
click at [289, 218] on div "41 Outline your incident response plan in the event of a security breach or com…" at bounding box center [363, 388] width 590 height 398
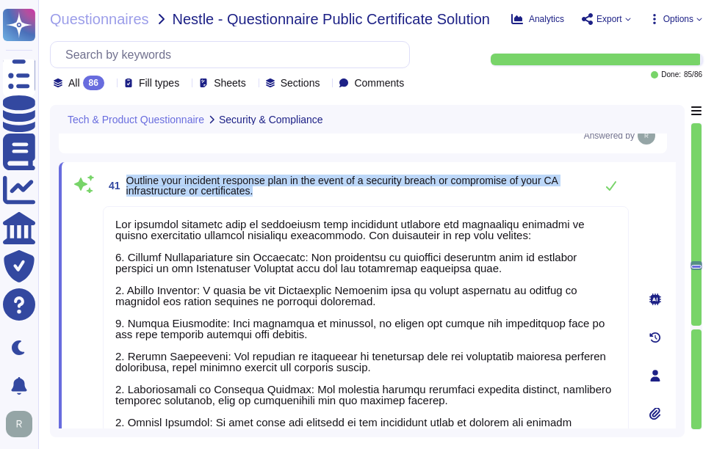
drag, startPoint x: 128, startPoint y: 183, endPoint x: 303, endPoint y: 198, distance: 175.4
click at [303, 198] on span "41 Outline your incident response plan in the event of a security breach or com…" at bounding box center [345, 186] width 485 height 26
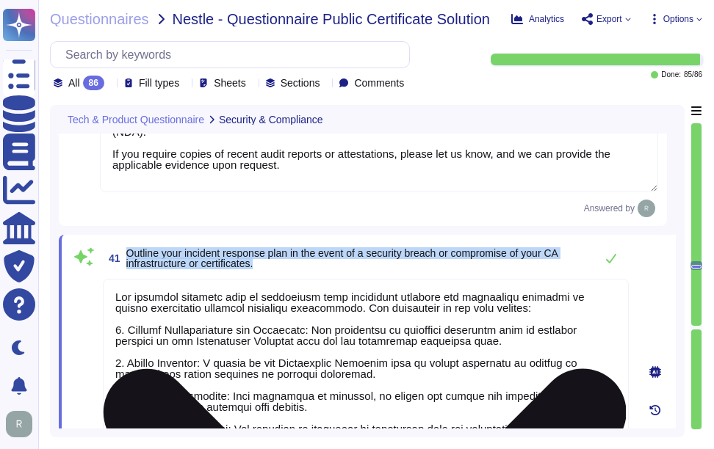
scroll to position [10214, 0]
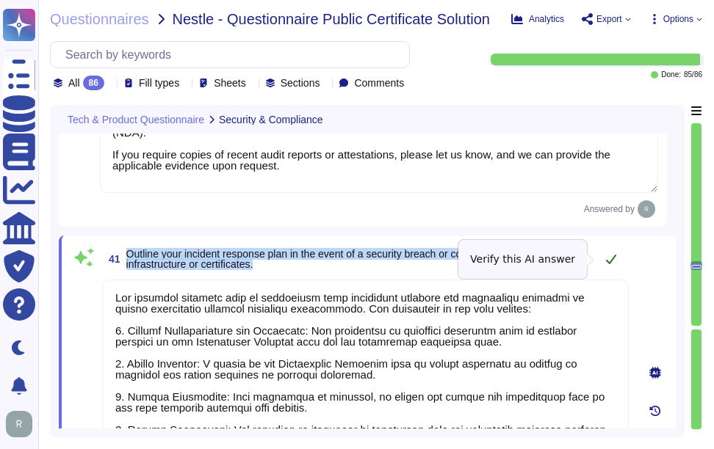
click at [608, 261] on icon at bounding box center [611, 259] width 12 height 12
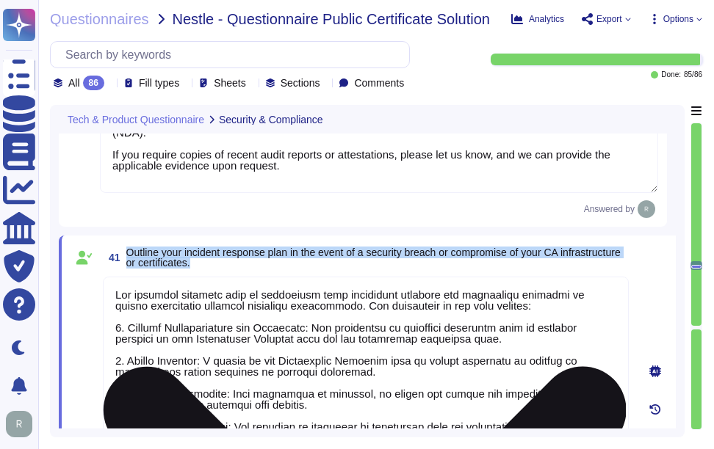
type textarea "We ensure compliance with the CA/Browser Forum Baseline Requirements and other …"
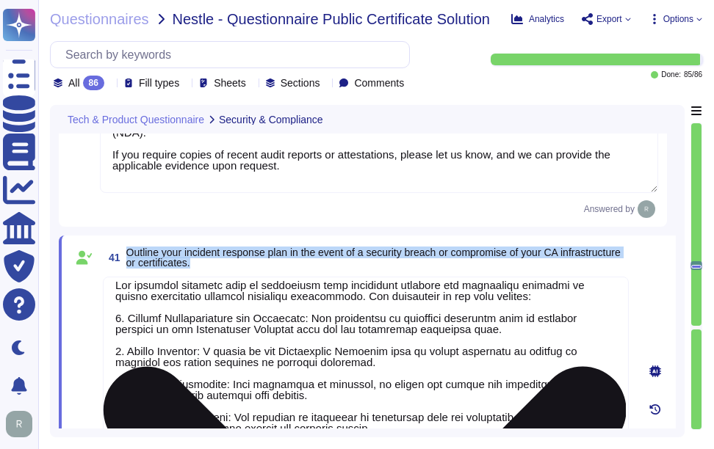
scroll to position [12, 0]
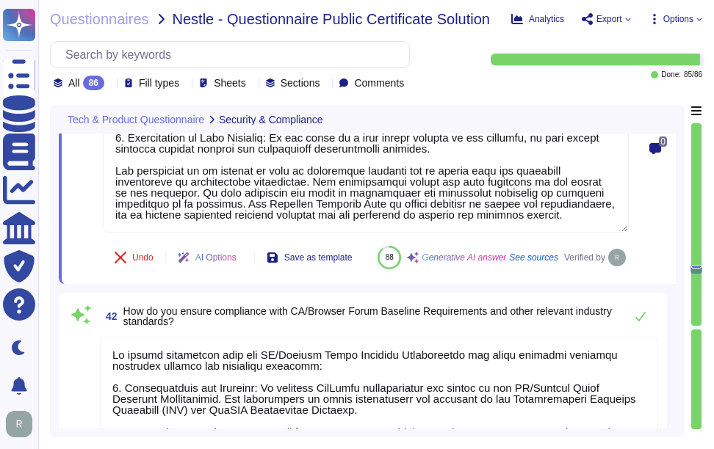
type textarea "To detect and prevent mis-issuance or fraudulent issuance of certificates, we h…"
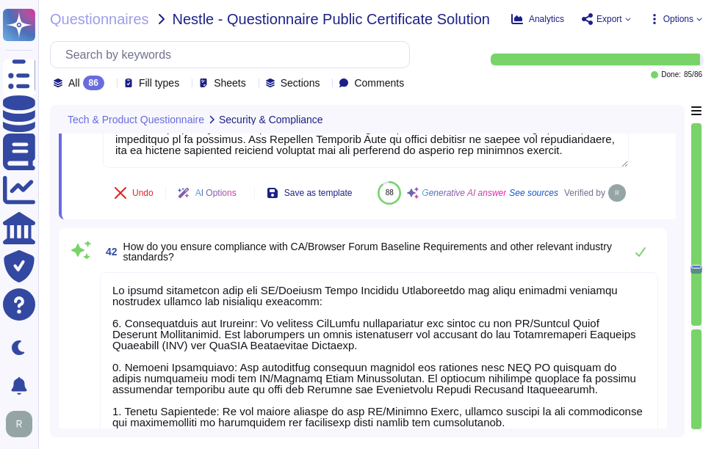
scroll to position [10728, 0]
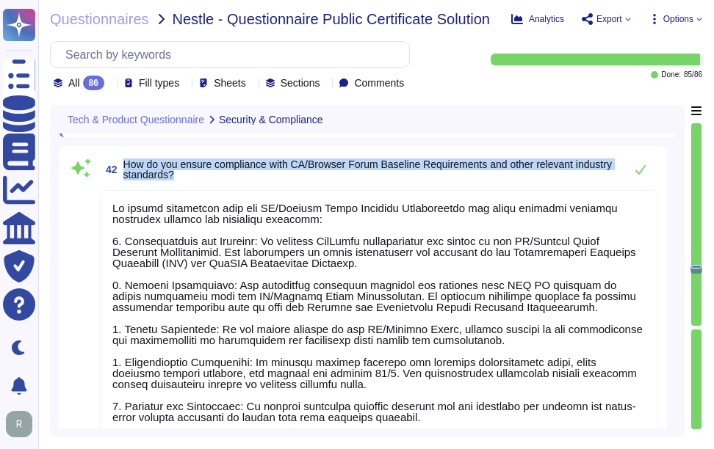
drag, startPoint x: 124, startPoint y: 199, endPoint x: 256, endPoint y: 213, distance: 132.2
click at [256, 180] on span "How do you ensure compliance with CA/Browser Forum Baseline Requirements and ot…" at bounding box center [369, 169] width 493 height 21
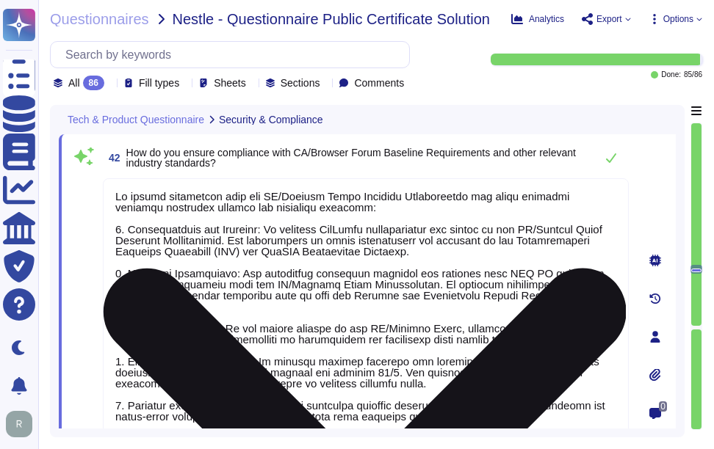
scroll to position [1, 0]
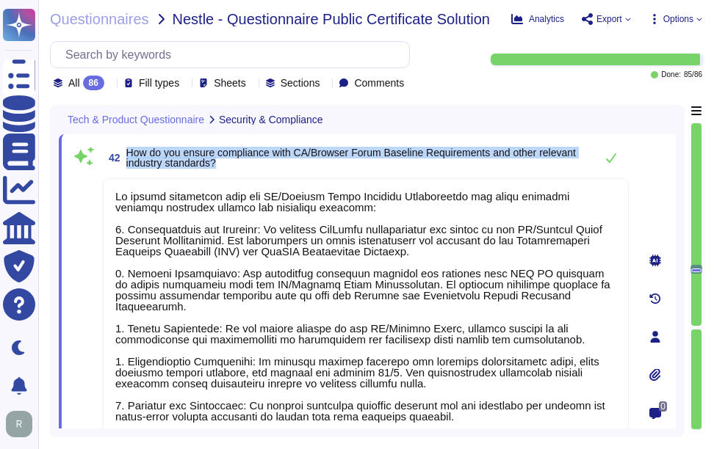
drag, startPoint x: 128, startPoint y: 151, endPoint x: 233, endPoint y: 161, distance: 104.7
click at [233, 161] on span "How do you ensure compliance with CA/Browser Forum Baseline Requirements and ot…" at bounding box center [356, 158] width 461 height 21
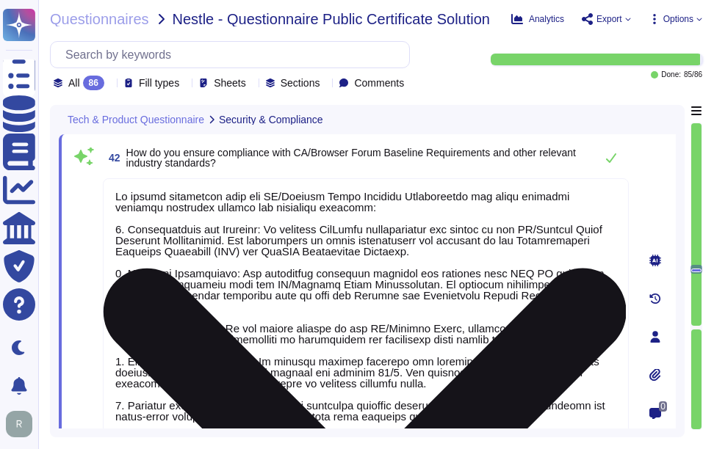
click at [402, 282] on textarea at bounding box center [366, 333] width 526 height 310
paste textarea "ommitment to Requirements: We meet the CA/Browser Forum Baseline Requirements a…"
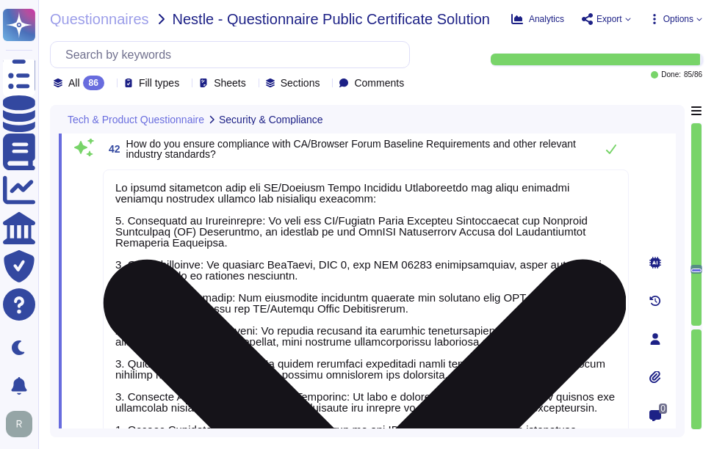
scroll to position [10653, 0]
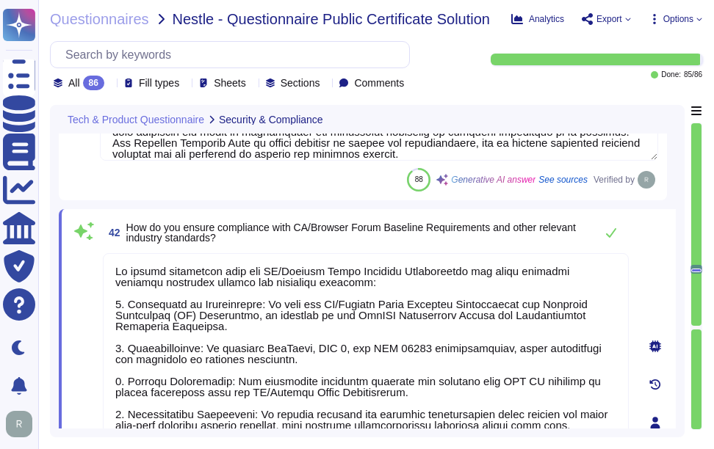
type textarea "We ensure compliance with the CA/Browser Forum Baseline Requirements and other …"
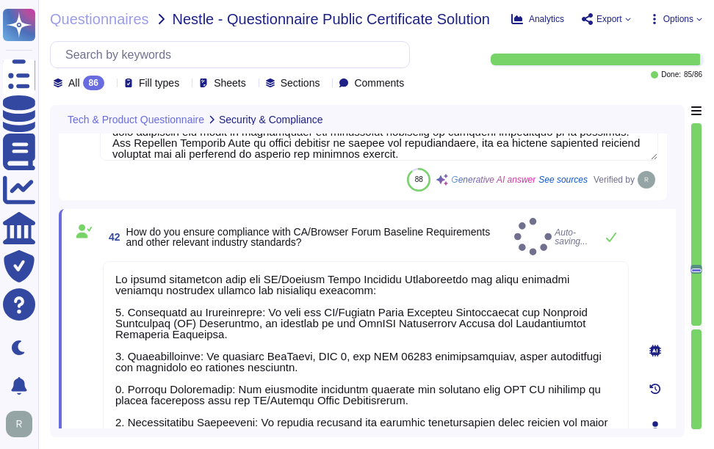
click at [488, 237] on span "How do you ensure compliance with CA/Browser Forum Baseline Requirements and ot…" at bounding box center [317, 237] width 382 height 21
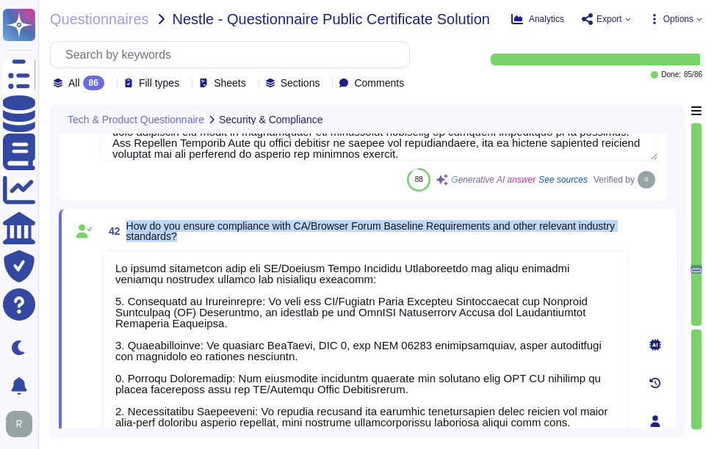
drag, startPoint x: 129, startPoint y: 218, endPoint x: 217, endPoint y: 235, distance: 89.0
click at [217, 235] on span "42 How do you ensure compliance with CA/Browser Forum Baseline Requirements and…" at bounding box center [366, 231] width 526 height 26
click at [593, 227] on span "How do you ensure compliance with CA/Browser Forum Baseline Requirements and ot…" at bounding box center [370, 231] width 488 height 22
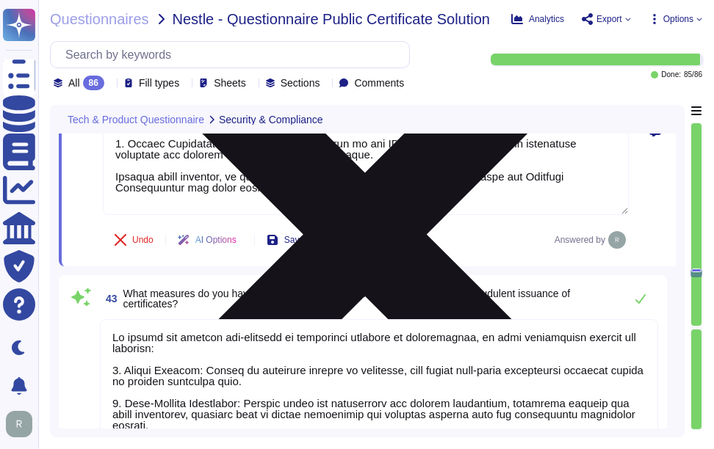
scroll to position [1, 0]
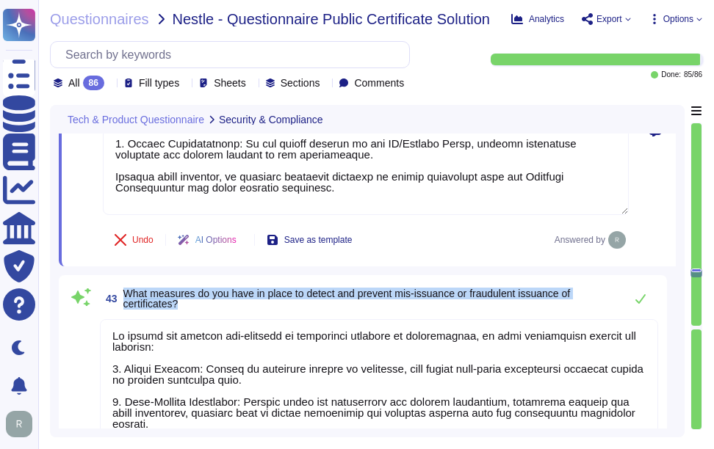
drag, startPoint x: 123, startPoint y: 291, endPoint x: 187, endPoint y: 305, distance: 66.1
click at [187, 305] on span "43 What measures do you have in place to detect and prevent mis-issuance or fra…" at bounding box center [358, 299] width 517 height 26
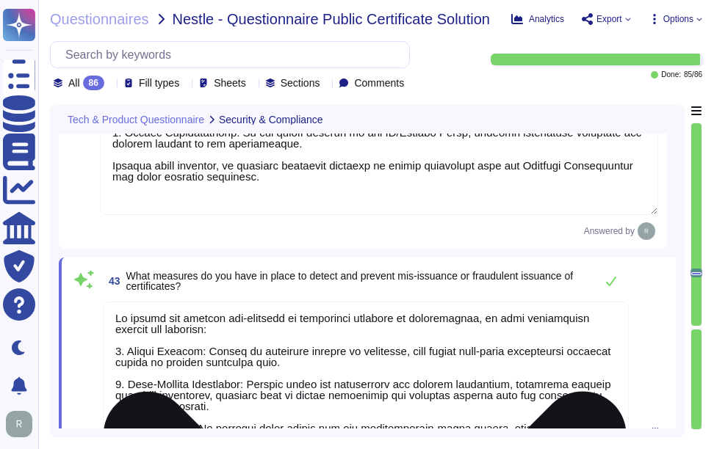
scroll to position [0, 0]
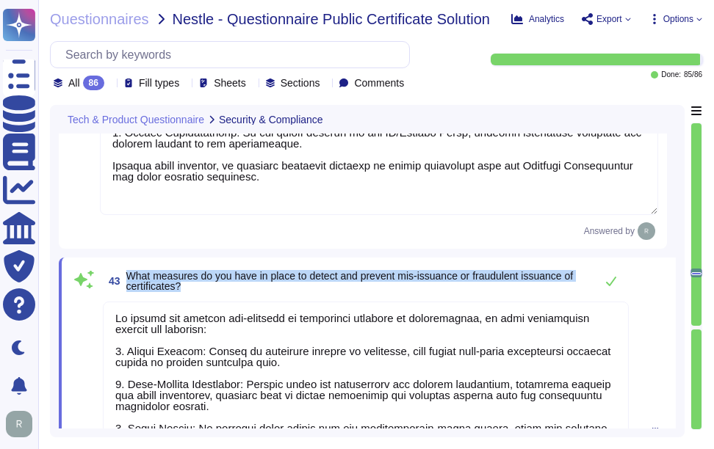
drag, startPoint x: 126, startPoint y: 272, endPoint x: 203, endPoint y: 283, distance: 77.0
click at [203, 283] on span "What measures do you have in place to detect and prevent mis-issuance or fraudu…" at bounding box center [356, 281] width 461 height 21
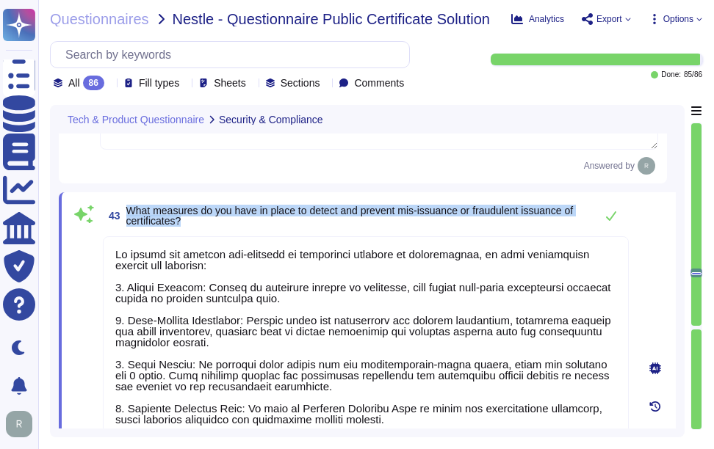
scroll to position [11094, 0]
type textarea "Sectigo offers eIDAS signature and seal certificate products and complies with …"
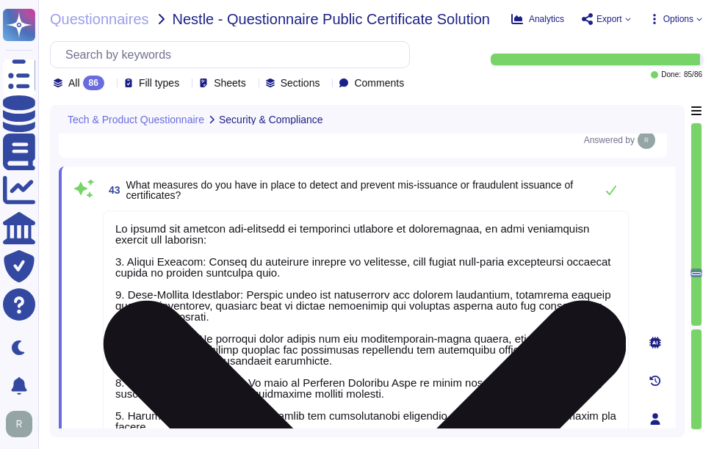
click at [446, 309] on textarea at bounding box center [366, 415] width 526 height 409
paste textarea "We have implemented several key measures to detect and prevent mis-issuance or …"
type textarea "We have implemented several key measures to detect and prevent mis-issuance or …"
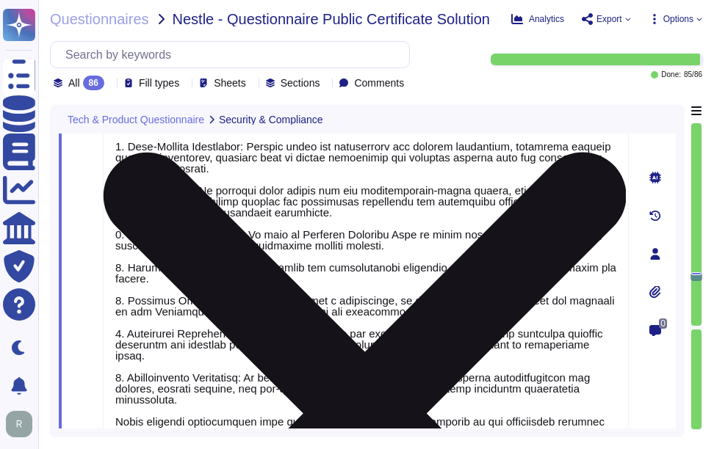
type textarea "We provide five predefined/out-of-the-box report types: 1. Expiration Reports: …"
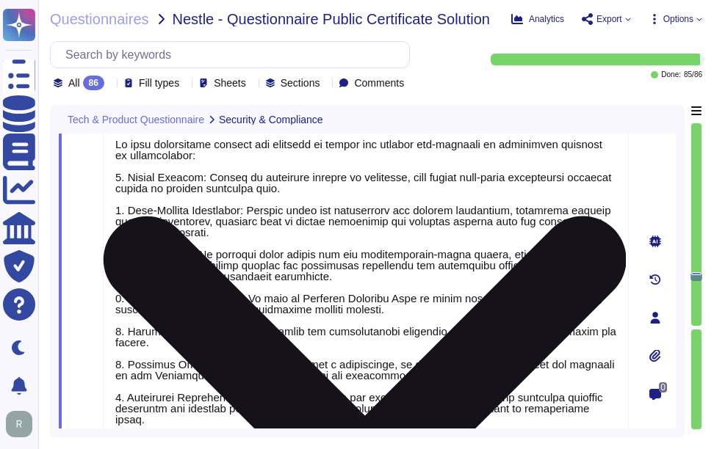
scroll to position [11095, 0]
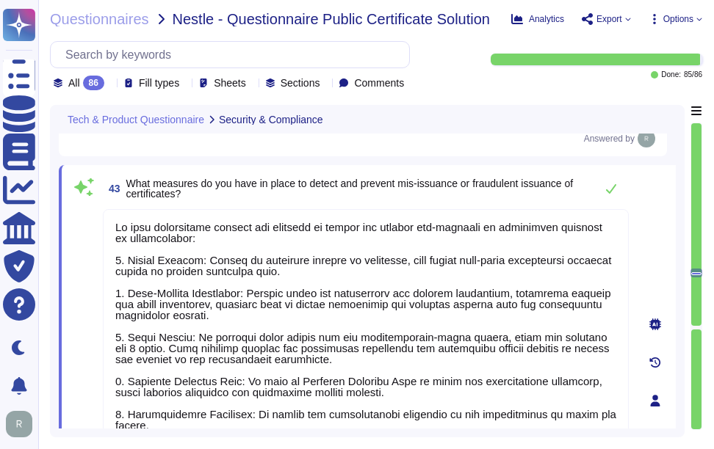
type textarea "We have implemented several key measures to detect and prevent mis-issuance or …"
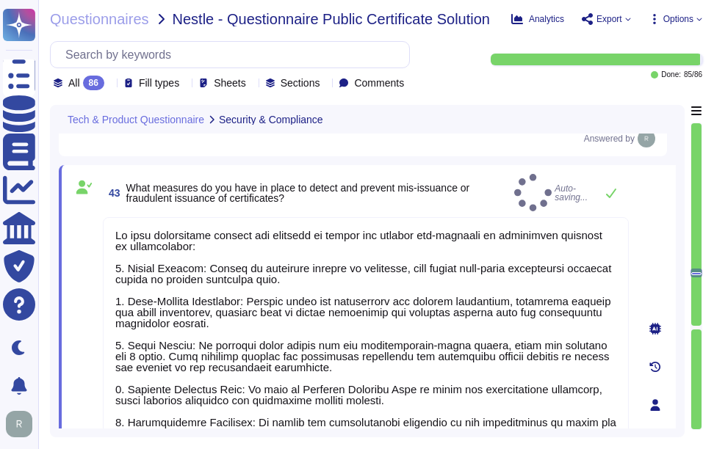
click at [466, 200] on span "43 What measures do you have in place to detect and prevent mis-issuance or fra…" at bounding box center [305, 193] width 405 height 26
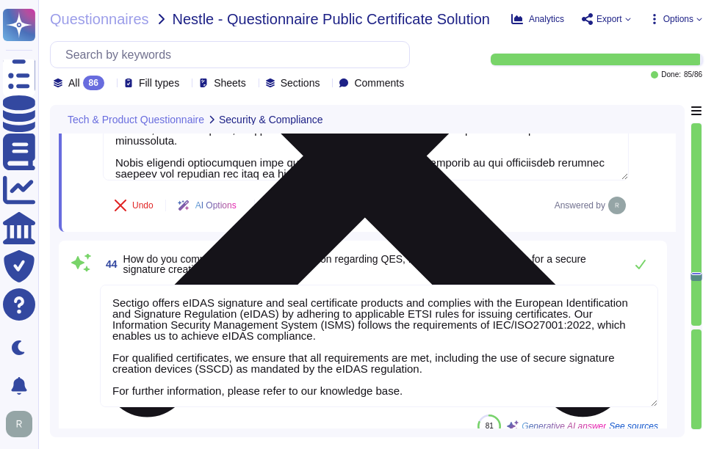
scroll to position [11536, 0]
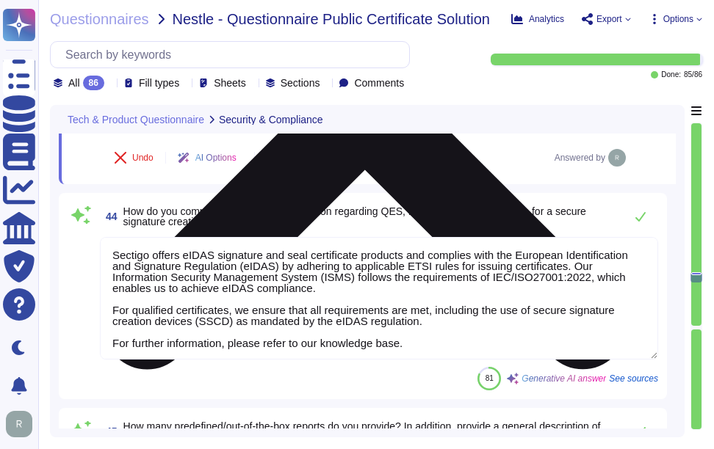
type textarea "Users cannot modify the format, content, and timeframe of predefined reports, a…"
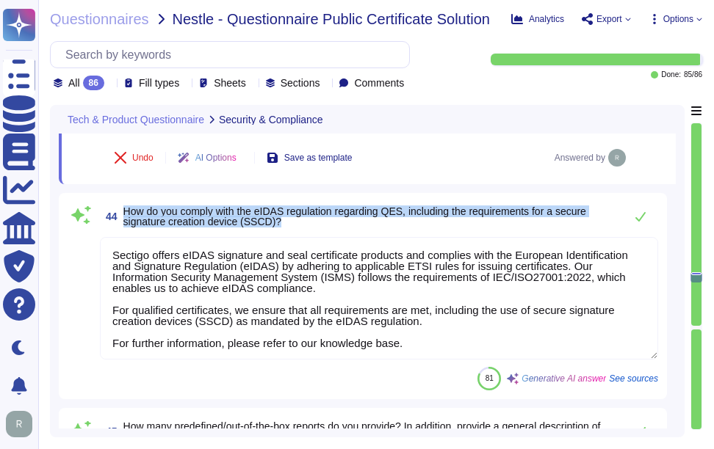
drag, startPoint x: 125, startPoint y: 209, endPoint x: 299, endPoint y: 225, distance: 174.7
click at [299, 225] on span "How do you comply with the eIDAS regulation regarding QES, including the requir…" at bounding box center [369, 216] width 493 height 21
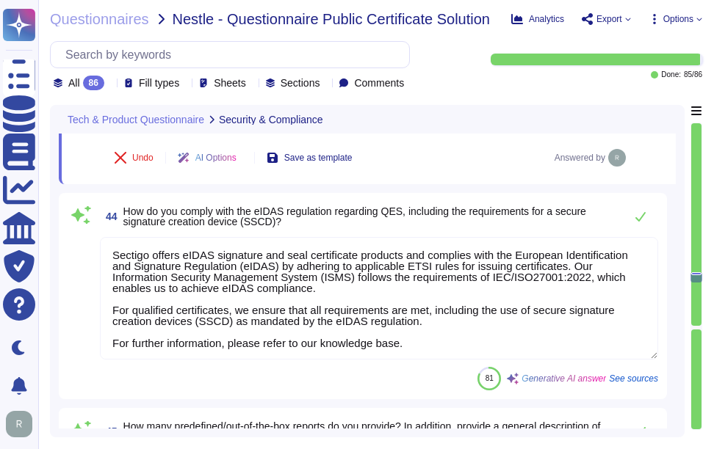
scroll to position [0, 0]
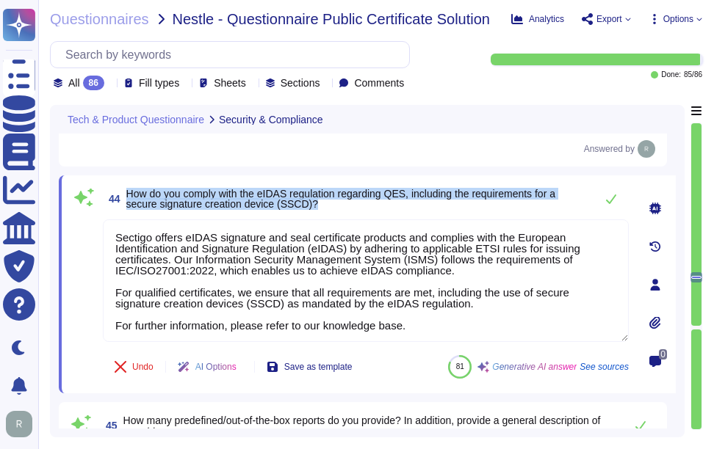
drag, startPoint x: 128, startPoint y: 189, endPoint x: 325, endPoint y: 205, distance: 197.4
click at [325, 205] on span "How do you comply with the eIDAS regulation regarding QES, including the requir…" at bounding box center [356, 199] width 461 height 21
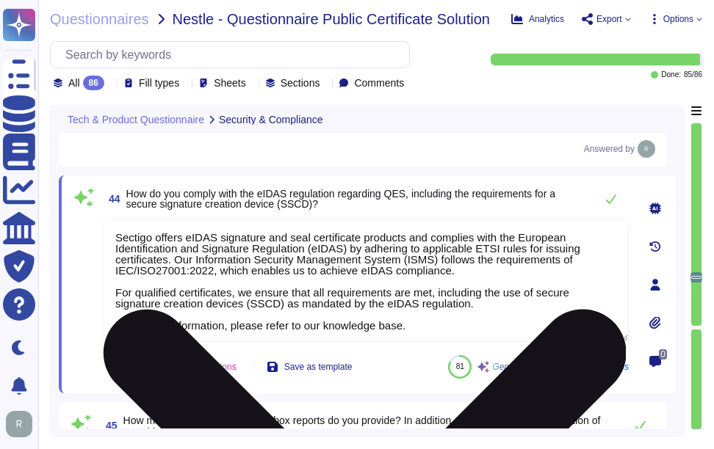
click at [440, 290] on textarea "Sectigo offers eIDAS signature and seal certificate products and complies with …" at bounding box center [366, 281] width 526 height 123
paste textarea "We comply with the eIDAS regulation regarding Qualified Electronic Signatures (…"
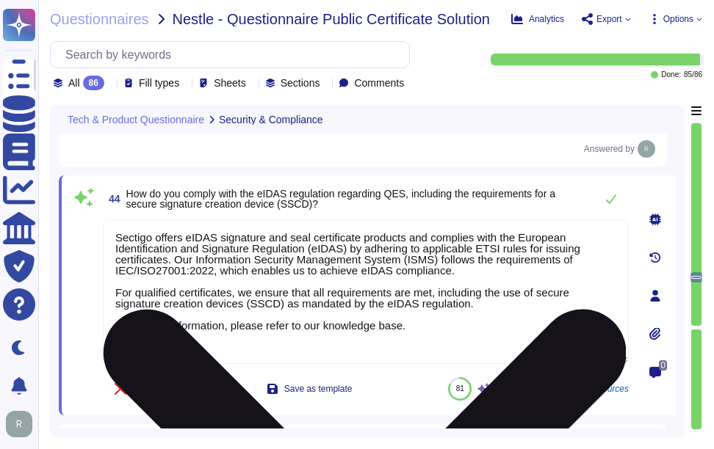
type textarea "Users cannot modify the format, content, and timeframe of predefined reports, a…"
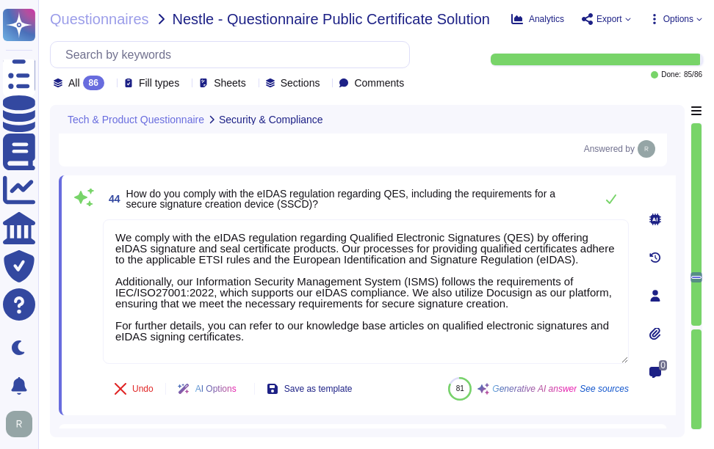
type textarea "We comply with the eIDAS regulation regarding Qualified Electronic Signatures (…"
click at [443, 211] on span "44 How do you comply with the eIDAS regulation regarding QES, including the req…" at bounding box center [345, 199] width 485 height 26
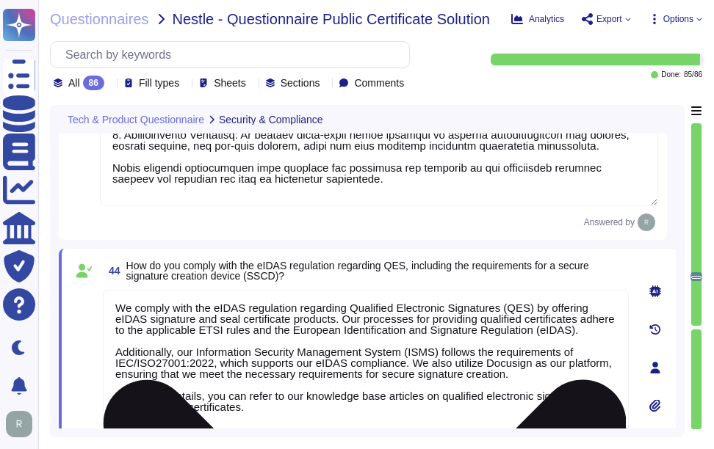
scroll to position [1, 0]
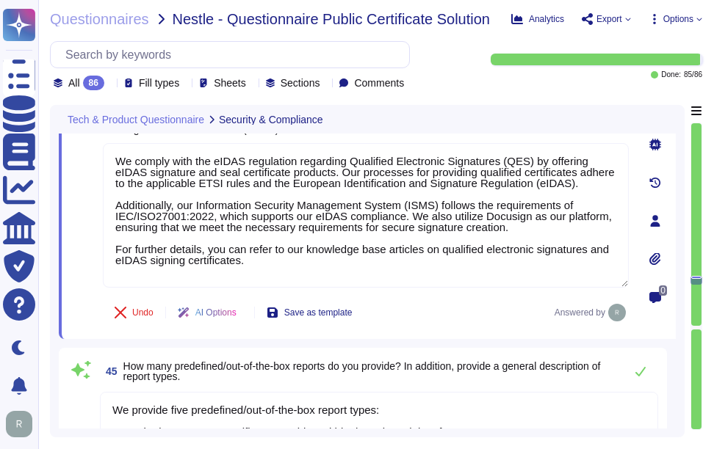
type textarea "Sectigo provides reporting capabilities through its SCM, which includes availab…"
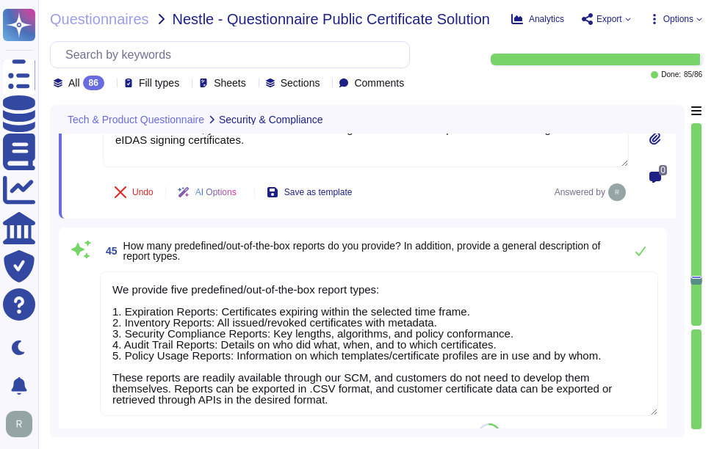
scroll to position [11756, 0]
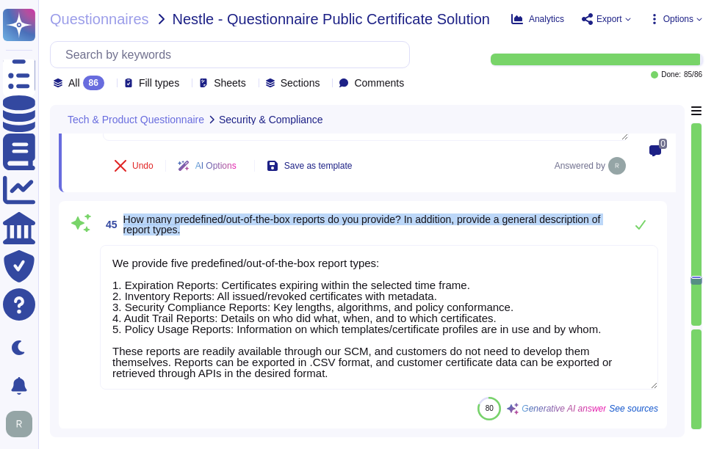
drag, startPoint x: 123, startPoint y: 215, endPoint x: 216, endPoint y: 233, distance: 94.2
click at [216, 233] on span "How many predefined/out-of-the-box reports do you provide? In addition, provide…" at bounding box center [369, 224] width 493 height 21
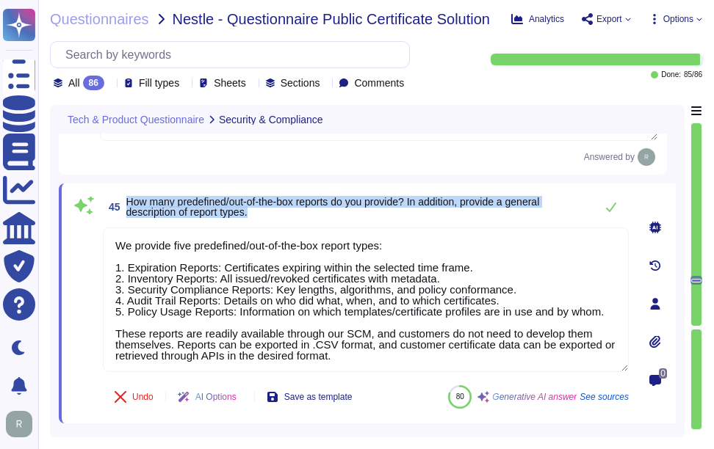
drag, startPoint x: 126, startPoint y: 200, endPoint x: 278, endPoint y: 210, distance: 151.6
click at [278, 210] on span "How many predefined/out-of-the-box reports do you provide? In addition, provide…" at bounding box center [356, 207] width 461 height 21
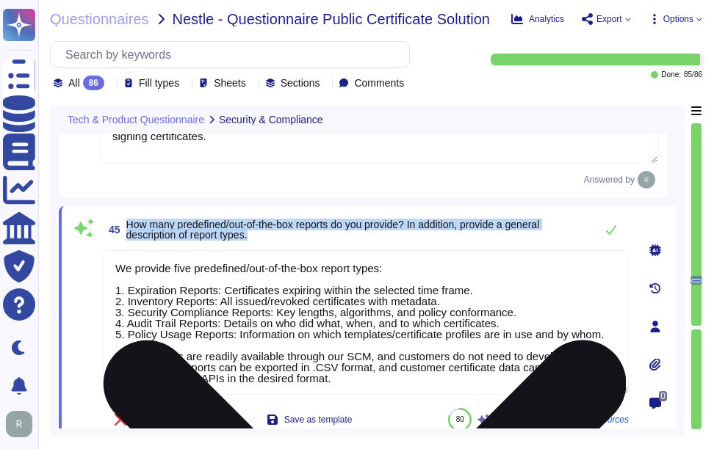
scroll to position [11756, 0]
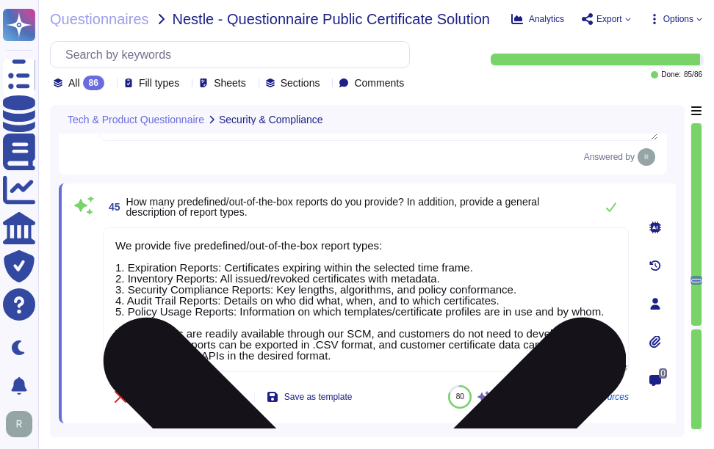
click at [386, 305] on textarea "We provide five predefined/out-of-the-box report types: 1. Expiration Reports: …" at bounding box center [366, 300] width 526 height 145
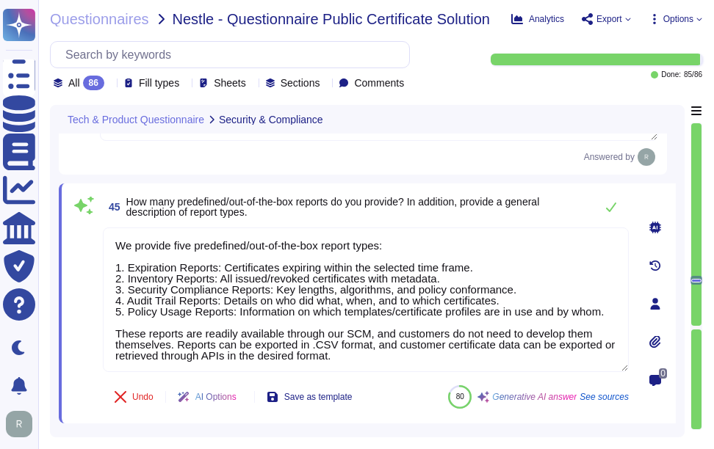
click at [453, 202] on span "How many predefined/out-of-the-box reports do you provide? In addition, provide…" at bounding box center [332, 207] width 413 height 22
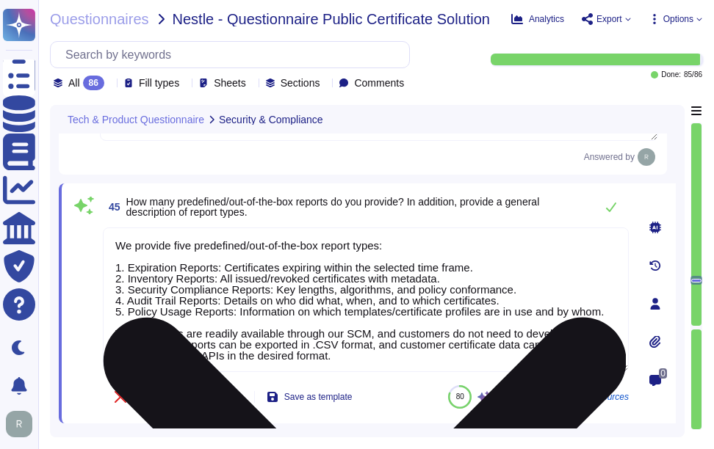
click at [311, 308] on textarea "We provide five predefined/out-of-the-box report types: 1. Expiration Reports: …" at bounding box center [366, 300] width 526 height 145
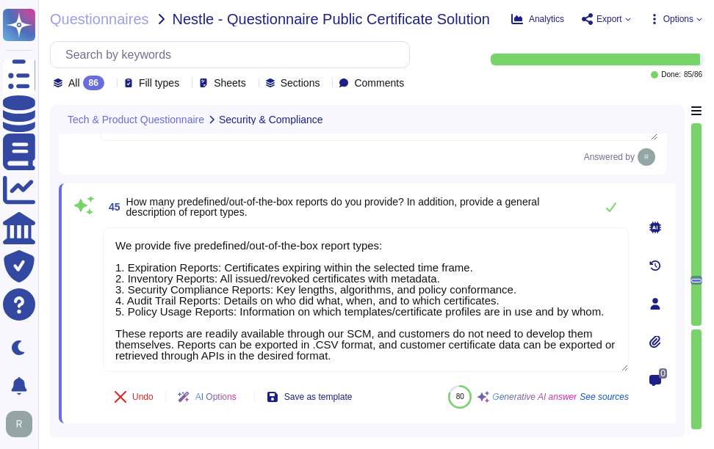
click at [490, 219] on span "45 How many predefined/out-of-the-box reports do you provide? In addition, prov…" at bounding box center [345, 207] width 485 height 26
click at [424, 217] on span "45 How many predefined/out-of-the-box reports do you provide? In addition, prov…" at bounding box center [345, 207] width 485 height 26
click at [606, 210] on icon at bounding box center [611, 207] width 12 height 12
click at [611, 205] on icon at bounding box center [611, 207] width 12 height 12
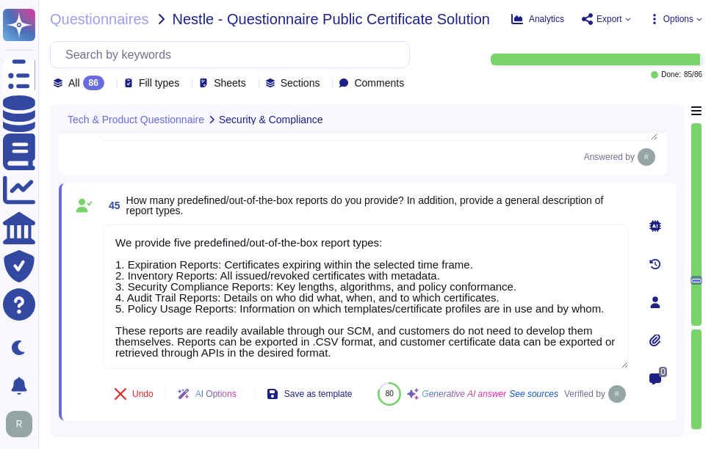
type textarea "Sectigo provides reporting capabilities through its SCM, which includes availab…"
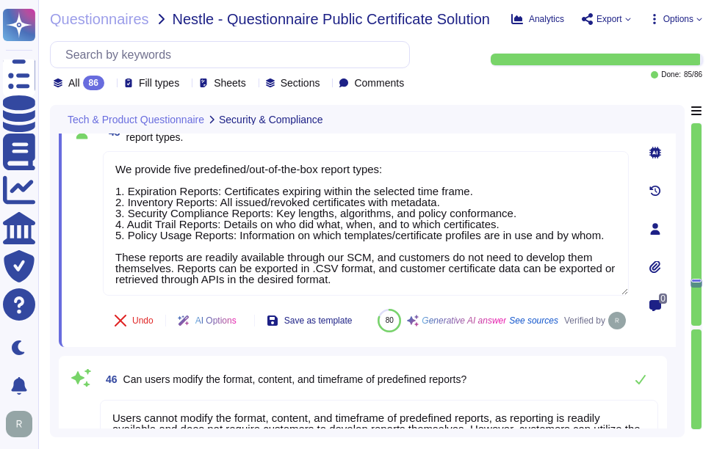
type textarea "Our organization supports reporting in compliance with various regulations, inc…"
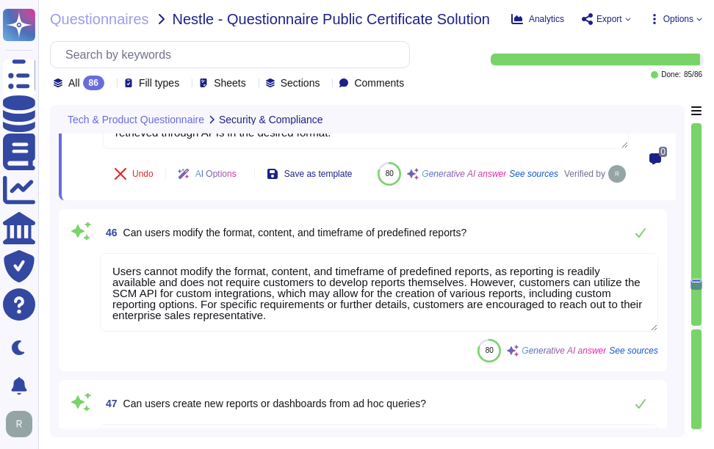
scroll to position [1, 0]
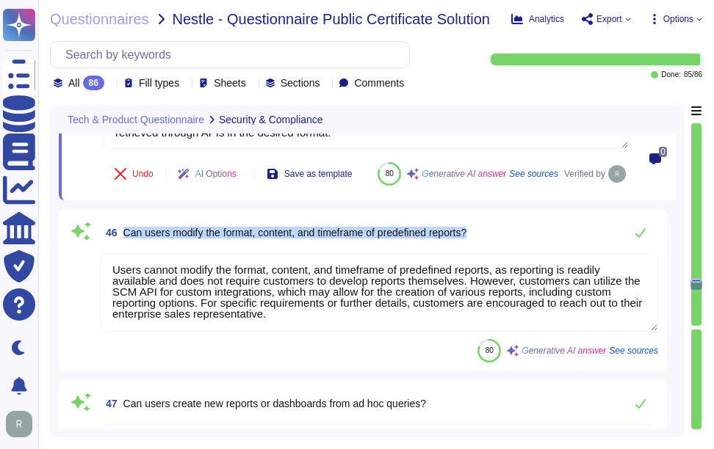
drag, startPoint x: 123, startPoint y: 268, endPoint x: 496, endPoint y: 274, distance: 373.0
click at [496, 247] on div "46 Can users modify the format, content, and timeframe of predefined reports?" at bounding box center [379, 232] width 558 height 29
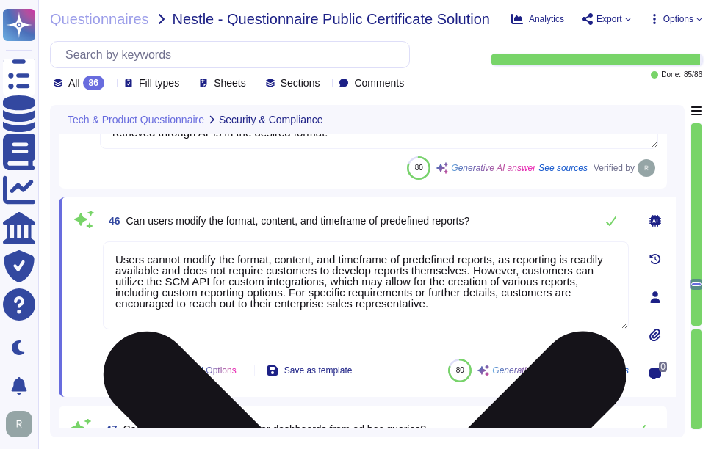
scroll to position [0, 0]
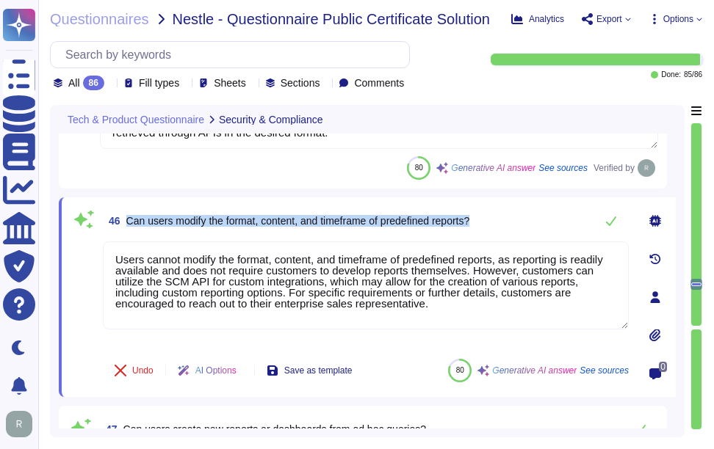
drag, startPoint x: 128, startPoint y: 218, endPoint x: 490, endPoint y: 218, distance: 362.0
click at [490, 218] on div "46 Can users modify the format, content, and timeframe of predefined reports?" at bounding box center [366, 220] width 526 height 29
click at [383, 230] on span "46 Can users modify the format, content, and timeframe of predefined reports?" at bounding box center [286, 221] width 366 height 26
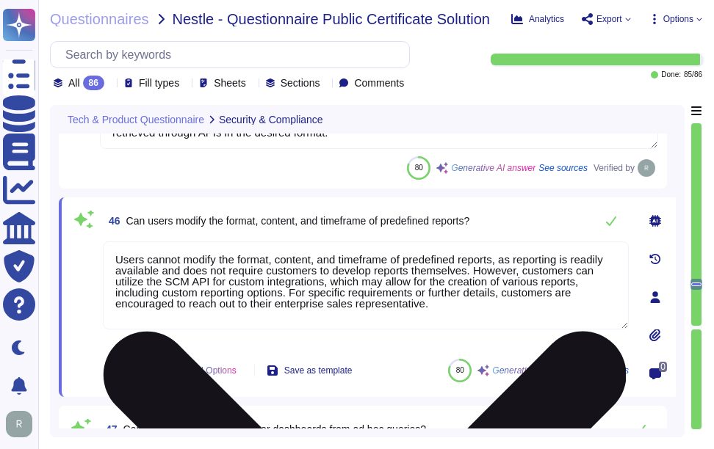
click at [433, 305] on textarea "Users cannot modify the format, content, and timeframe of predefined reports, a…" at bounding box center [366, 286] width 526 height 88
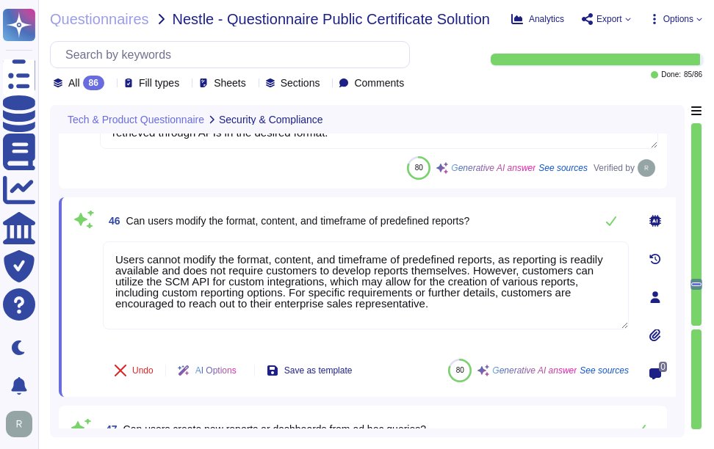
click at [377, 232] on span "46 Can users modify the format, content, and timeframe of predefined reports?" at bounding box center [286, 221] width 366 height 26
click at [612, 222] on icon at bounding box center [611, 222] width 10 height 10
click at [611, 222] on icon at bounding box center [611, 221] width 12 height 12
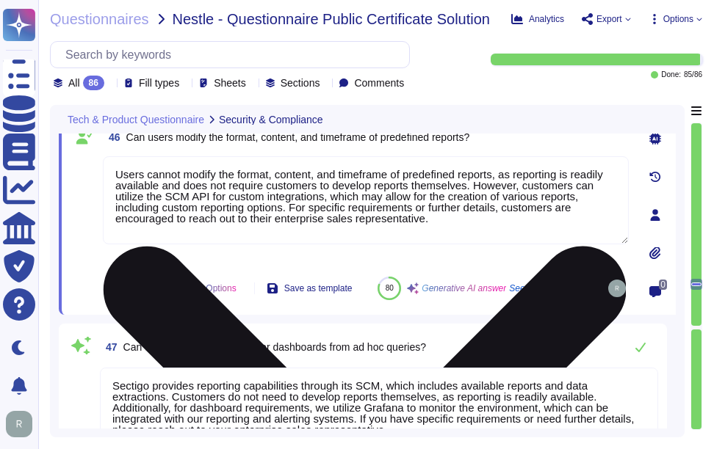
type textarea "Our platform offers robust data export capabilities, including the ability to e…"
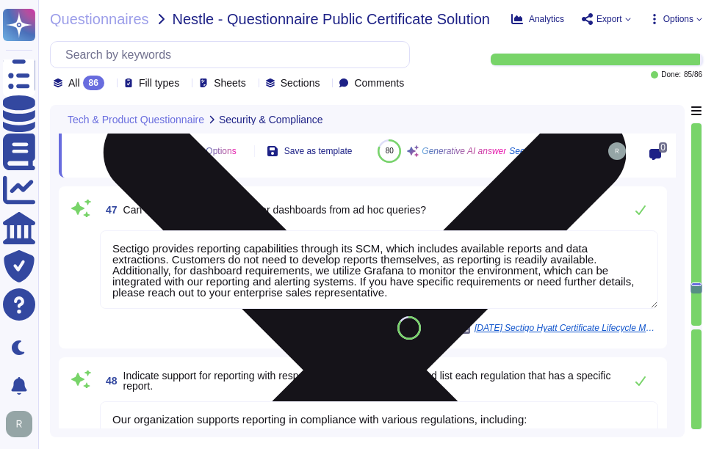
scroll to position [12197, 0]
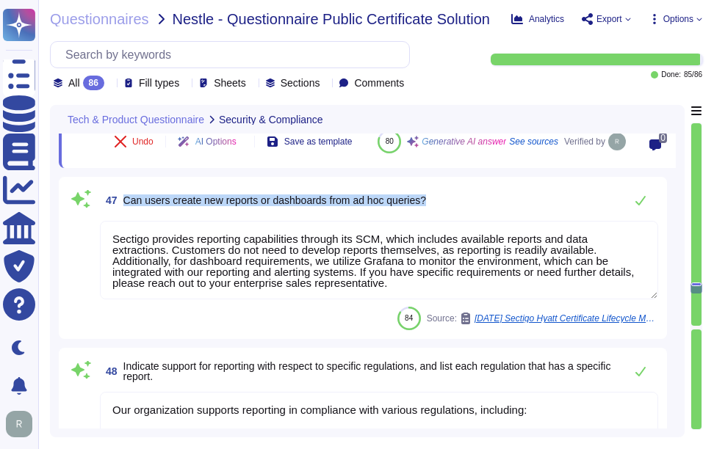
drag, startPoint x: 125, startPoint y: 216, endPoint x: 455, endPoint y: 211, distance: 330.4
click at [455, 211] on div "47 Can users create new reports or dashboards from ad hoc queries?" at bounding box center [379, 200] width 558 height 29
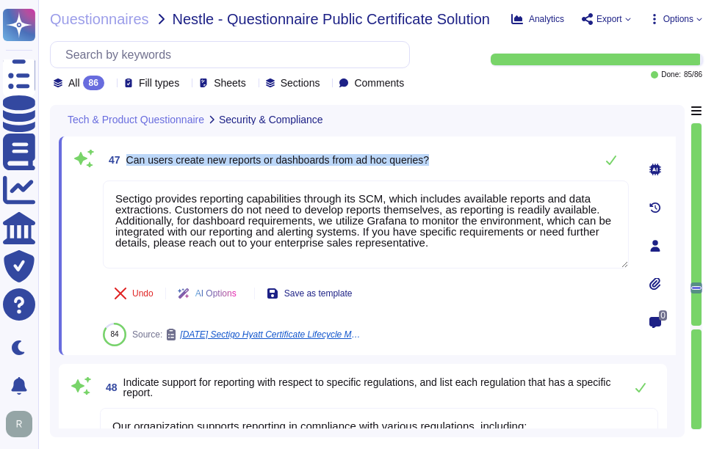
drag, startPoint x: 123, startPoint y: 157, endPoint x: 515, endPoint y: 157, distance: 391.3
click at [515, 157] on div "47 Can users create new reports or dashboards from ad hoc queries?" at bounding box center [366, 159] width 526 height 29
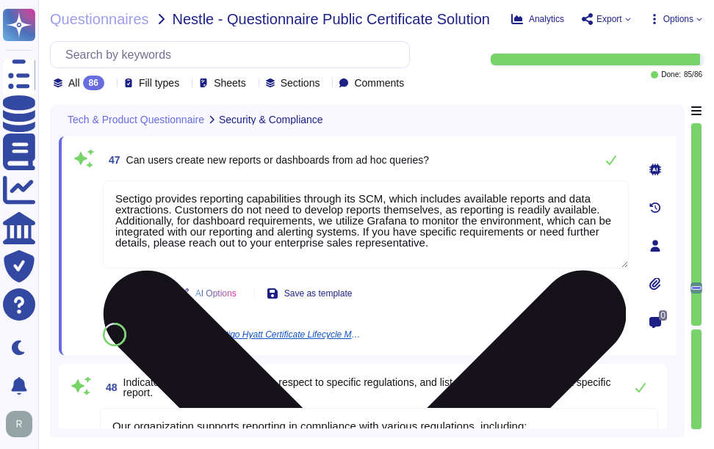
click at [277, 214] on textarea "Sectigo provides reporting capabilities through its SCM, which includes availab…" at bounding box center [366, 225] width 526 height 88
paste textarea "Users cannot create new reports or dashboards from ad hoc queries, as reporting…"
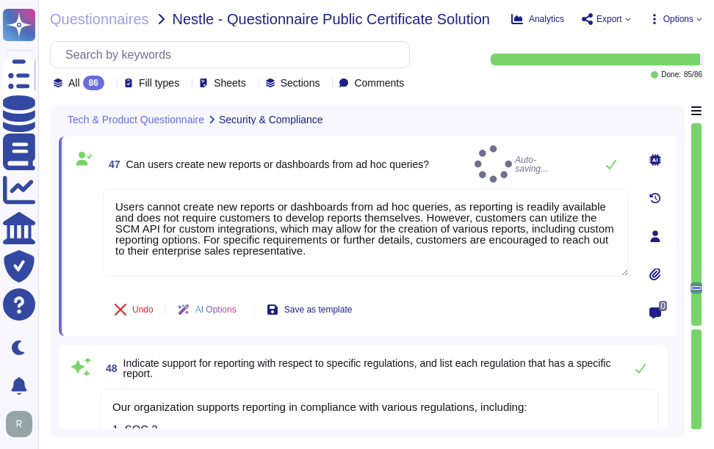
type textarea "Users cannot create new reports or dashboards from ad hoc queries, as reporting…"
click at [449, 157] on div "47 Can users create new reports or dashboards from ad hoc queries? Auto-saving.…" at bounding box center [366, 163] width 526 height 37
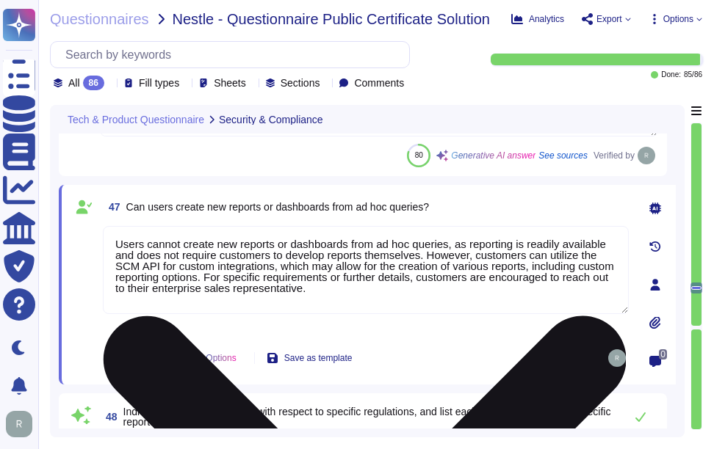
scroll to position [12123, 0]
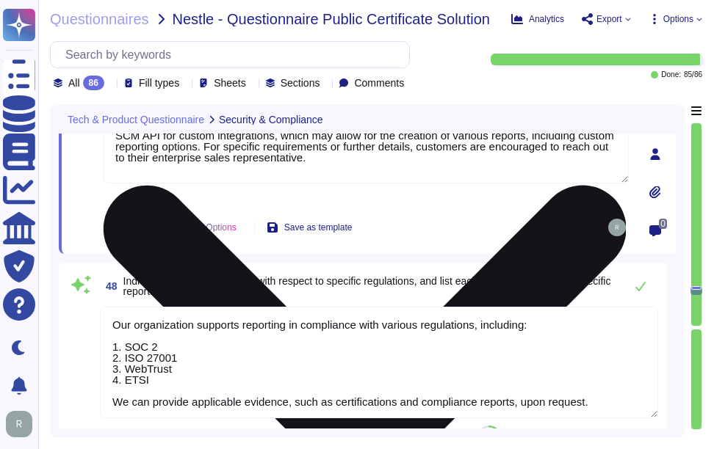
type textarea "Our certificate management platform is a cloud-based Software as a Service (Saa…"
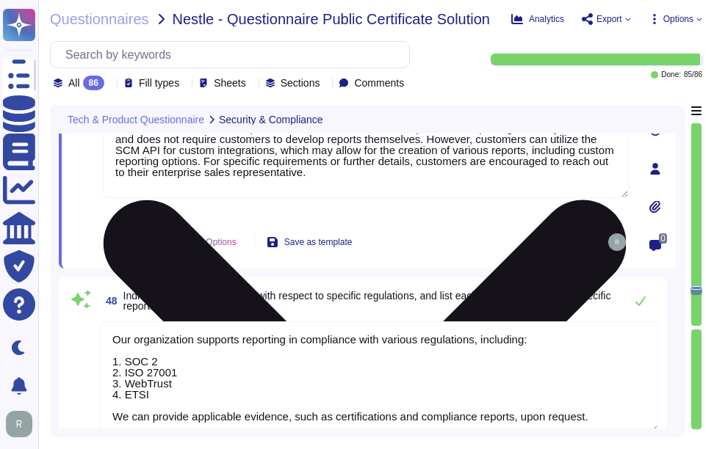
scroll to position [12343, 0]
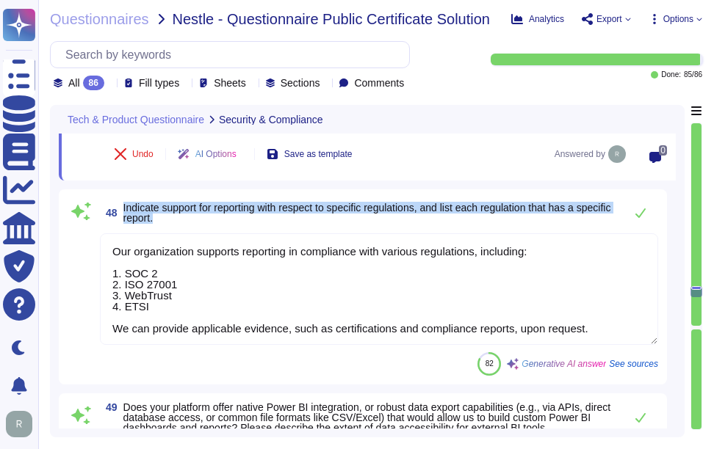
drag, startPoint x: 122, startPoint y: 206, endPoint x: 214, endPoint y: 221, distance: 93.8
click at [214, 221] on span "48 Indicate support for reporting with respect to specific regulations, and lis…" at bounding box center [358, 213] width 517 height 26
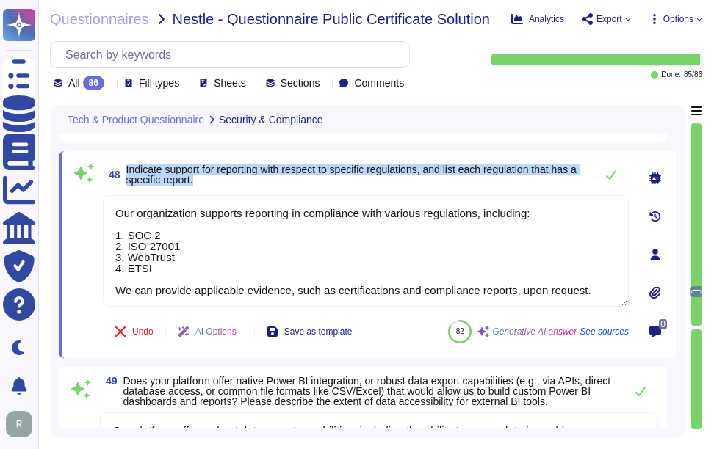
drag, startPoint x: 125, startPoint y: 165, endPoint x: 225, endPoint y: 190, distance: 103.6
click at [225, 190] on div "48 Indicate support for reporting with respect to specific regulations, and lis…" at bounding box center [349, 254] width 558 height 189
click at [167, 174] on span "Indicate support for reporting with respect to specific regulations, and list e…" at bounding box center [351, 175] width 450 height 22
drag, startPoint x: 126, startPoint y: 167, endPoint x: 325, endPoint y: 176, distance: 199.2
click at [325, 176] on span "Indicate support for reporting with respect to specific regulations, and list e…" at bounding box center [356, 174] width 461 height 21
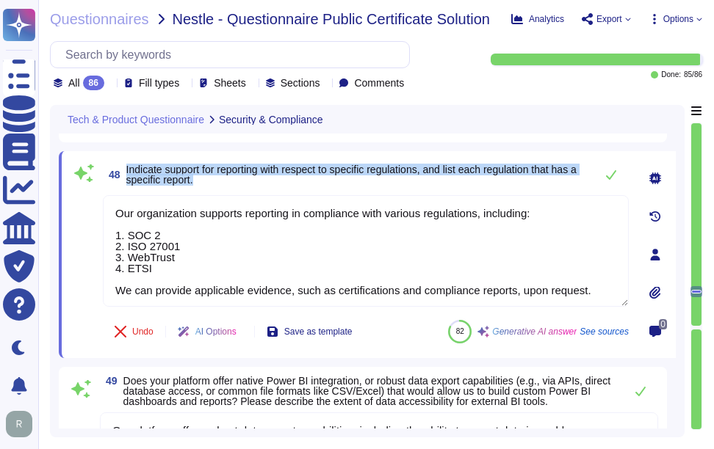
click at [327, 187] on span "48 Indicate support for reporting with respect to specific regulations, and lis…" at bounding box center [345, 175] width 485 height 26
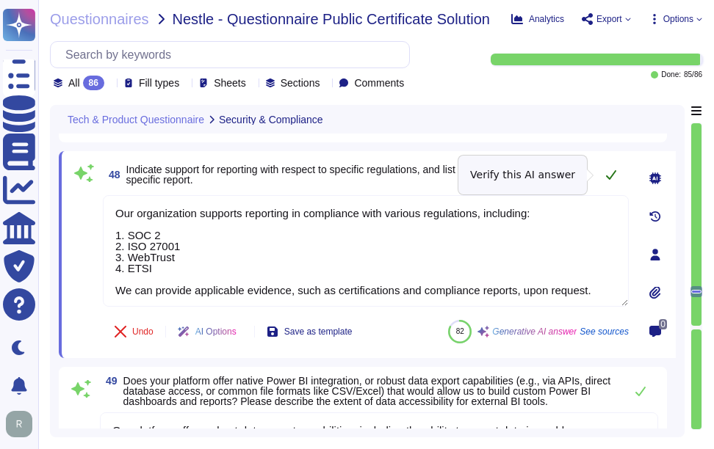
click at [612, 178] on icon at bounding box center [611, 175] width 12 height 12
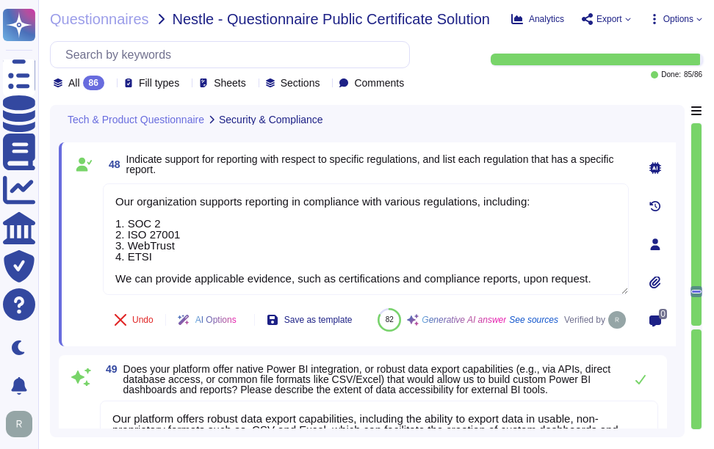
type textarea "Our certificate management platform is a cloud-based Software as a Service (Saa…"
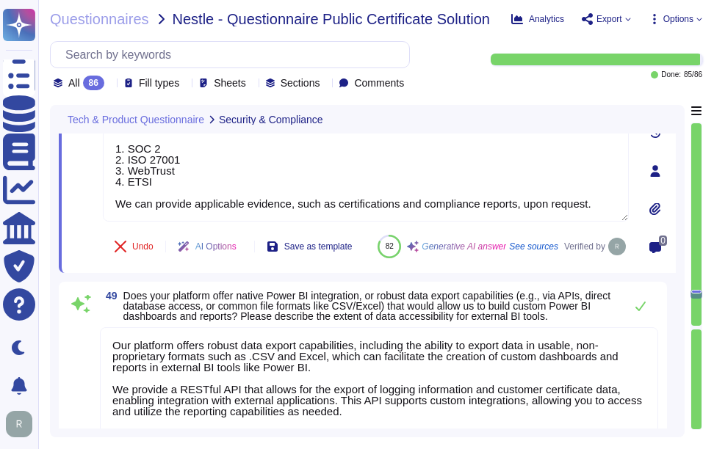
scroll to position [12490, 0]
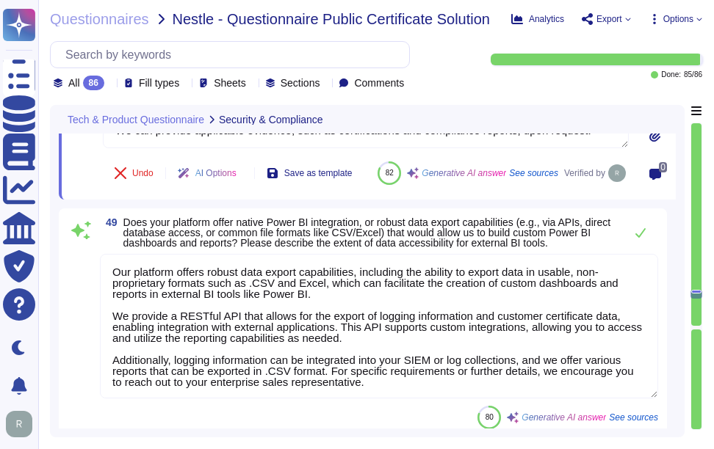
type textarea "Our platform, Sectigo Certificate Manager (SCM), offers a comprehensive suite o…"
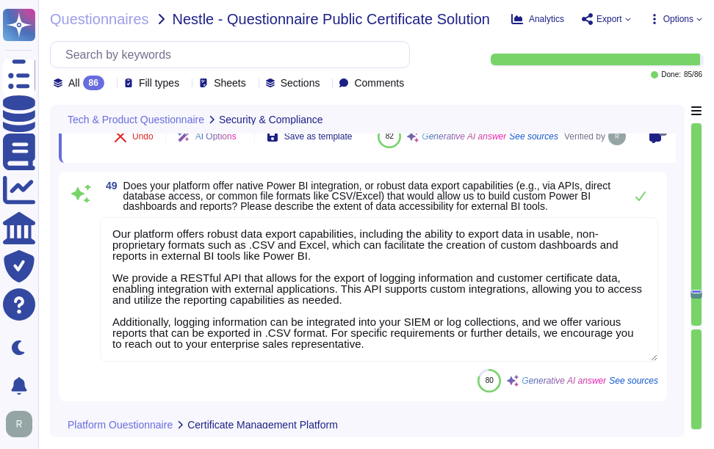
scroll to position [12532, 0]
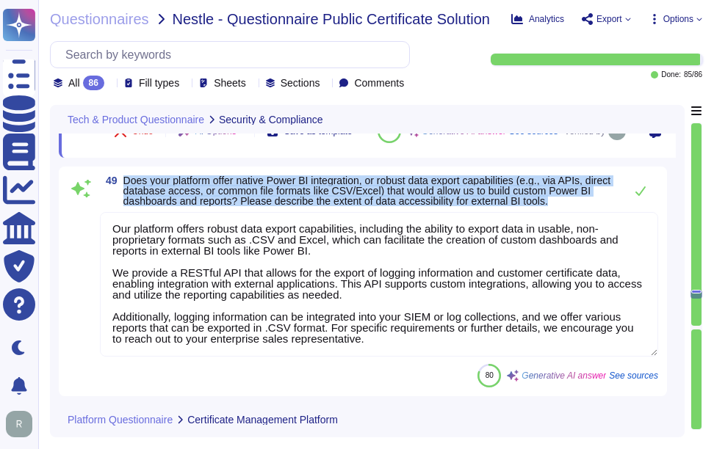
drag, startPoint x: 123, startPoint y: 214, endPoint x: 573, endPoint y: 242, distance: 450.2
click at [573, 242] on div "49 Does your platform offer native Power BI integration, or robust data export …" at bounding box center [363, 281] width 590 height 212
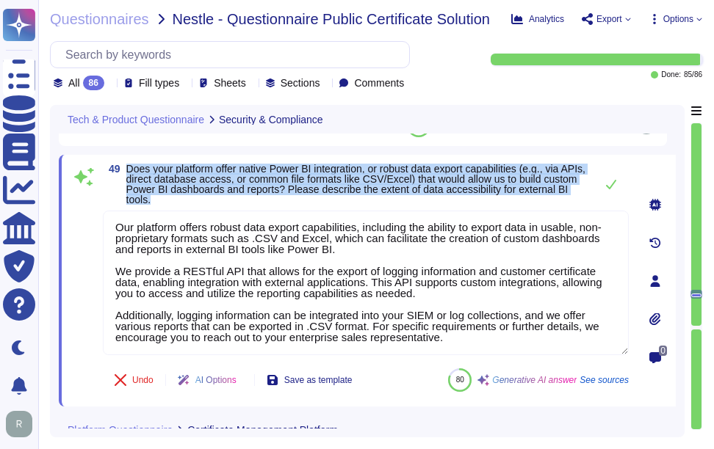
drag, startPoint x: 126, startPoint y: 164, endPoint x: 237, endPoint y: 200, distance: 117.3
click at [237, 200] on span "49 Does your platform offer native Power BI integration, or robust data export …" at bounding box center [345, 184] width 485 height 41
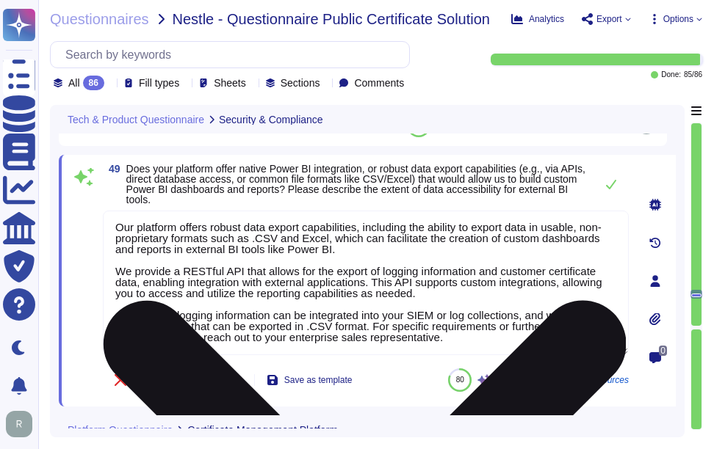
click at [338, 300] on textarea "Our platform offers robust data export capabilities, including the ability to e…" at bounding box center [366, 283] width 526 height 145
paste textarea ". This functionality facilitates"
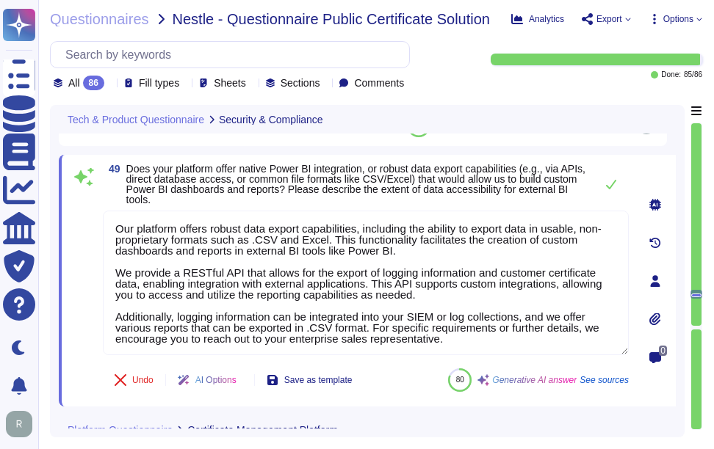
type textarea "Our platform offers robust data export capabilities, including the ability to e…"
click at [418, 192] on span "Does your platform offer native Power BI integration, or robust data export cap…" at bounding box center [355, 184] width 459 height 43
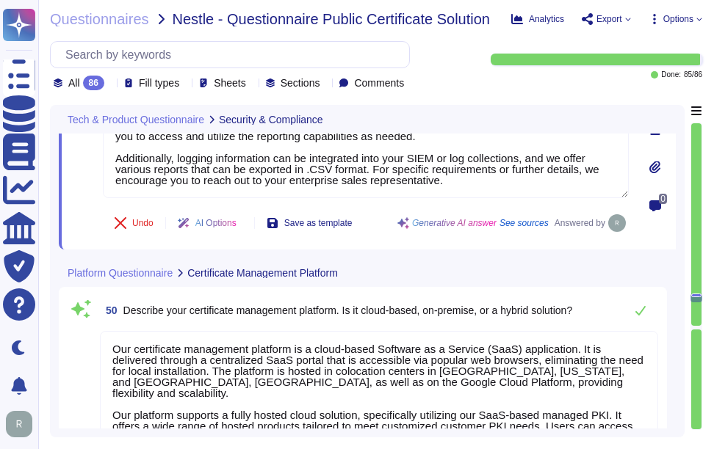
scroll to position [12752, 0]
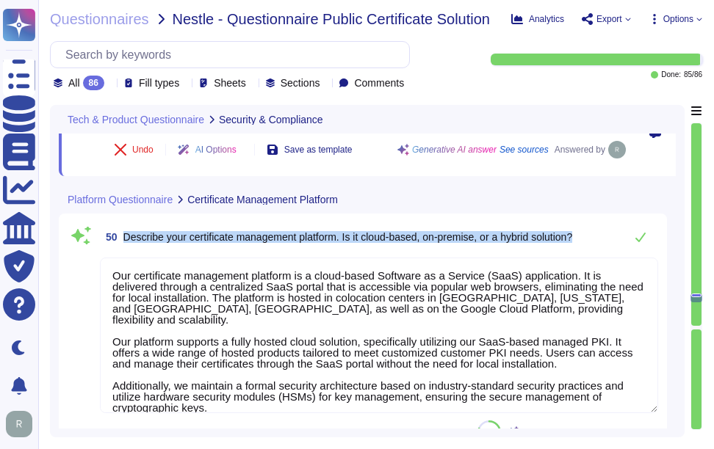
drag, startPoint x: 124, startPoint y: 236, endPoint x: 609, endPoint y: 239, distance: 485.3
click at [609, 239] on div "50 Describe your certificate management platform. Is it cloud-based, on-premise…" at bounding box center [379, 236] width 558 height 29
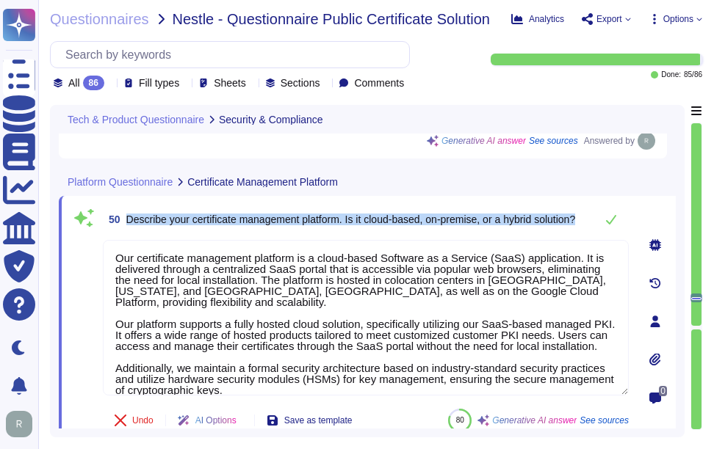
drag, startPoint x: 127, startPoint y: 214, endPoint x: 247, endPoint y: 225, distance: 120.2
click at [247, 225] on span "Describe your certificate management platform. Is it cloud-based, on-premise, o…" at bounding box center [350, 219] width 449 height 10
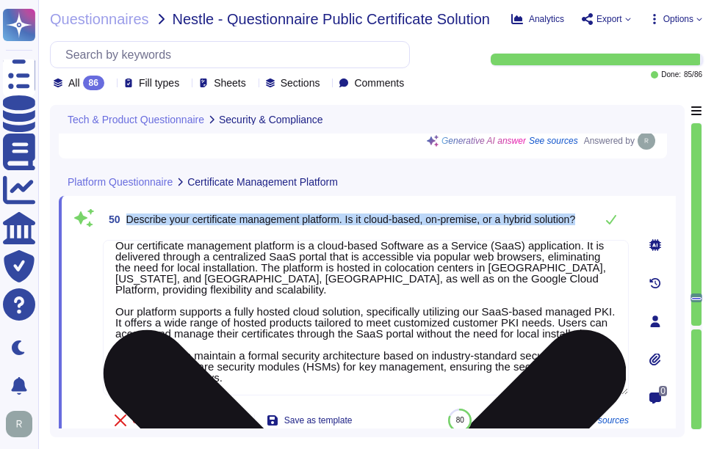
scroll to position [23, 0]
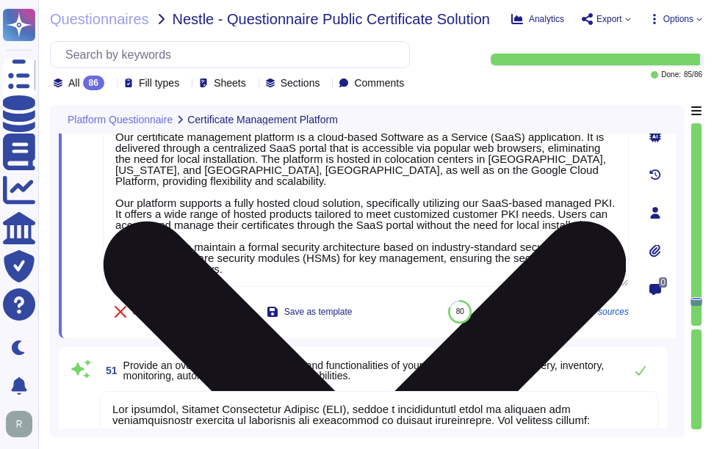
type textarea "Our platform supports certificate management across diverse environments throug…"
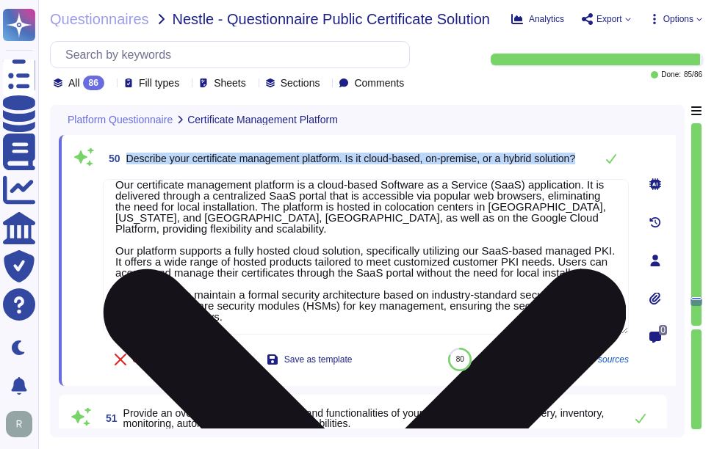
scroll to position [12752, 0]
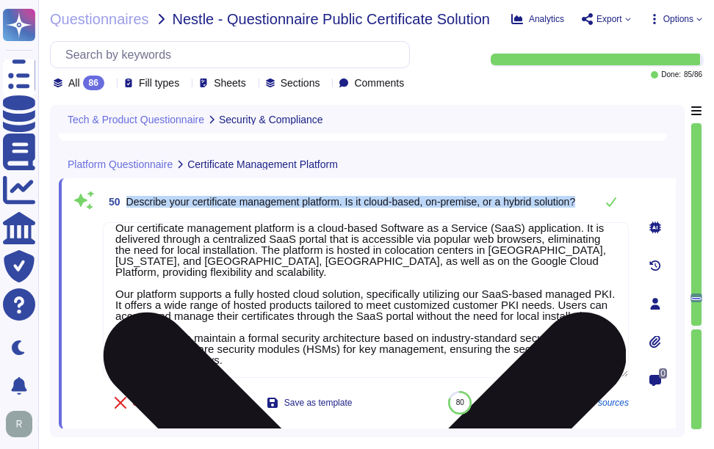
type textarea "Our organization supports reporting in compliance with various regulations, inc…"
type textarea "Our platform offers robust data export capabilities, including the ability to e…"
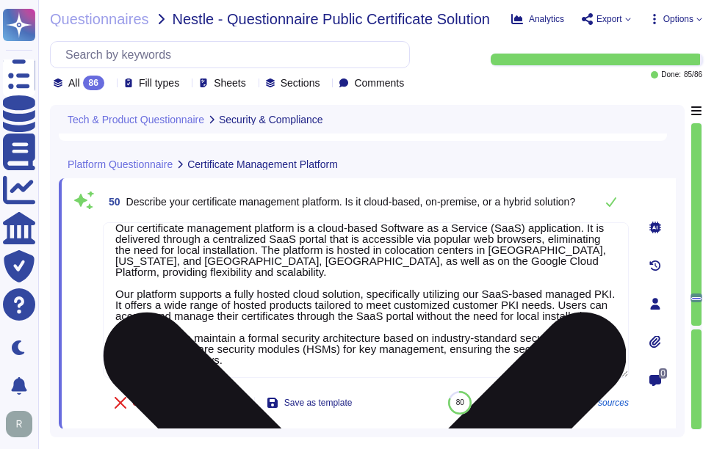
click at [249, 239] on textarea "Our certificate management platform is a cloud-based Software as a Service (Saa…" at bounding box center [366, 300] width 526 height 156
paste textarea "The platform supports a fully hosted cloud solution, specifically utilizing our…"
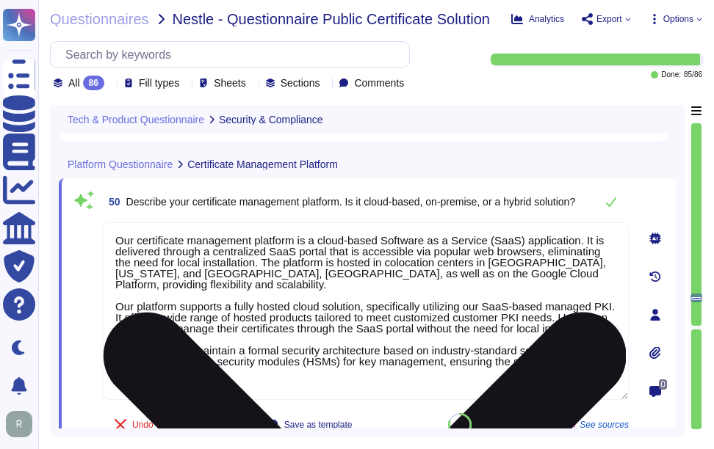
scroll to position [0, 0]
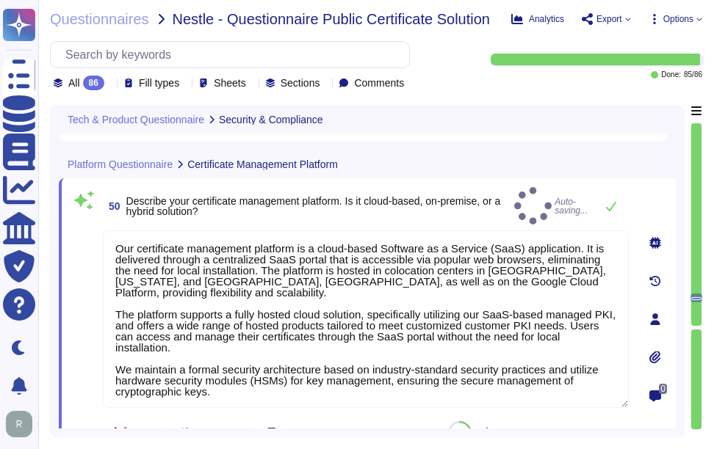
type textarea "Our certificate management platform is a cloud-based Software as a Service (Saa…"
click at [427, 206] on span "Describe your certificate management platform. Is it cloud-based, on-premise, o…" at bounding box center [317, 206] width 382 height 21
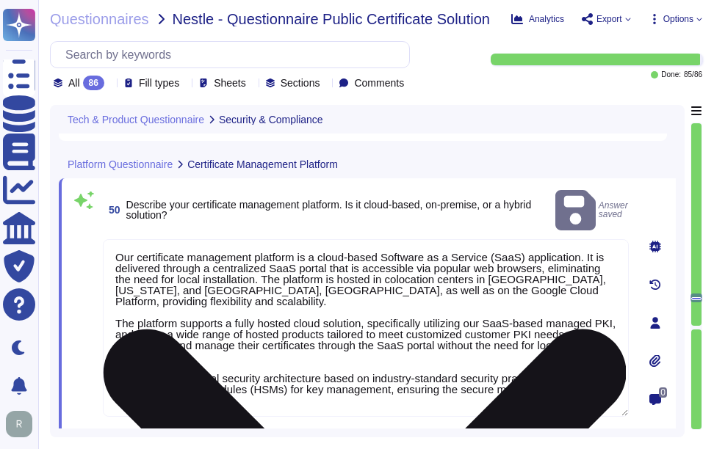
scroll to position [1, 0]
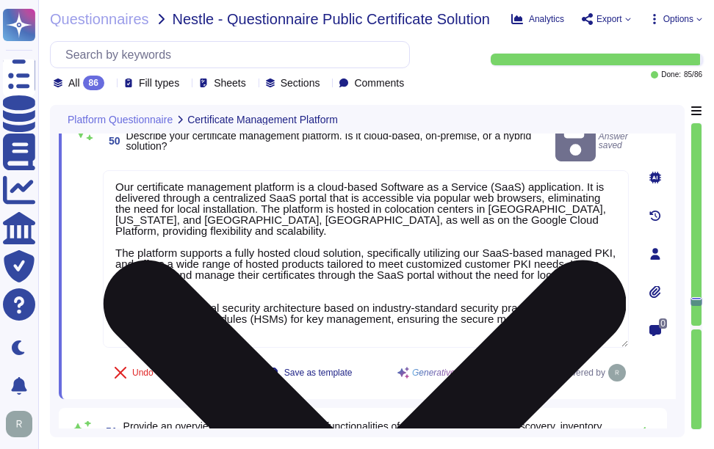
type textarea "Our platform supports certificate management across diverse environments throug…"
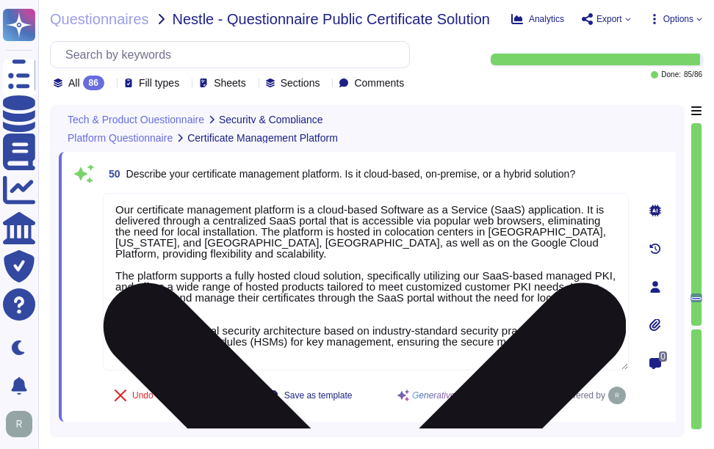
scroll to position [12752, 0]
type textarea "Our organization supports reporting in compliance with various regulations, inc…"
type textarea "Our platform offers robust data export capabilities, including the ability to e…"
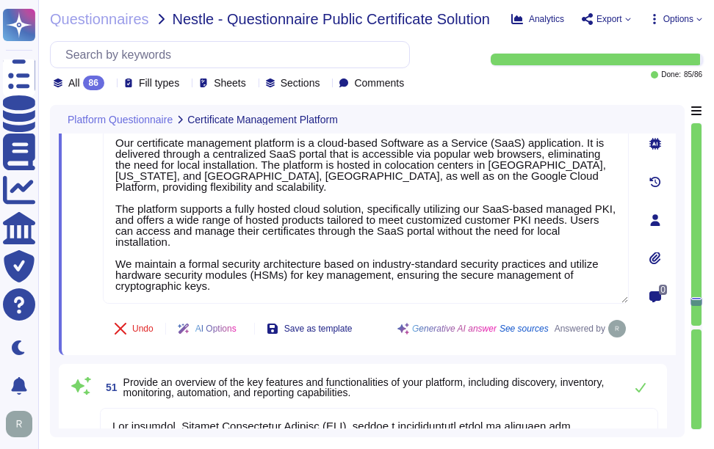
scroll to position [12899, 0]
type textarea "Our platform supports certificate management across diverse environments throug…"
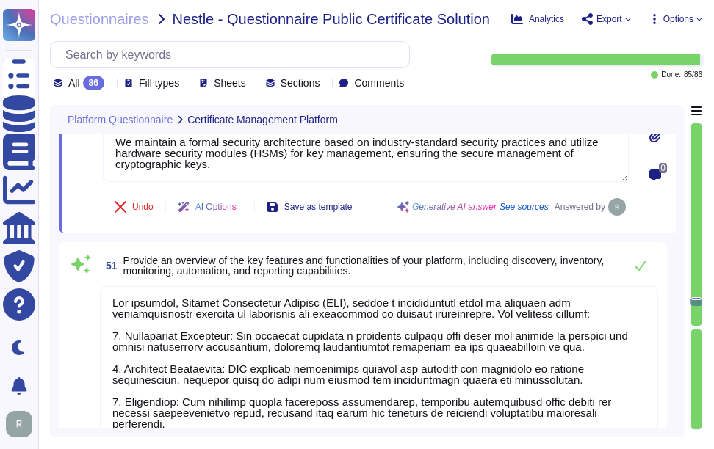
scroll to position [12973, 0]
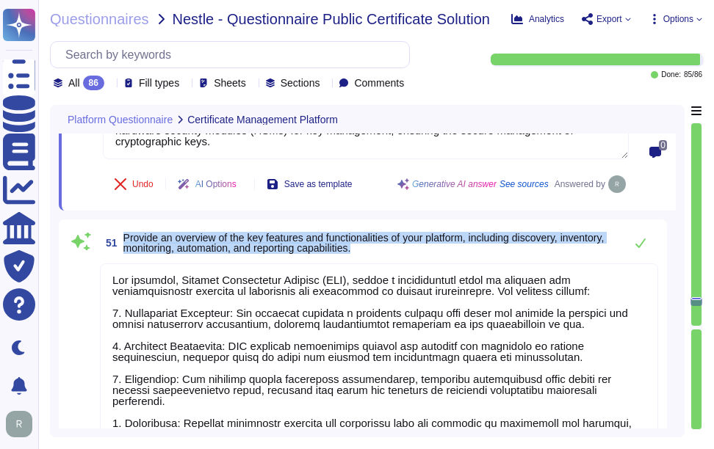
drag, startPoint x: 123, startPoint y: 235, endPoint x: 439, endPoint y: 247, distance: 316.7
click at [439, 247] on span "51 Provide an overview of the key features and functionalities of your platform…" at bounding box center [358, 243] width 517 height 26
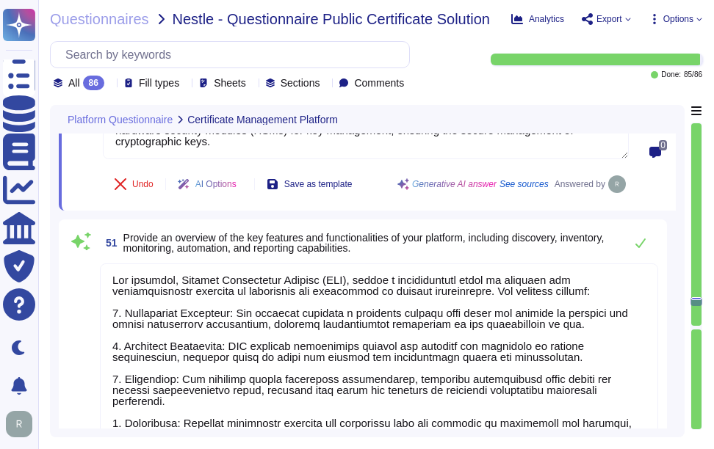
scroll to position [0, 0]
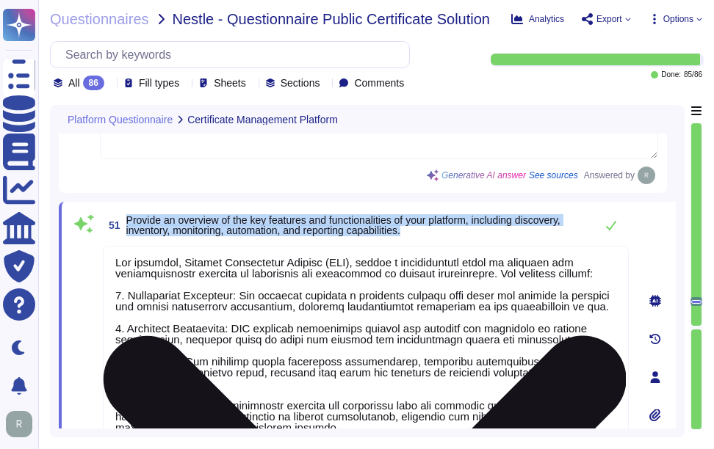
drag, startPoint x: 126, startPoint y: 217, endPoint x: 444, endPoint y: 248, distance: 319.5
click at [444, 248] on div "51 Provide an overview of the key features and functionalities of your platform…" at bounding box center [349, 377] width 558 height 333
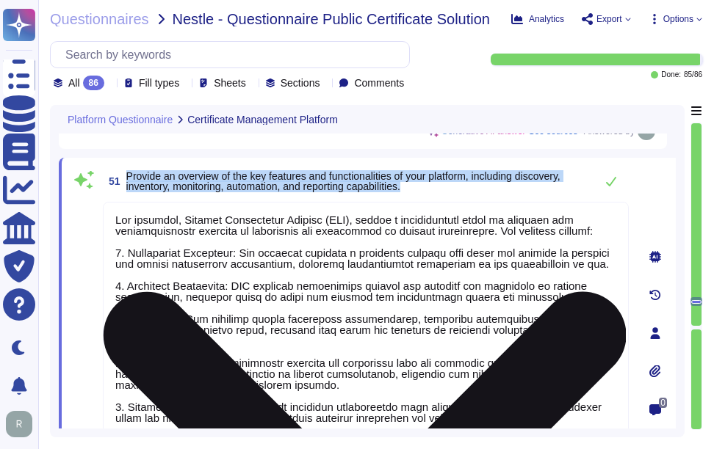
scroll to position [12973, 0]
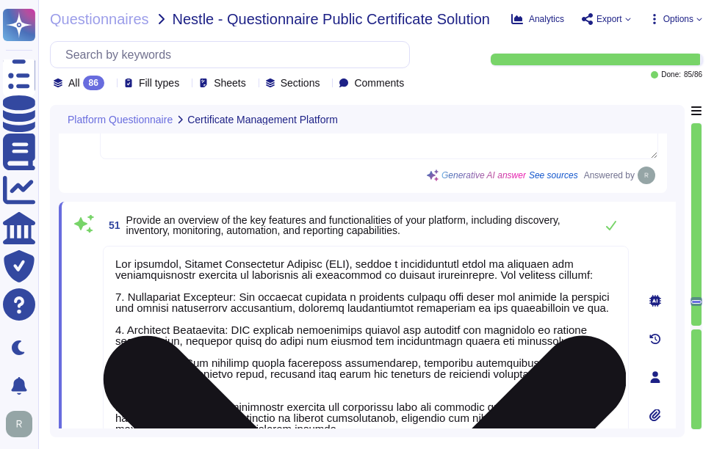
click at [324, 338] on textarea at bounding box center [366, 373] width 526 height 255
paste textarea
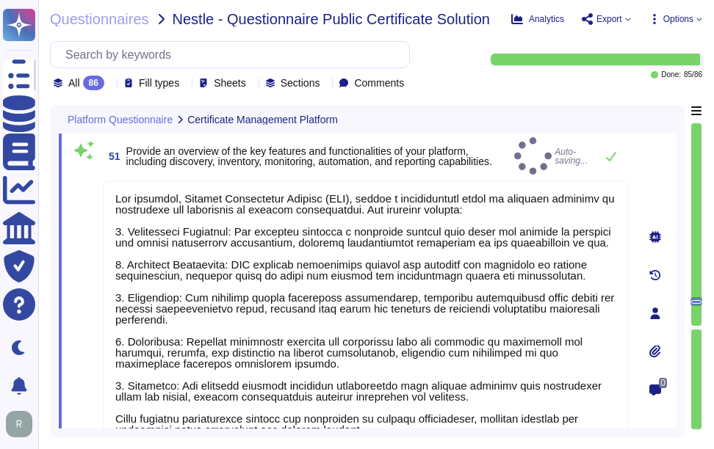
type textarea "Our platform, Sectigo Certificate Manager (SCM), offers a comprehensive suite o…"
click at [460, 163] on span "51 Provide an overview of the key features and functionalities of your platform…" at bounding box center [305, 156] width 405 height 26
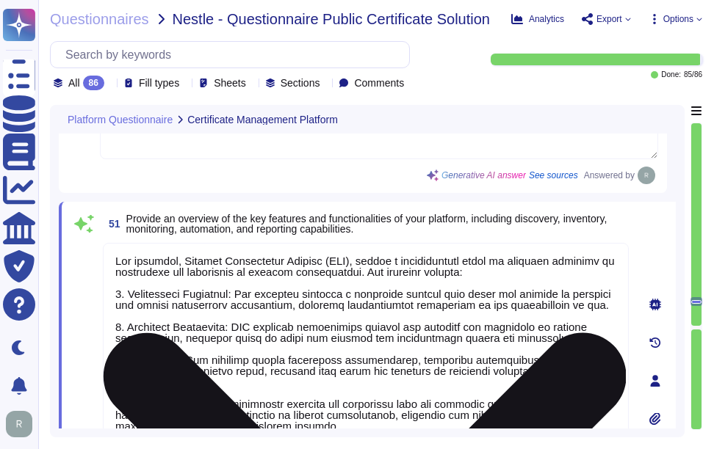
scroll to position [1, 0]
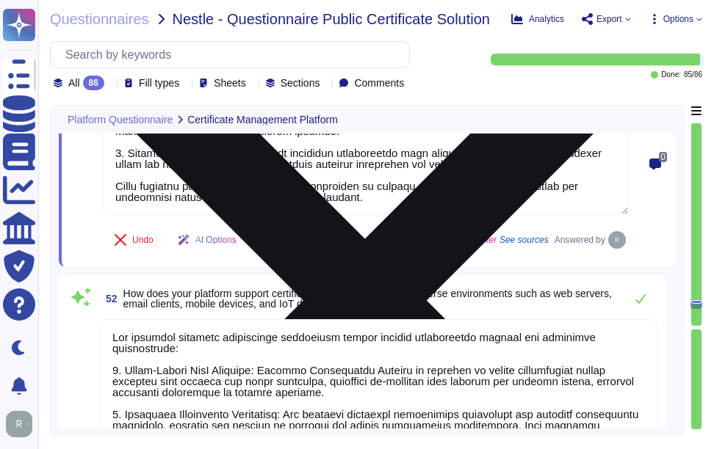
type textarea "Our solution is compatible with all major browsers, including Chrome, Edge, Saf…"
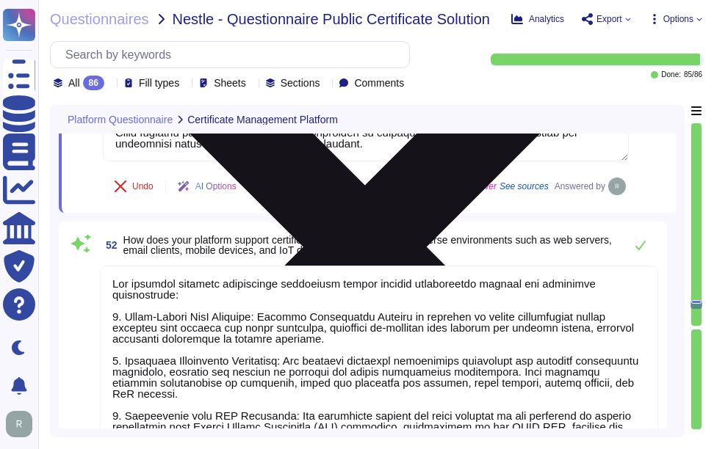
type textarea "We offer a RESTful API that supports integration with various platforms and too…"
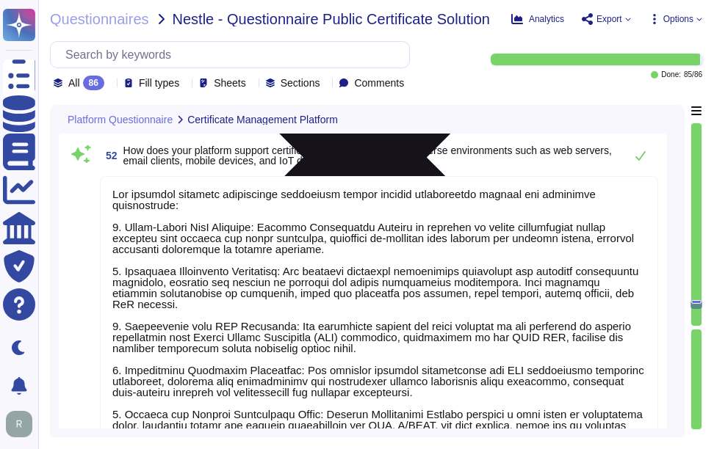
scroll to position [13413, 0]
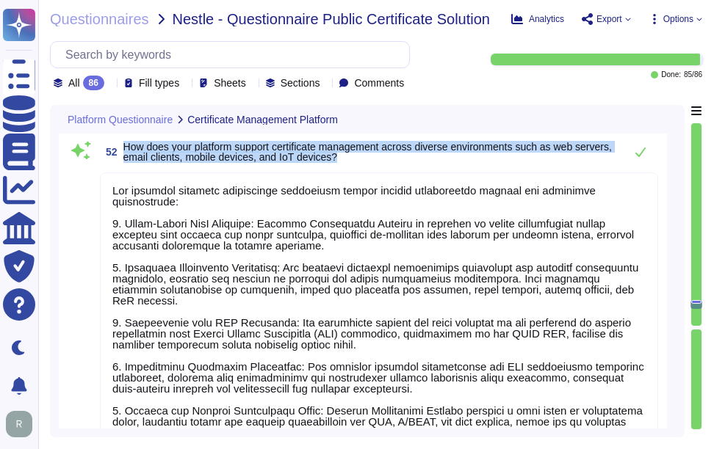
drag, startPoint x: 124, startPoint y: 146, endPoint x: 395, endPoint y: 164, distance: 271.5
click at [395, 164] on span "52 How does your platform support certificate management across diverse environ…" at bounding box center [358, 152] width 517 height 26
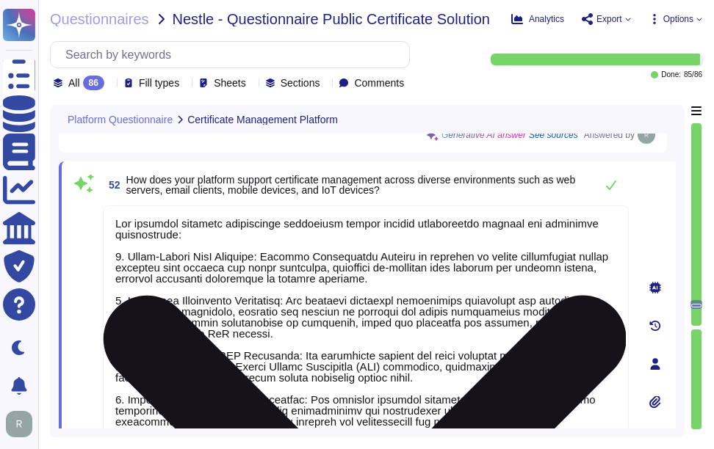
scroll to position [13340, 0]
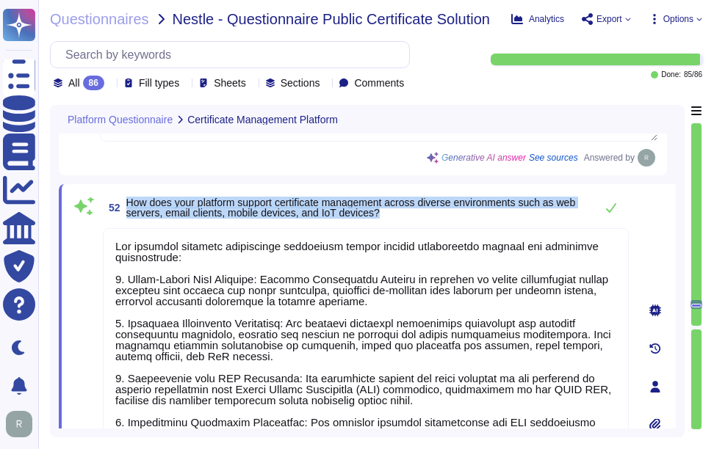
drag, startPoint x: 126, startPoint y: 202, endPoint x: 424, endPoint y: 217, distance: 299.2
click at [424, 217] on span "52 How does your platform support certificate management across diverse environ…" at bounding box center [345, 208] width 485 height 26
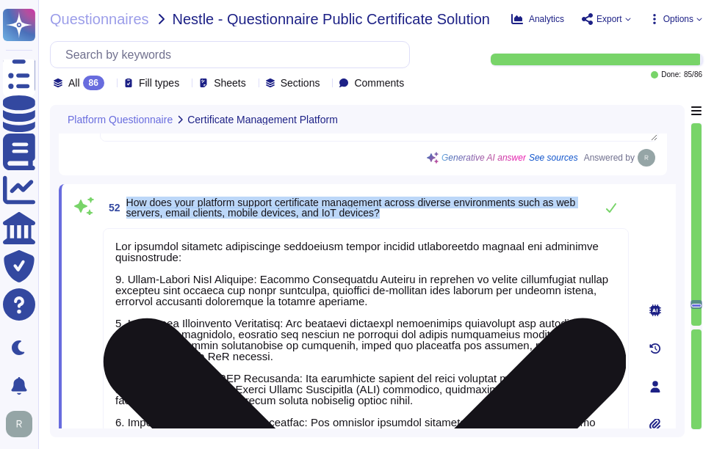
scroll to position [1, 0]
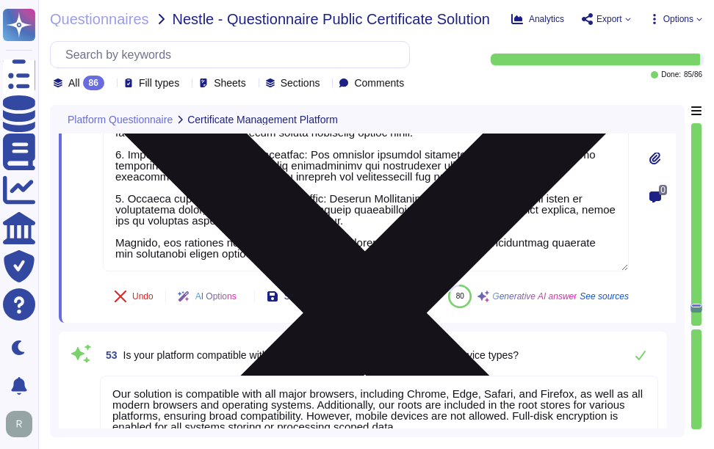
type textarea "Our platform, Sectigo Certificate Manager (SCM), handles certificate revocation…"
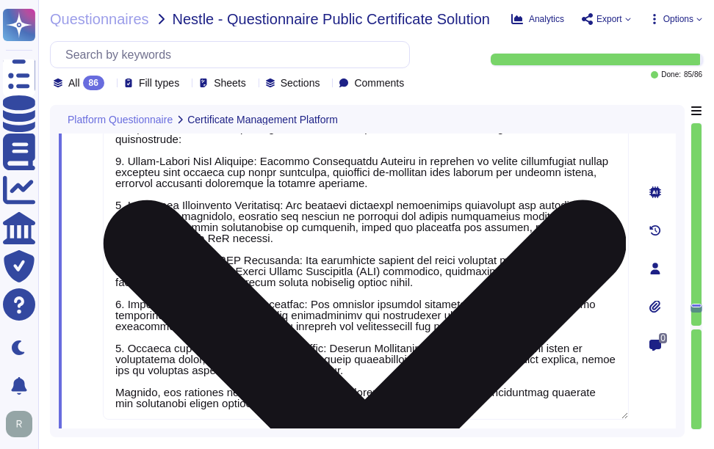
scroll to position [13413, 0]
